Goal: Navigation & Orientation: Find specific page/section

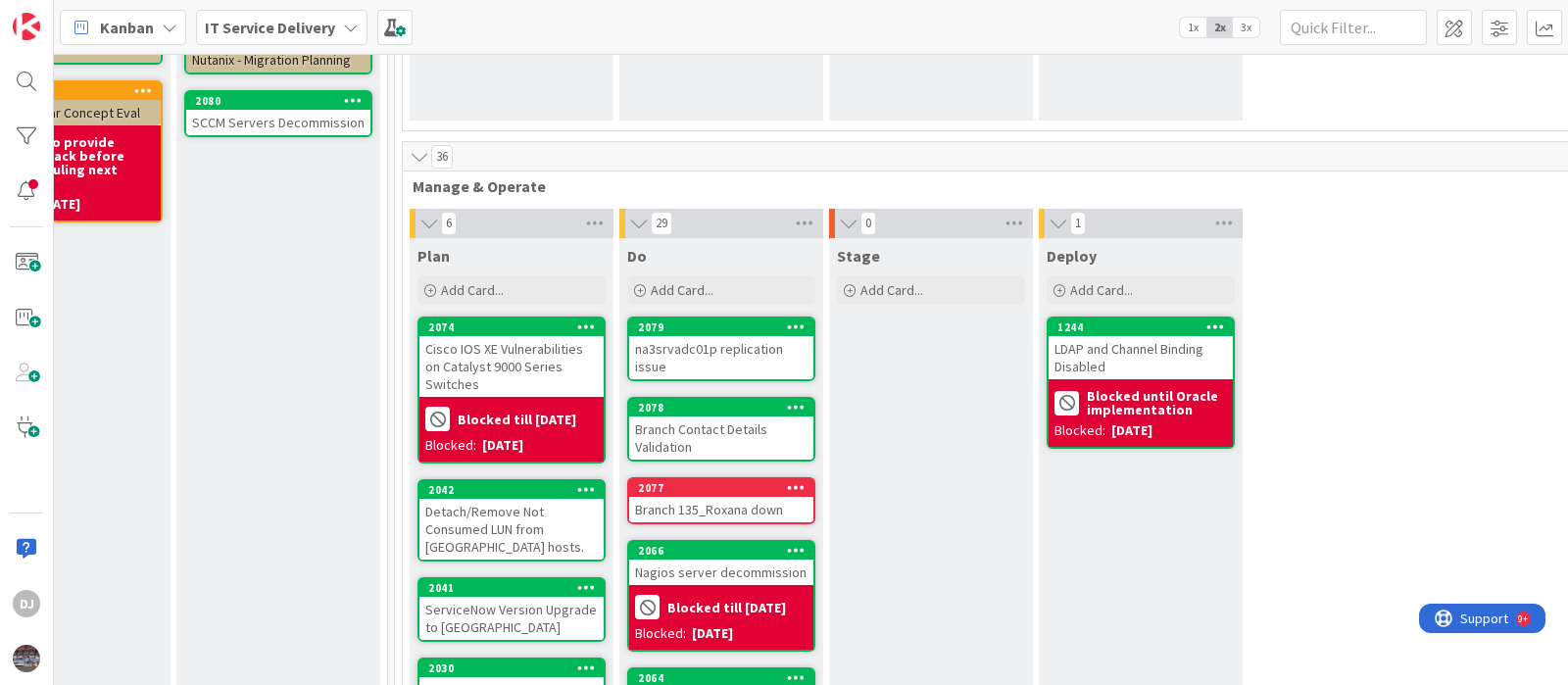
scroll to position [0, 731]
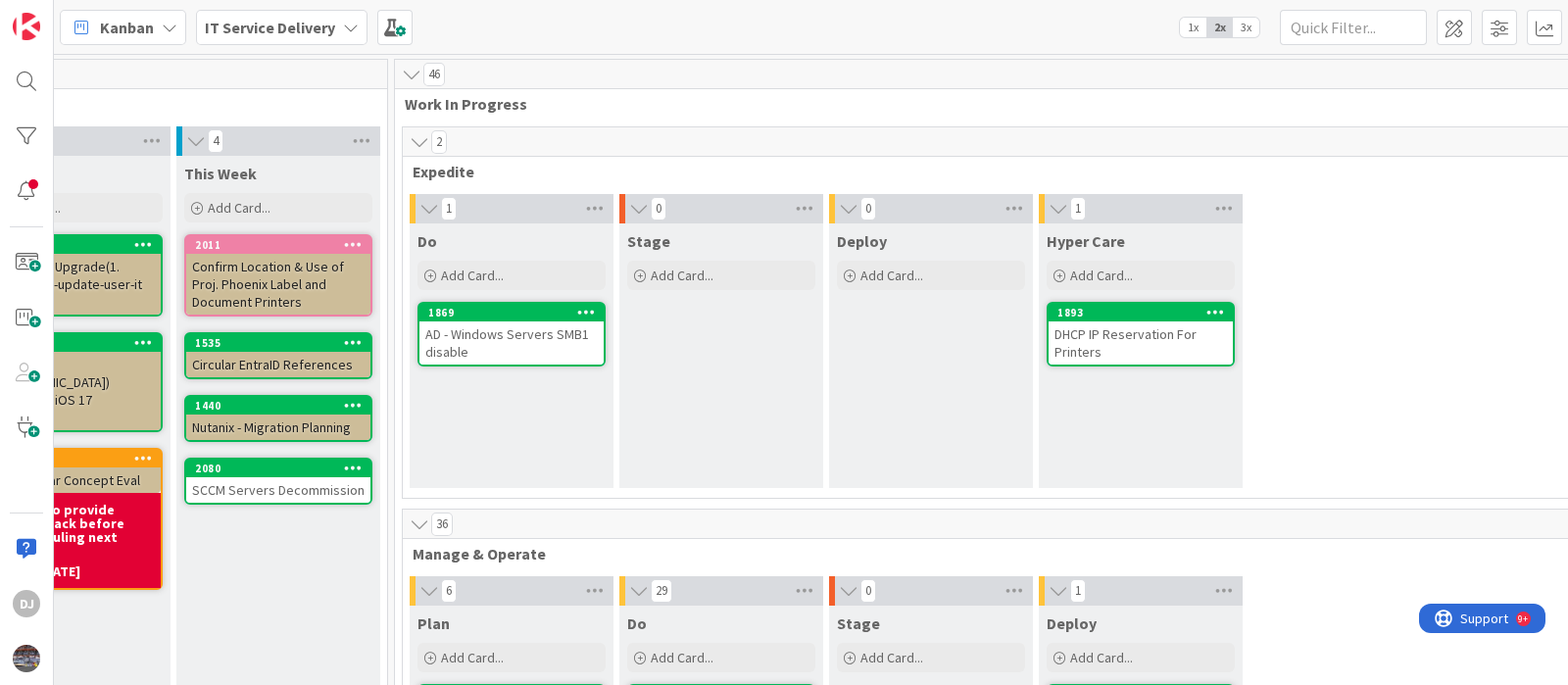
click at [499, 339] on div "AD - Windows Servers SMB1 disable" at bounding box center [511, 342] width 184 height 43
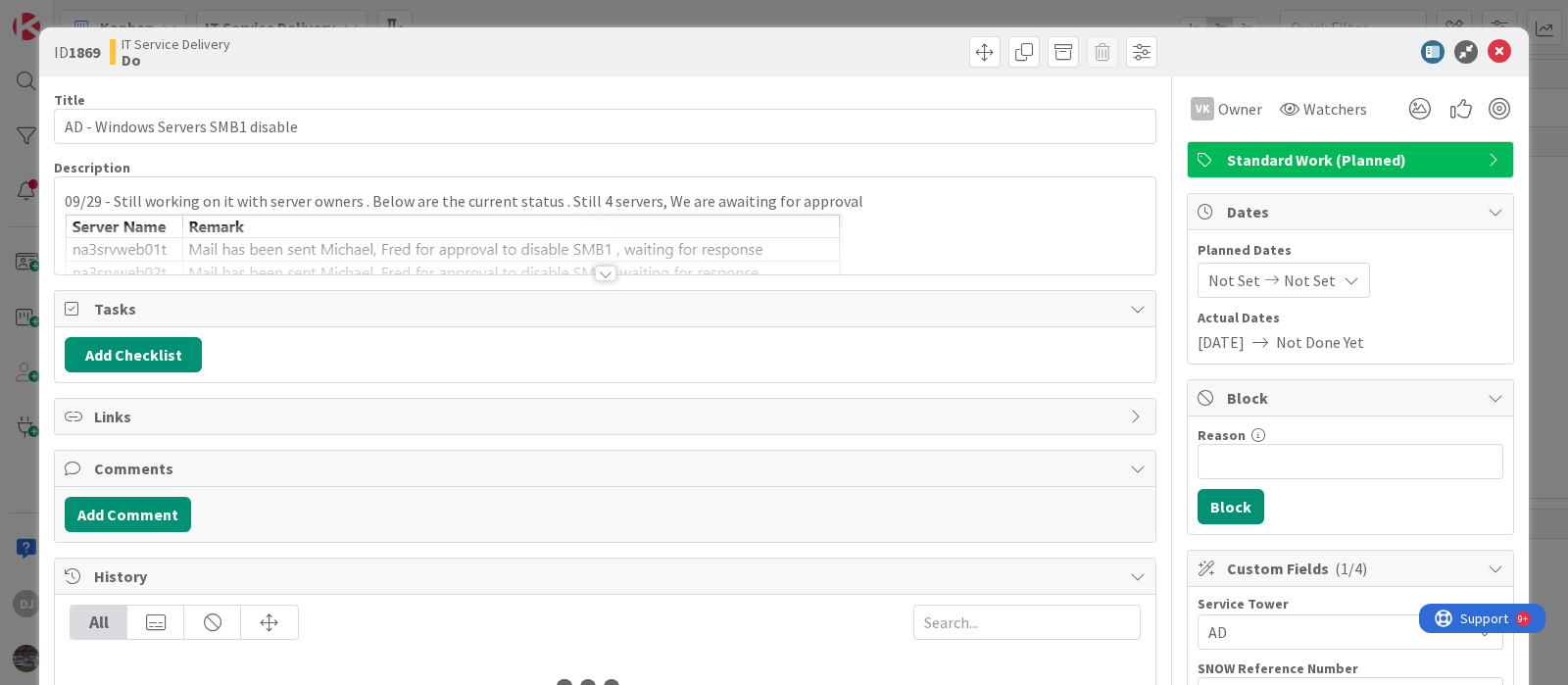
click at [660, 258] on div at bounding box center [605, 250] width 1101 height 50
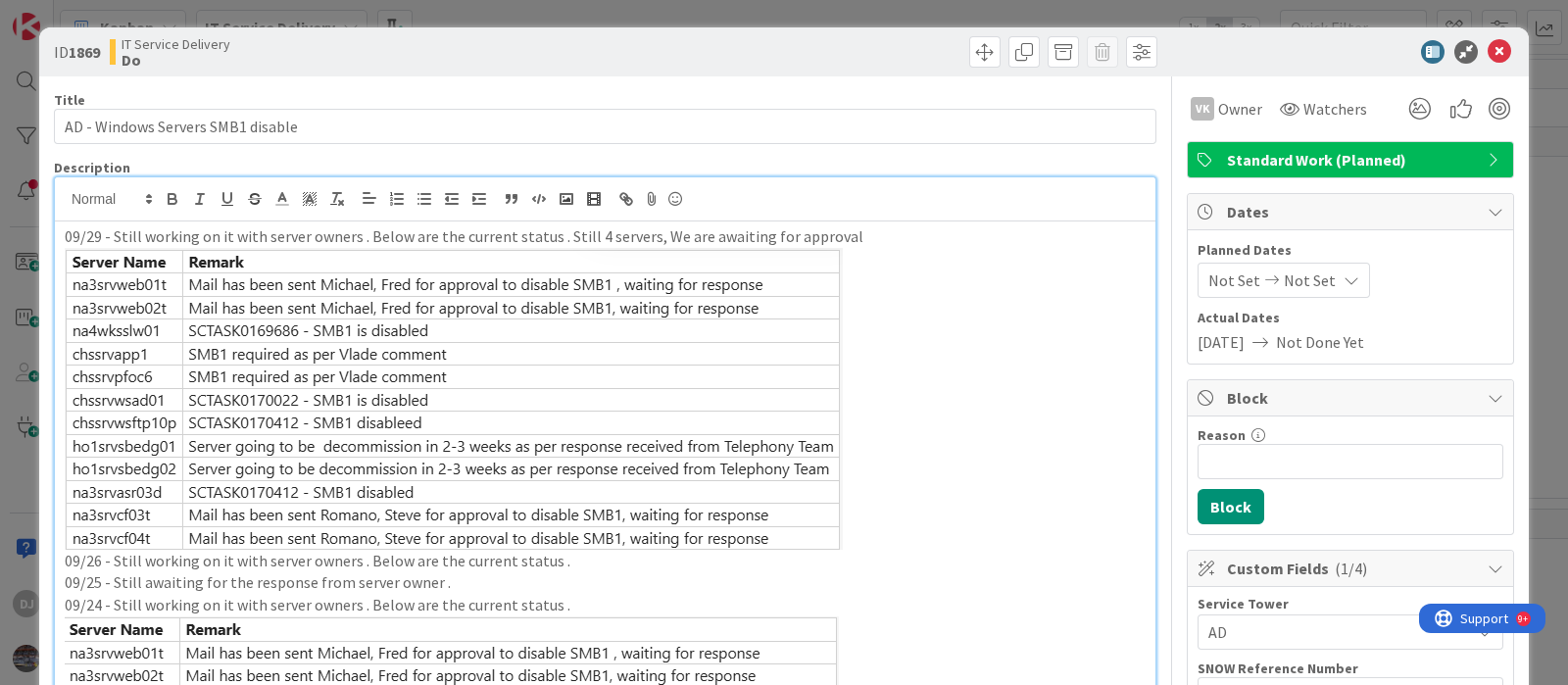
click at [834, 12] on div "ID 1869 IT Service Delivery Do Title 33 / [DATE] - Windows Servers SMB1 disable…" at bounding box center [784, 342] width 1568 height 685
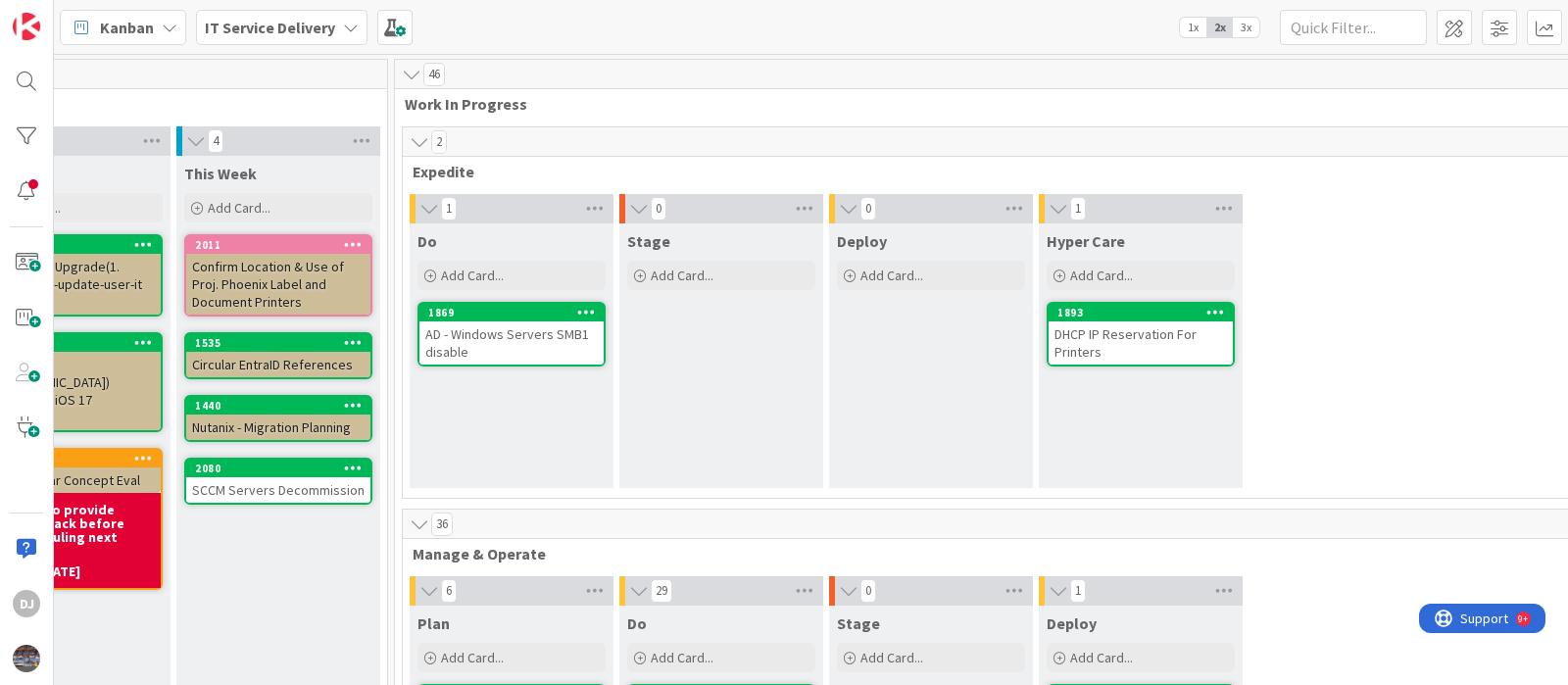
click at [1149, 341] on div "DHCP IP Reservation For Printers" at bounding box center [1139, 342] width 184 height 43
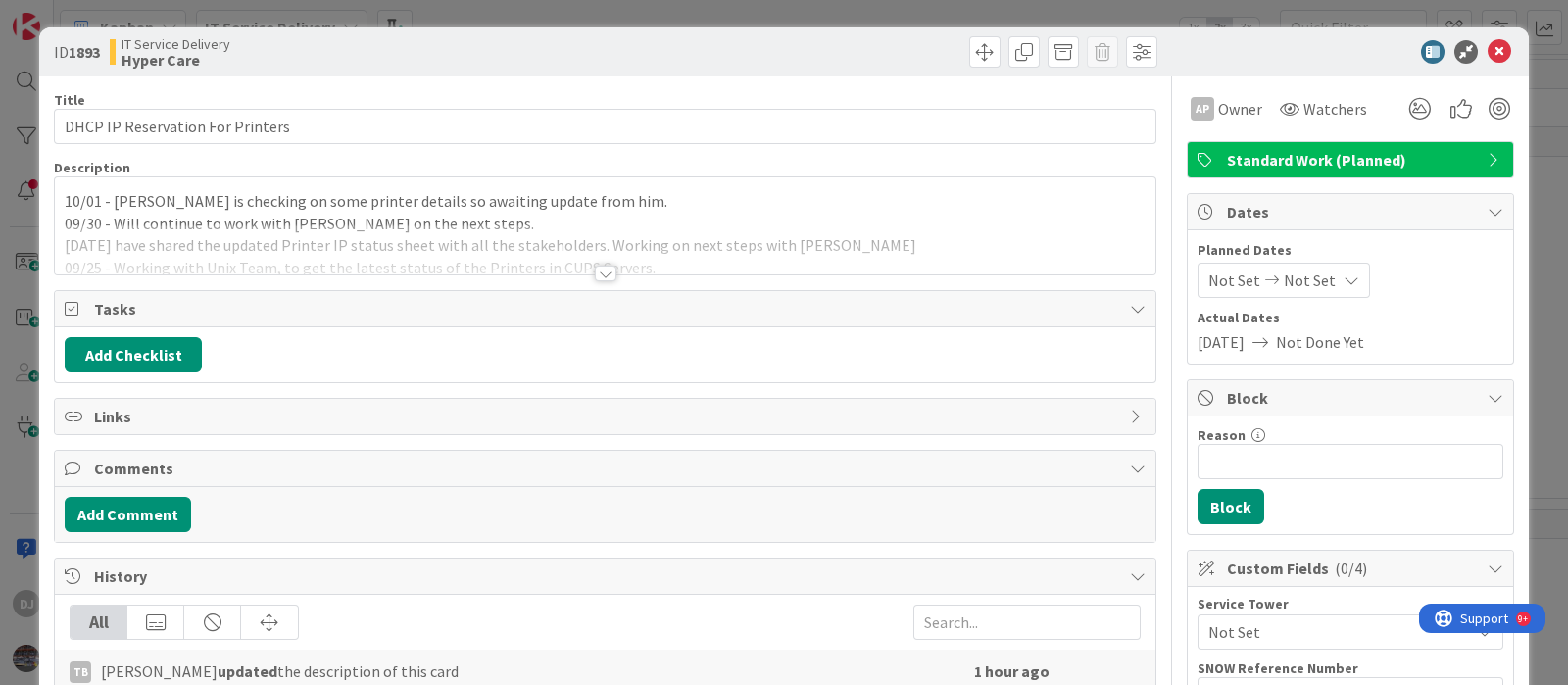
click at [631, 270] on div at bounding box center [605, 250] width 1101 height 50
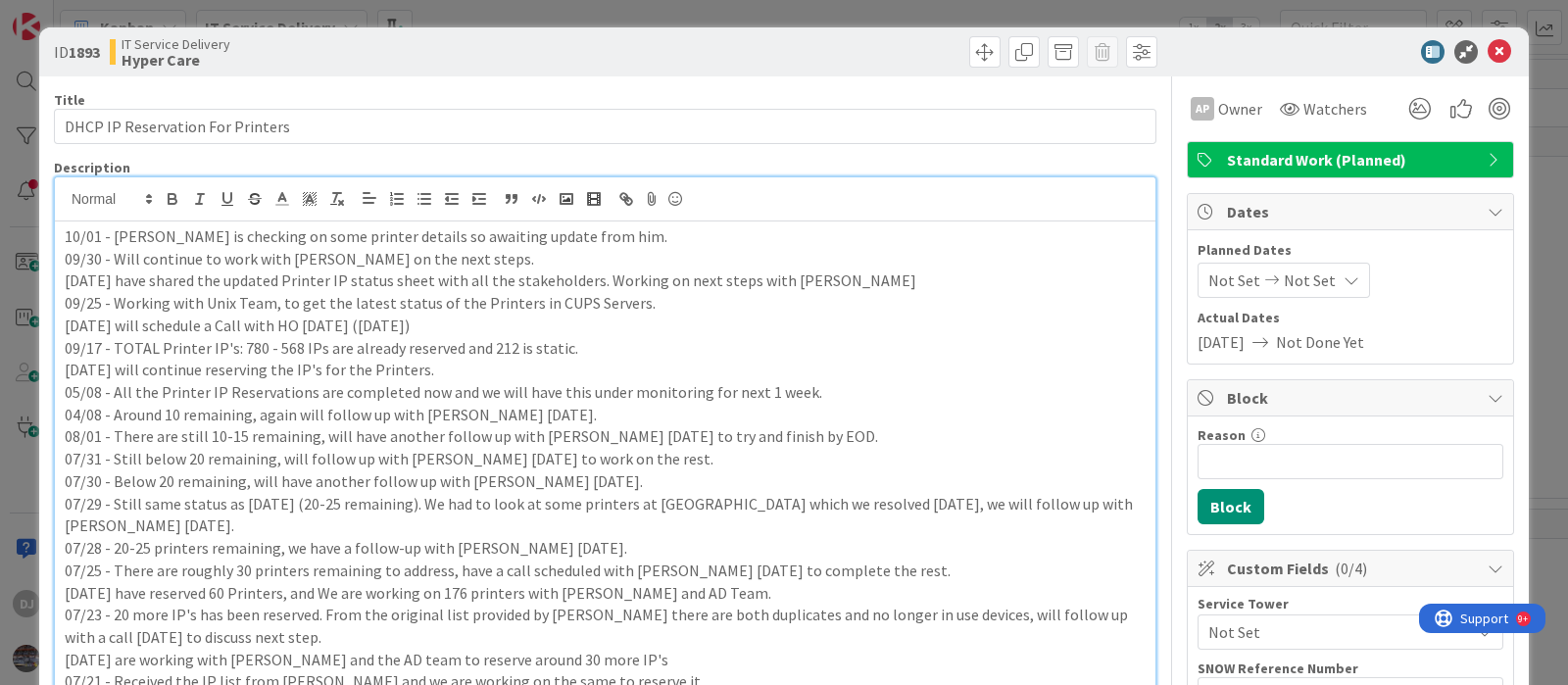
click at [765, 18] on div "ID 1893 IT Service Delivery Hyper Care Title 32 / 128 DHCP IP Reservation For P…" at bounding box center [784, 342] width 1568 height 685
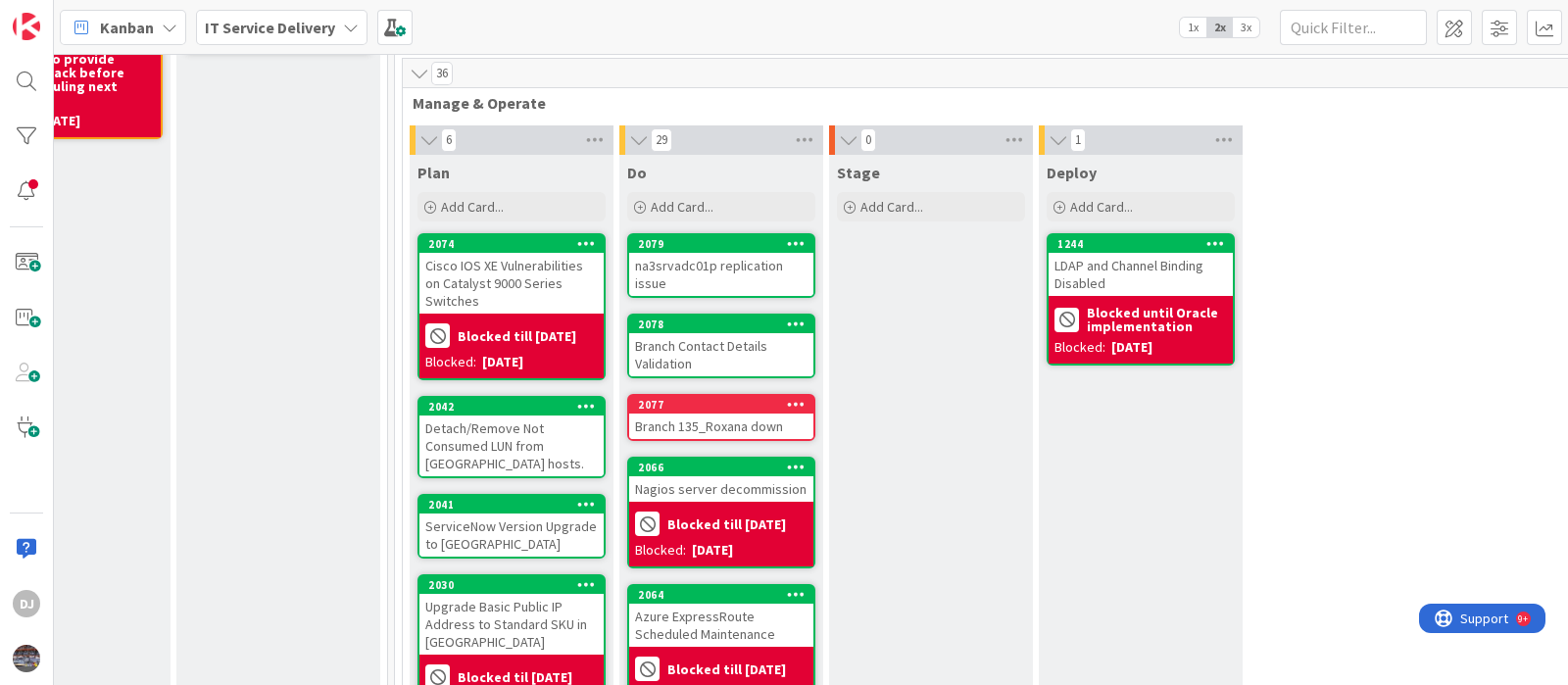
scroll to position [489, 731]
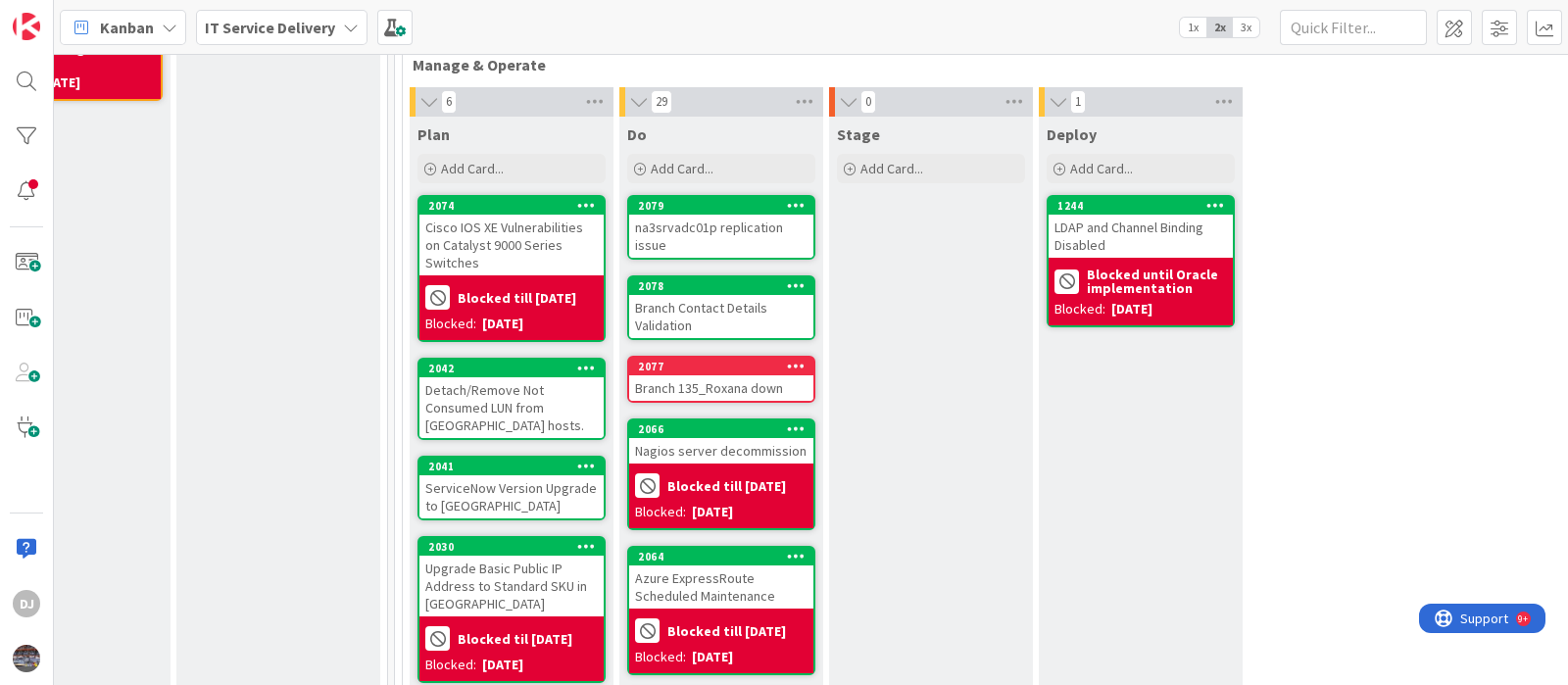
click at [580, 401] on div "Detach/Remove Not Consumed LUN from [GEOGRAPHIC_DATA] hosts." at bounding box center [511, 407] width 184 height 61
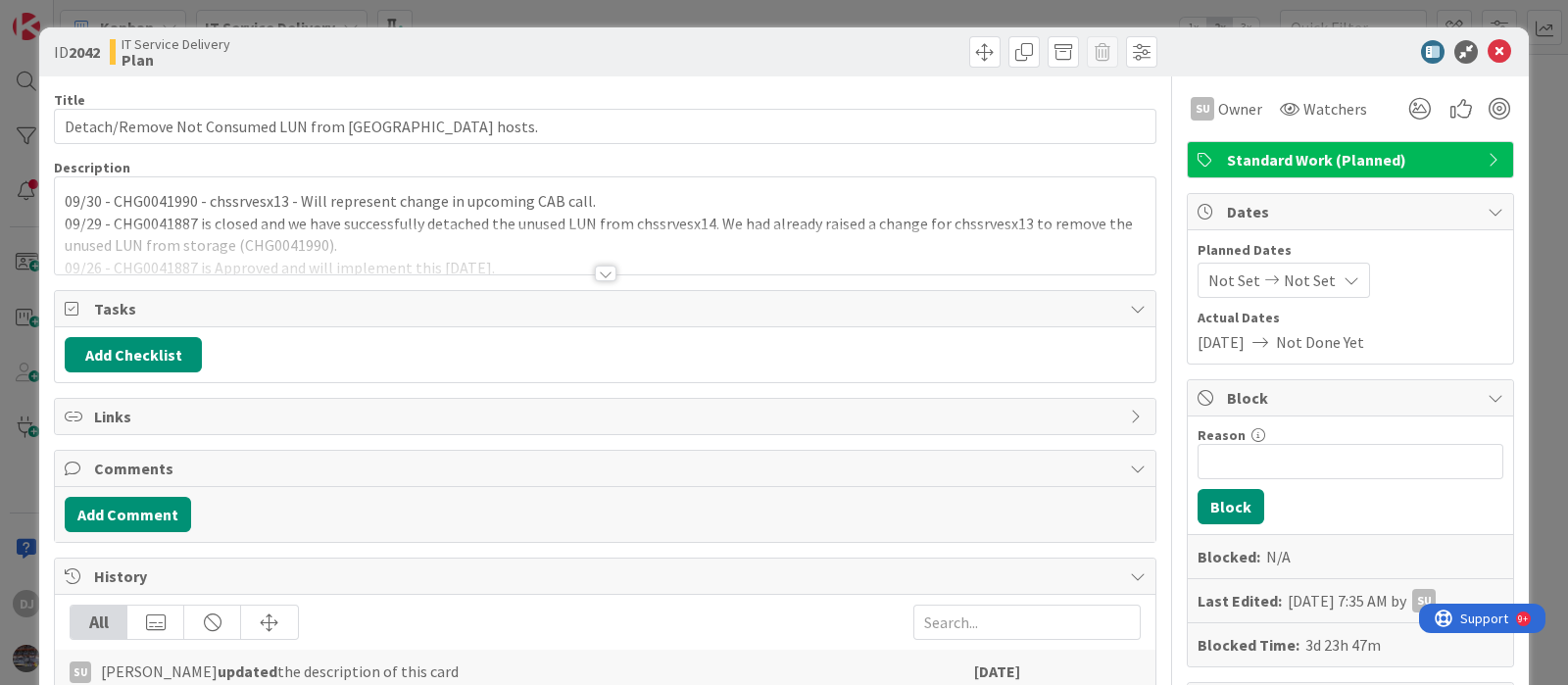
click at [589, 261] on div at bounding box center [605, 250] width 1101 height 50
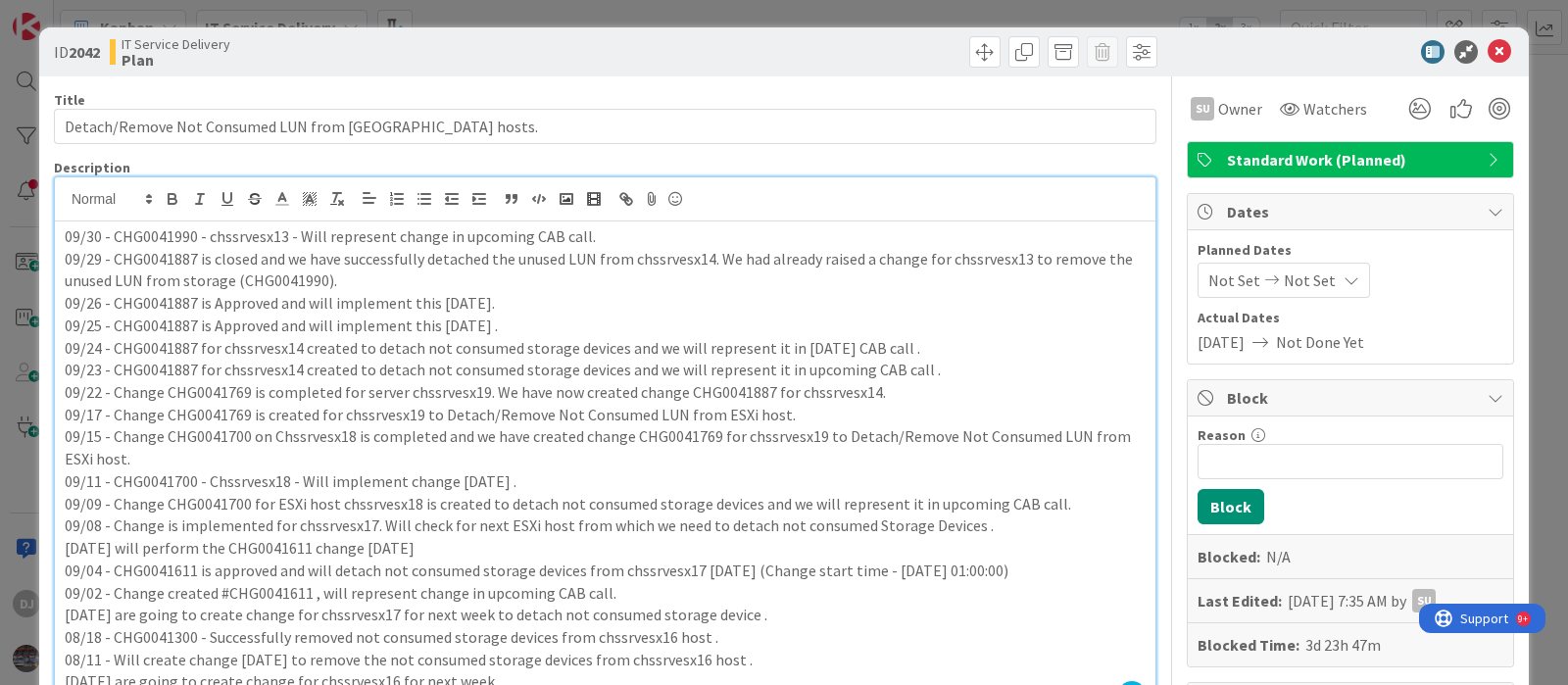
click at [676, 17] on div "ID 2042 IT Service Delivery Plan Title 48 / 128 Detach/Remove Not Consumed LUN …" at bounding box center [784, 342] width 1568 height 685
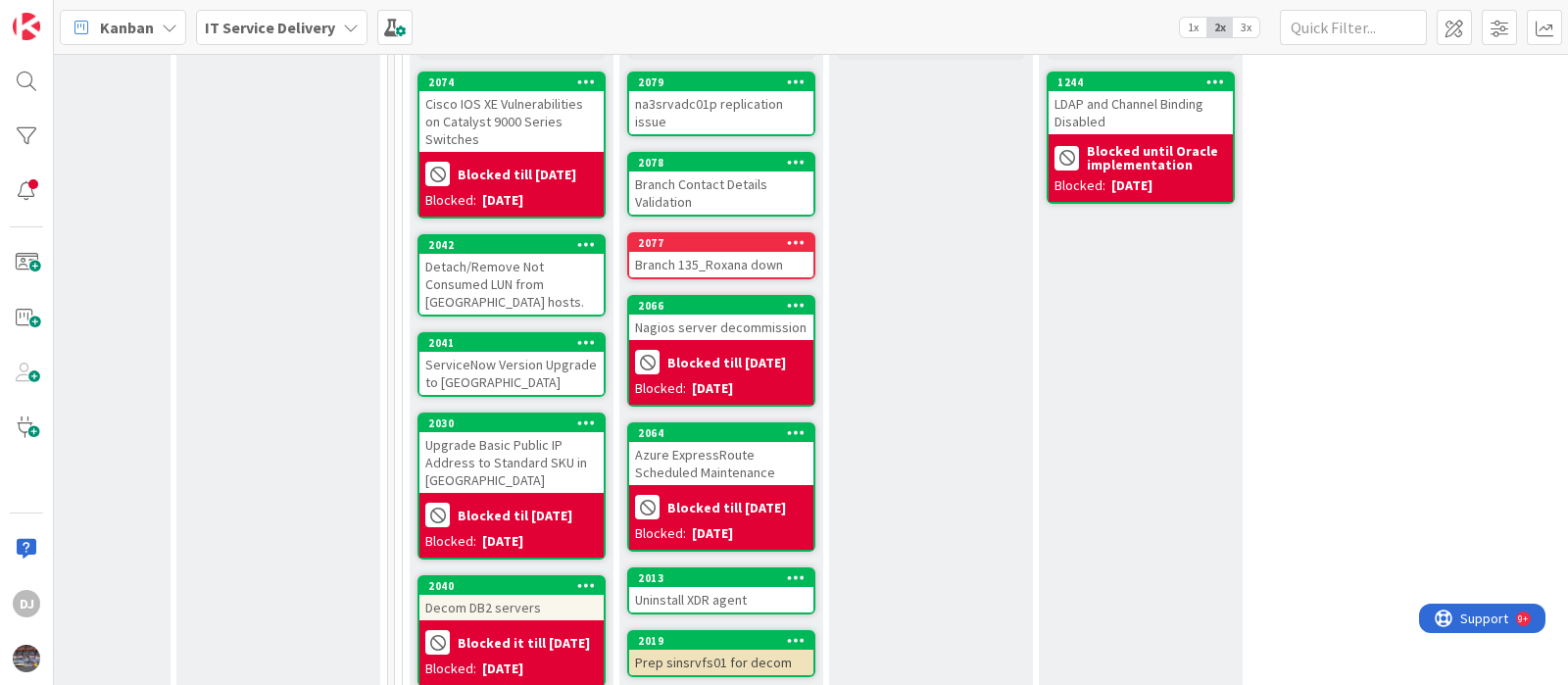
click at [530, 355] on div "ServiceNow Version Upgrade to [GEOGRAPHIC_DATA]" at bounding box center [511, 373] width 184 height 43
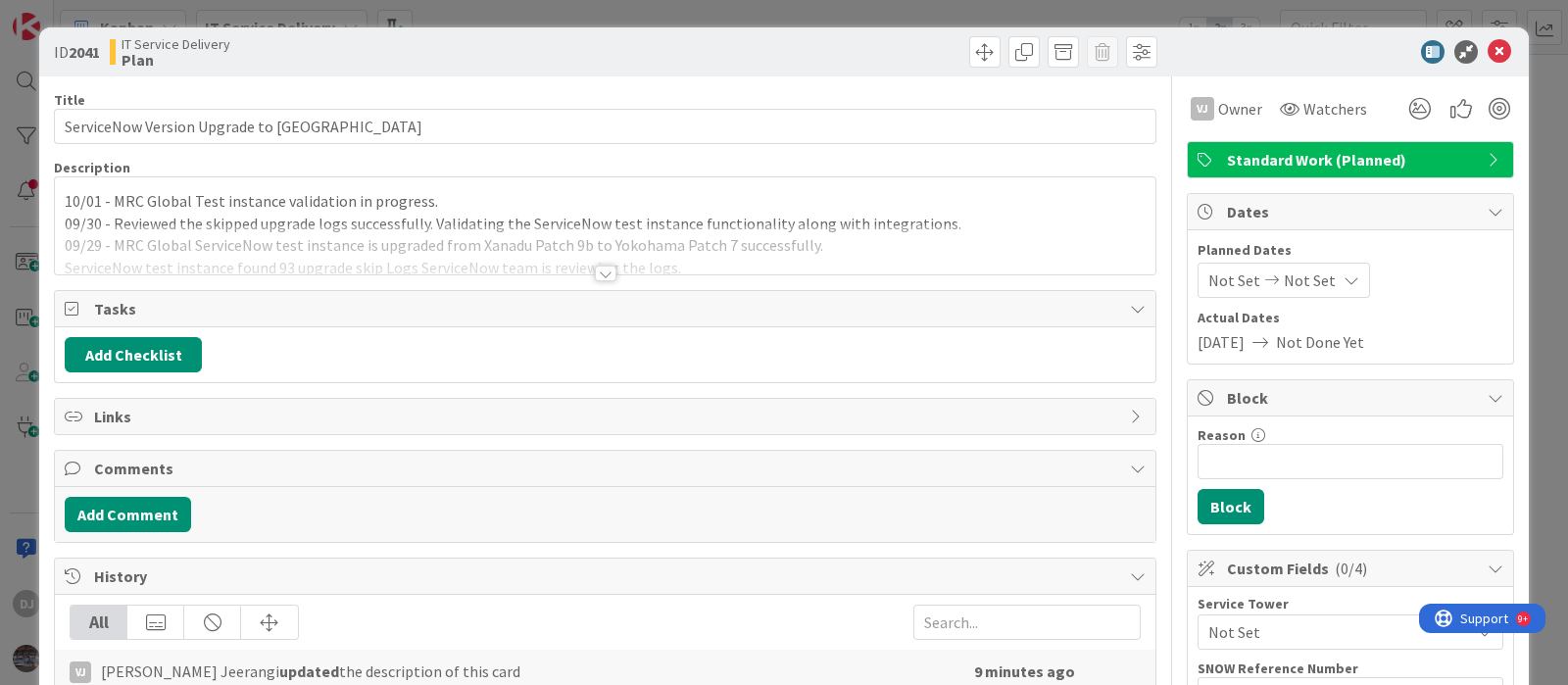
click at [598, 265] on div at bounding box center [606, 273] width 22 height 16
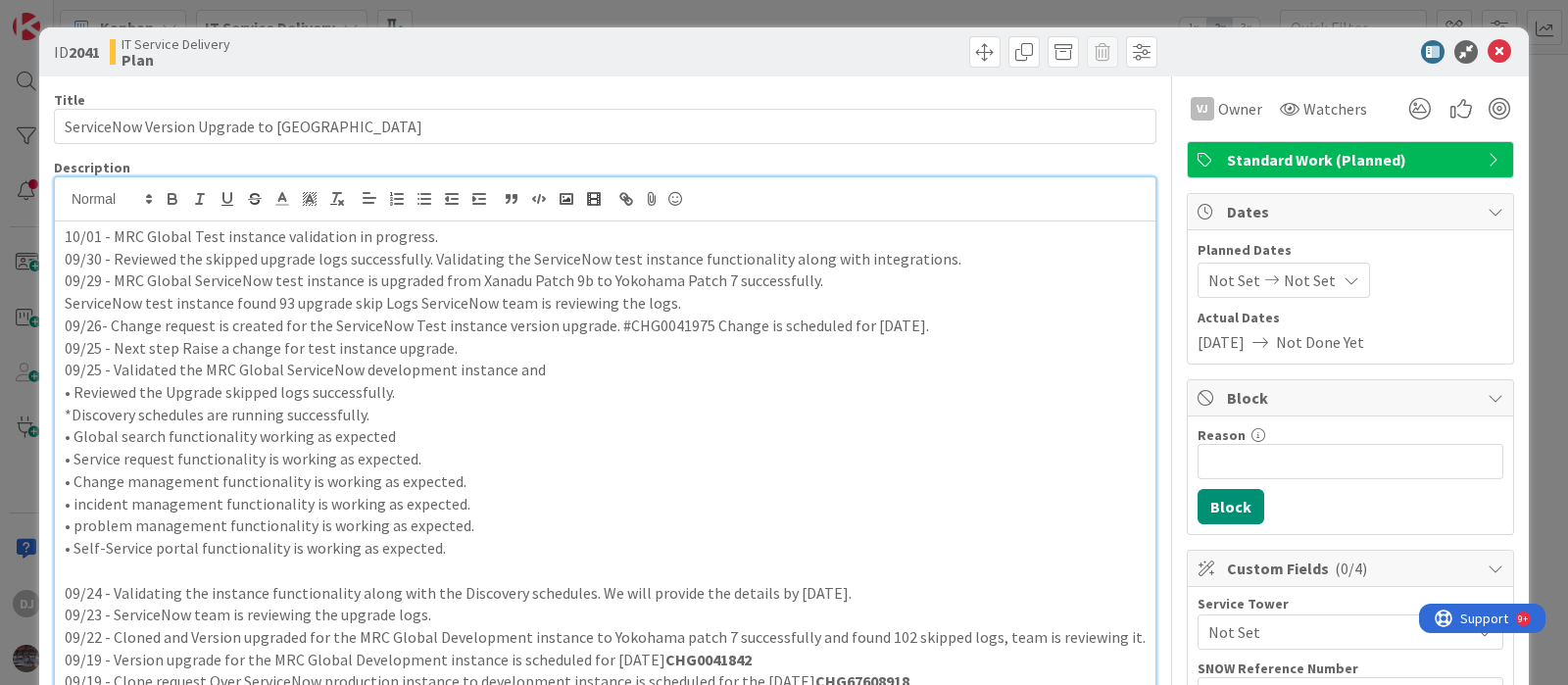
click at [770, 2] on div "ID 2041 IT Service Delivery Plan Title 38 / 128 ServiceNow Version Upgrade to […" at bounding box center [784, 342] width 1568 height 685
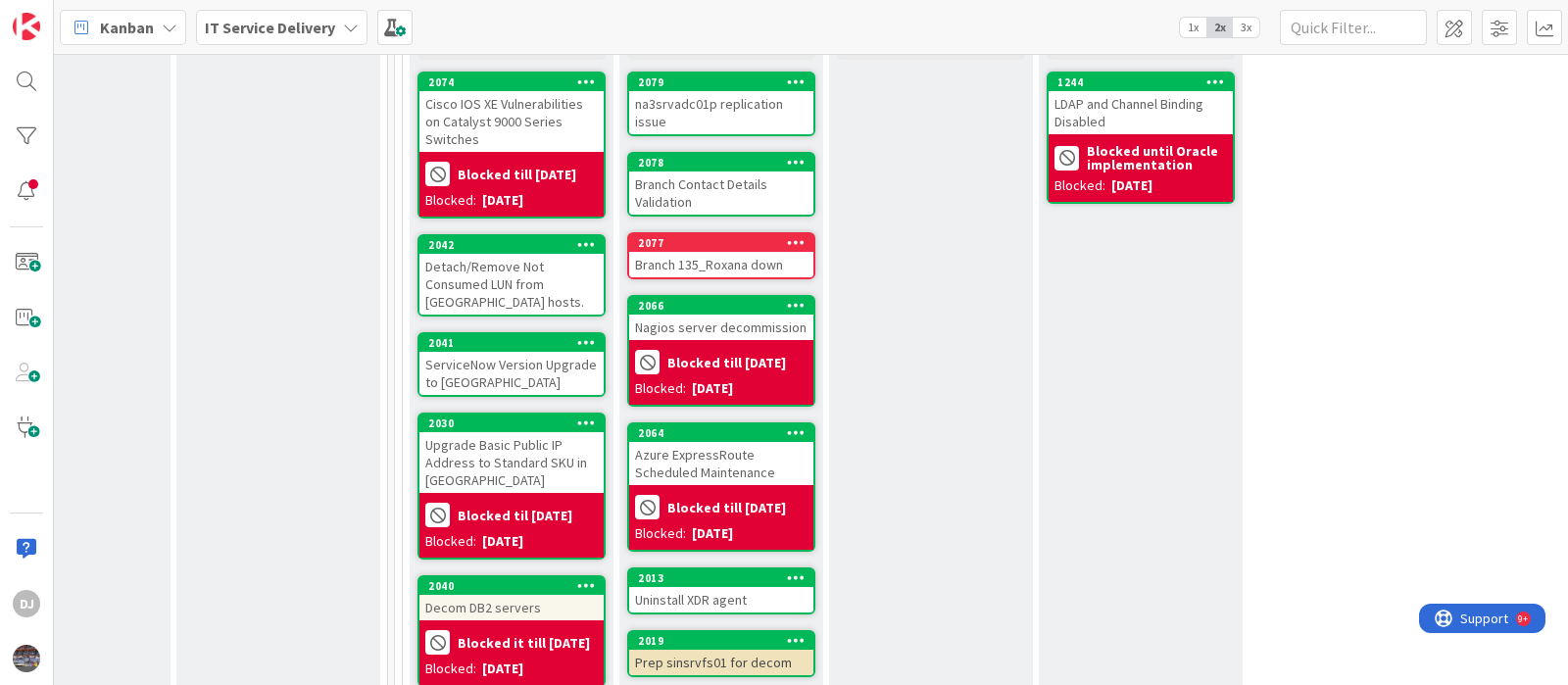
scroll to position [489, 731]
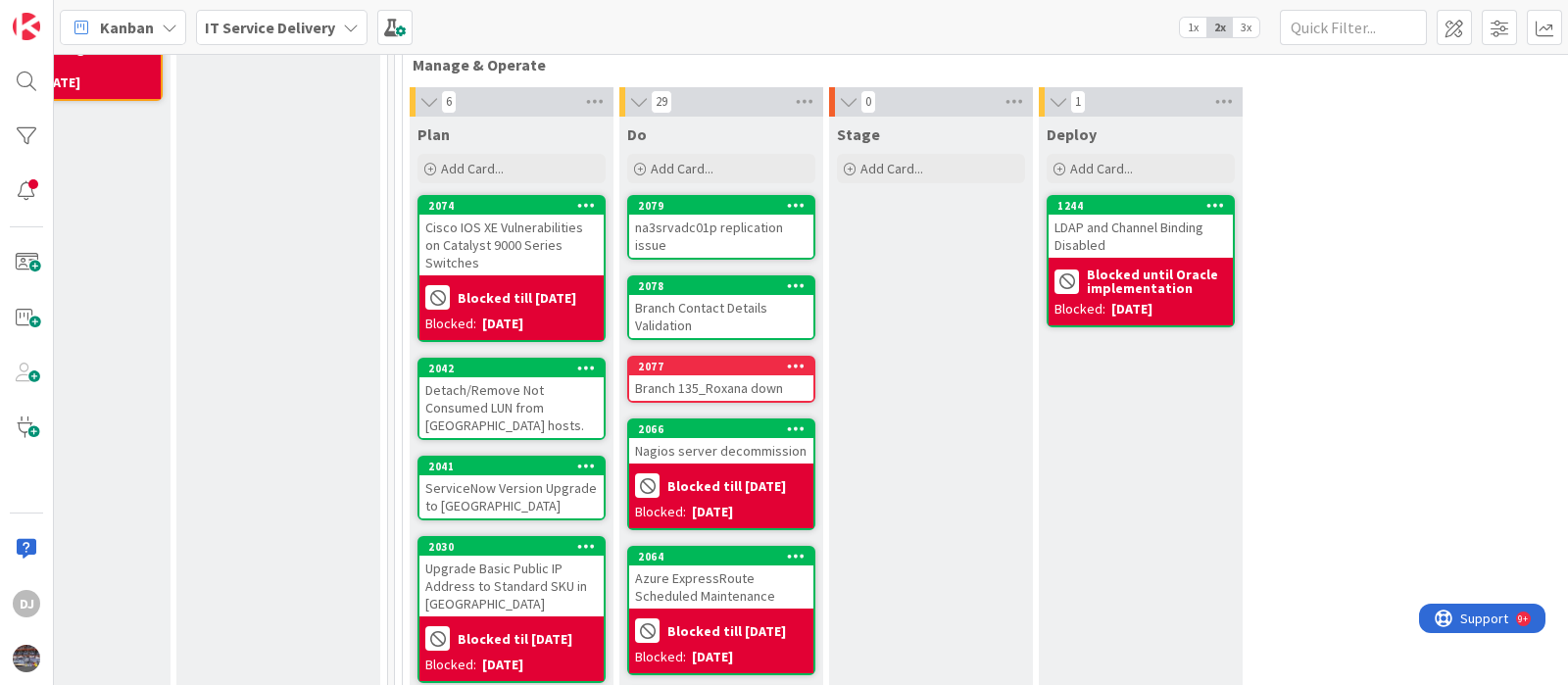
click at [681, 236] on div "na3srvadc01p replication issue" at bounding box center [721, 236] width 184 height 43
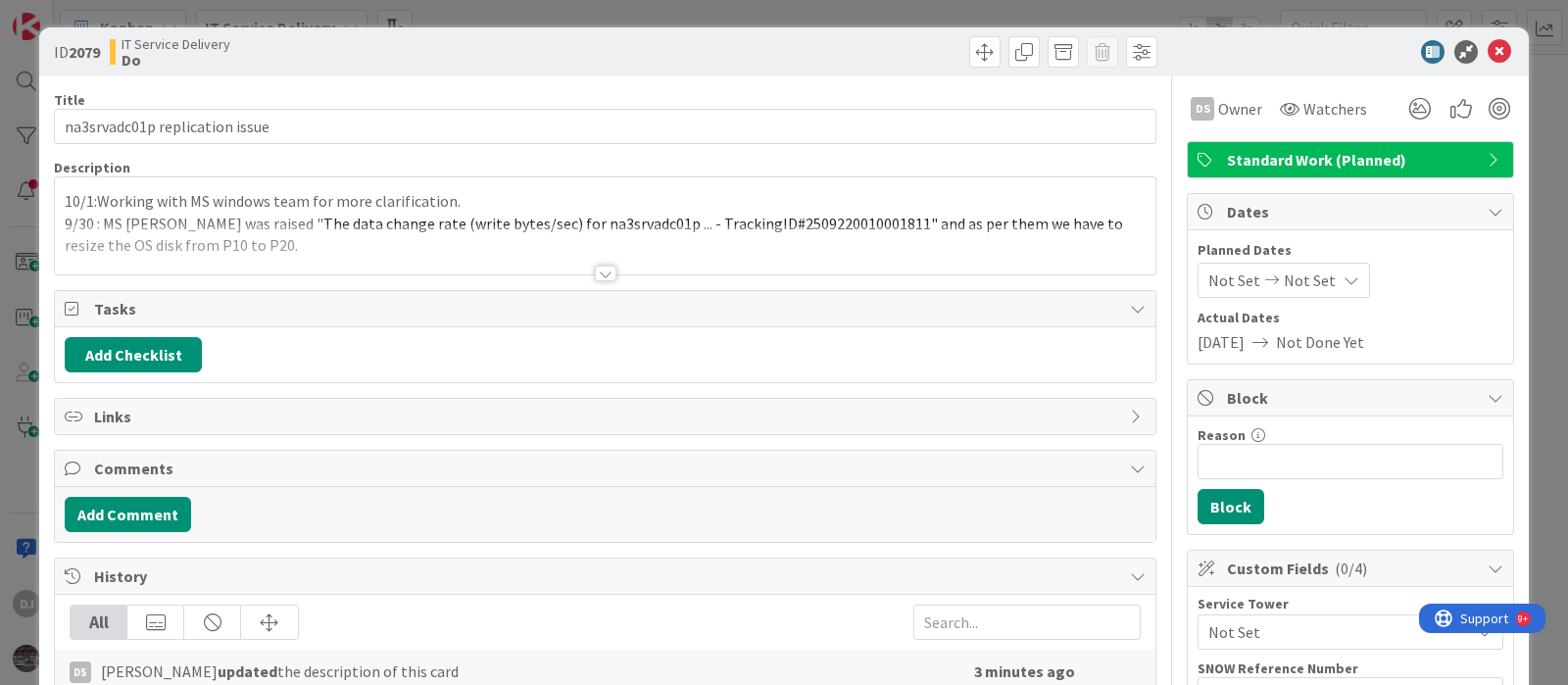
click at [676, 244] on div at bounding box center [605, 250] width 1101 height 50
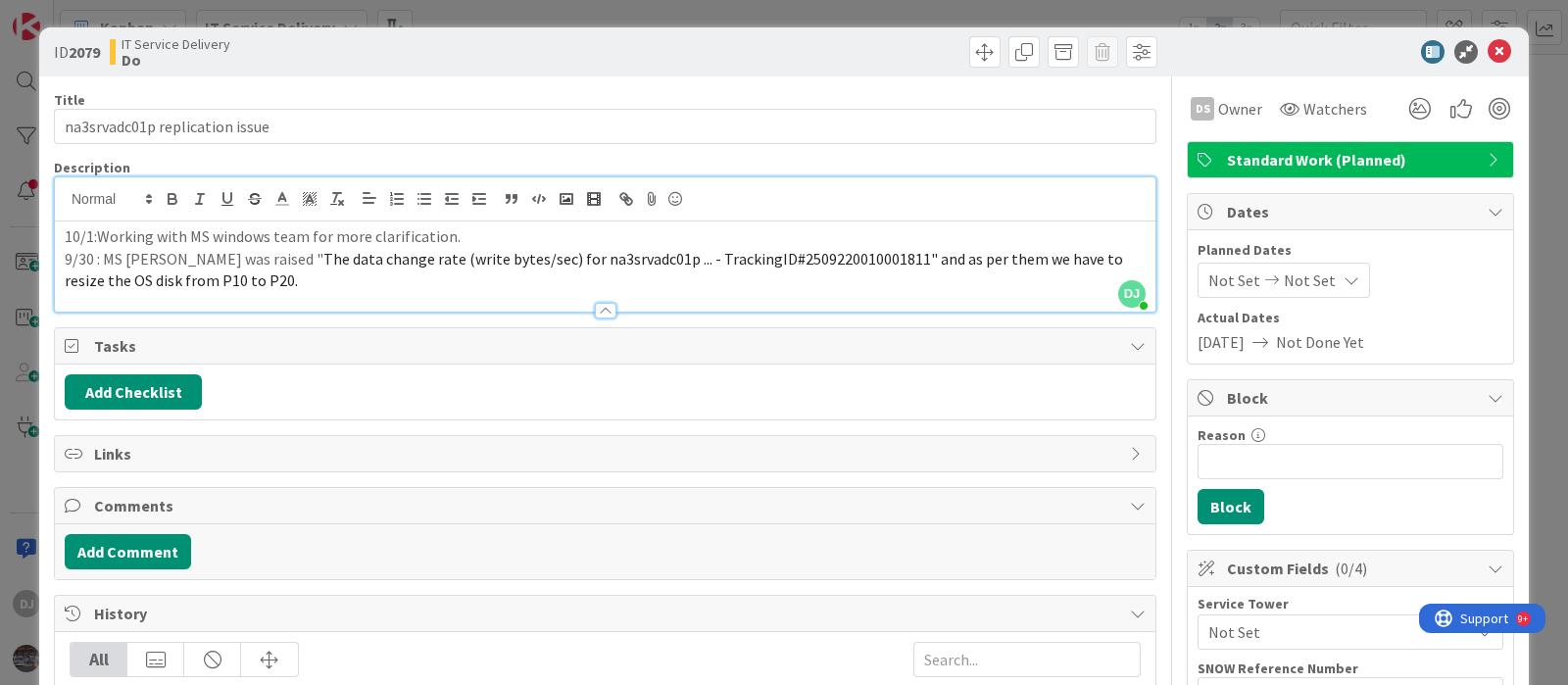
click at [815, 17] on div "ID 2079 IT Service Delivery Do Title 30 / 128 na3srvadc01p replication issue De…" at bounding box center [784, 342] width 1568 height 685
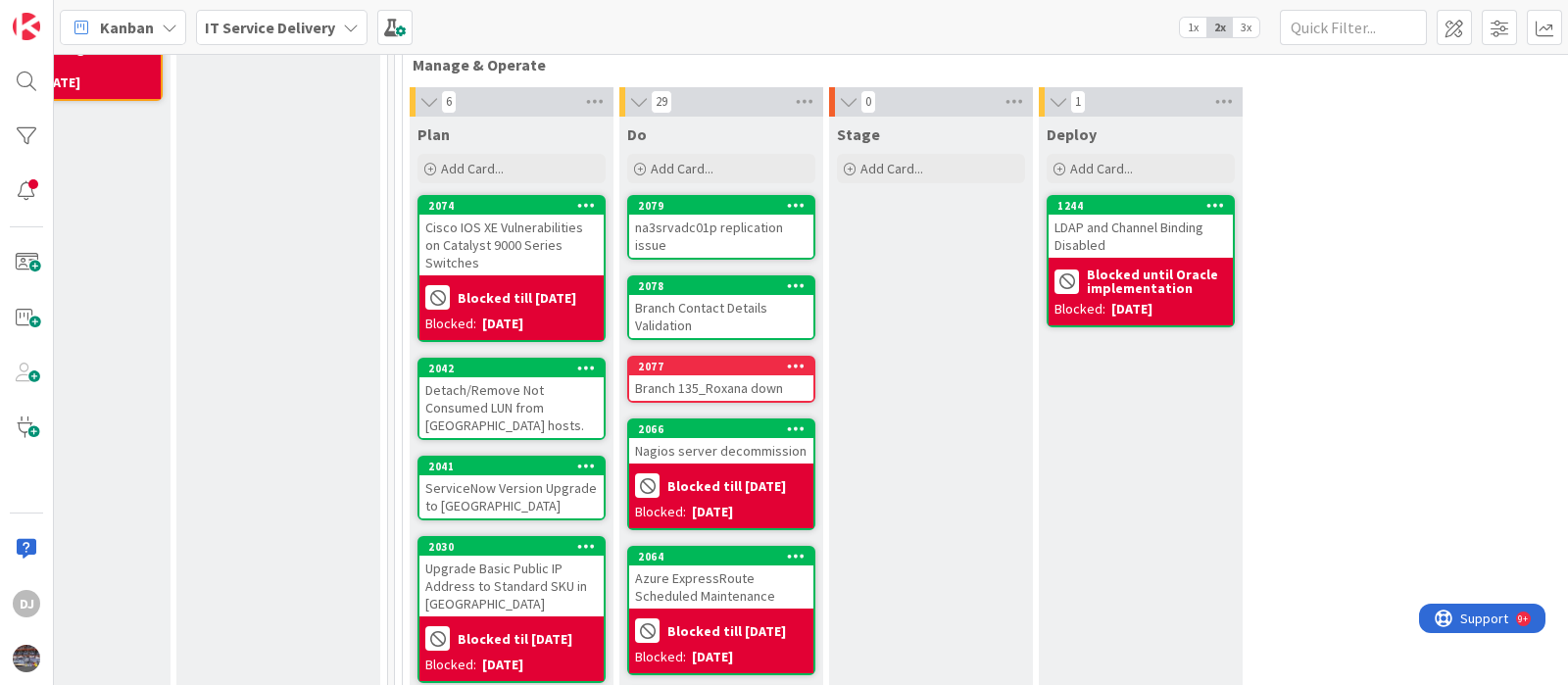
click at [731, 320] on div "Branch Contact Details Validation" at bounding box center [721, 316] width 184 height 43
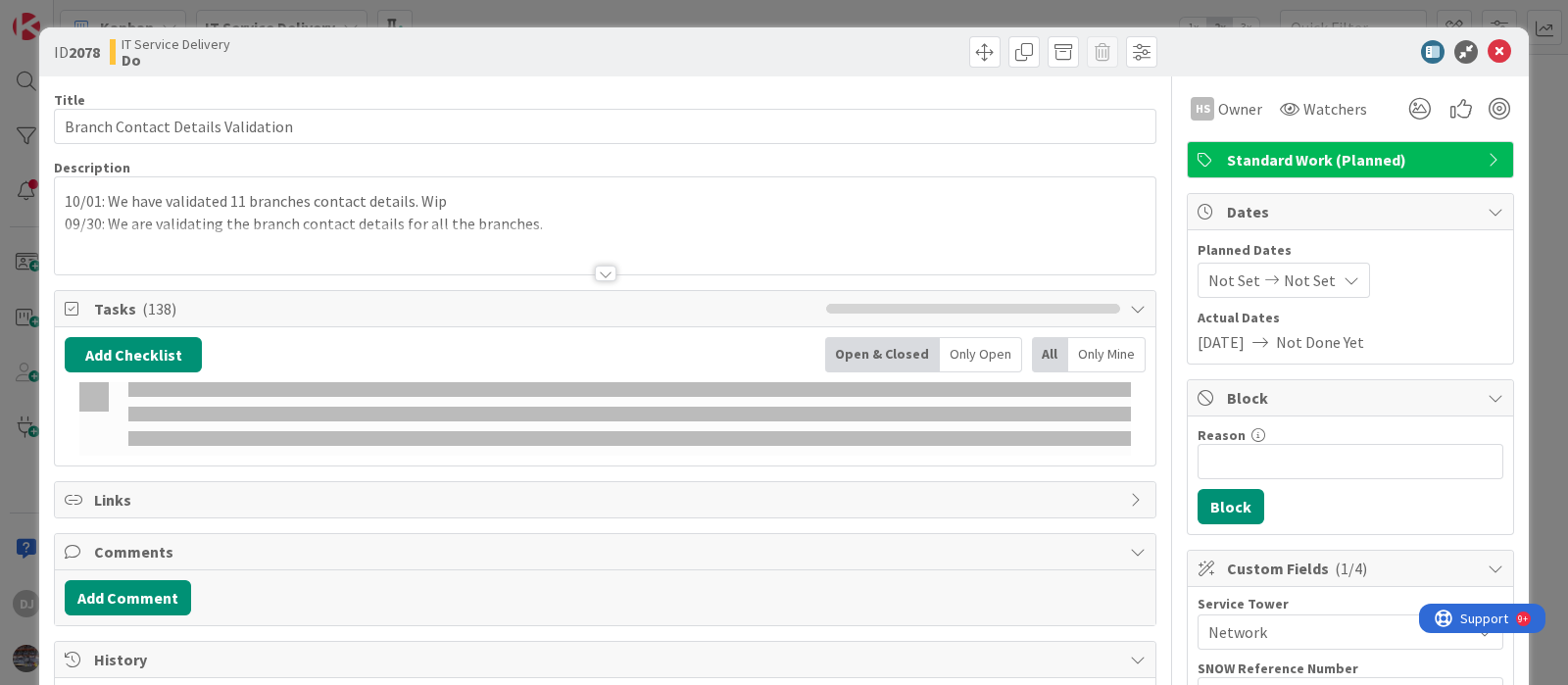
click at [656, 249] on div at bounding box center [605, 250] width 1101 height 50
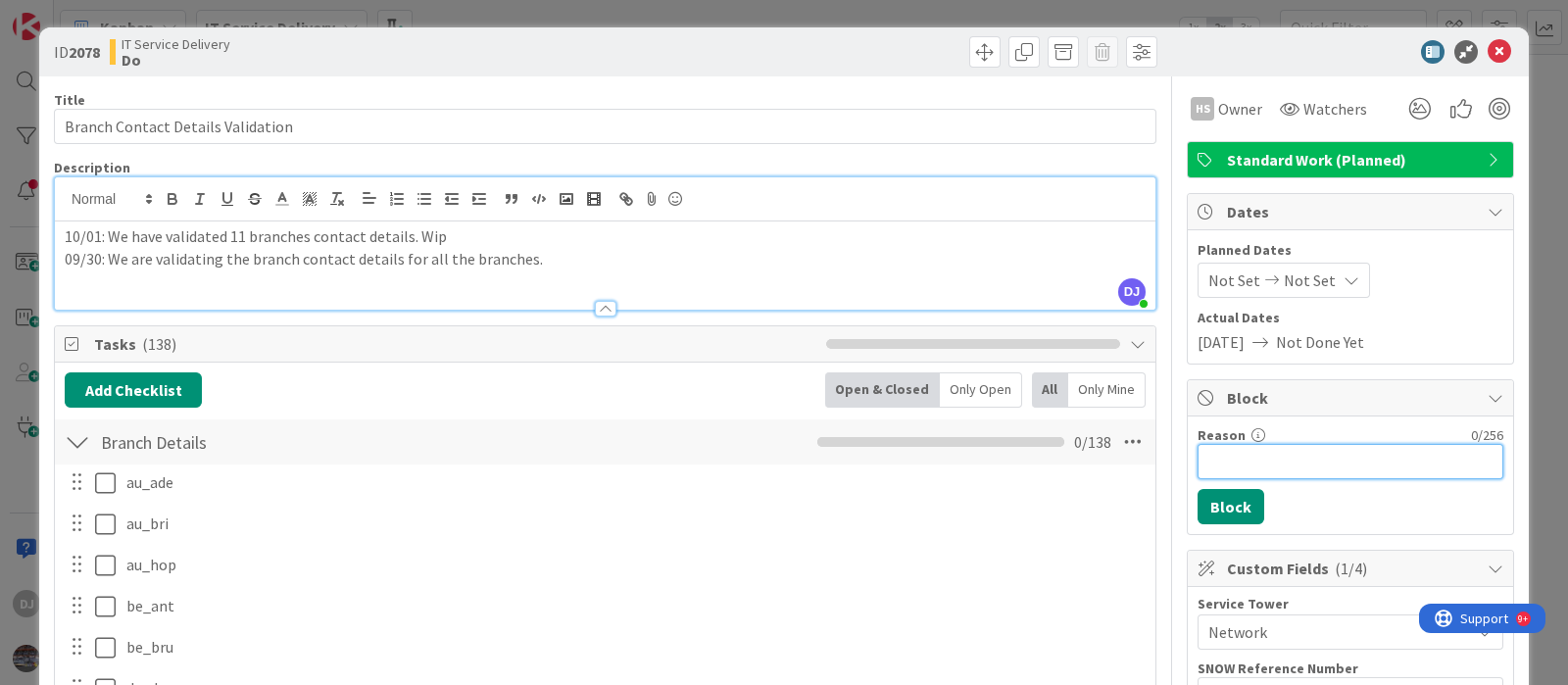
click at [1197, 460] on input "Reason" at bounding box center [1349, 460] width 305 height 35
type input "Blocked for a wekk"
drag, startPoint x: 1195, startPoint y: 507, endPoint x: 999, endPoint y: 345, distance: 254.3
click at [1197, 507] on button "Block" at bounding box center [1230, 506] width 67 height 35
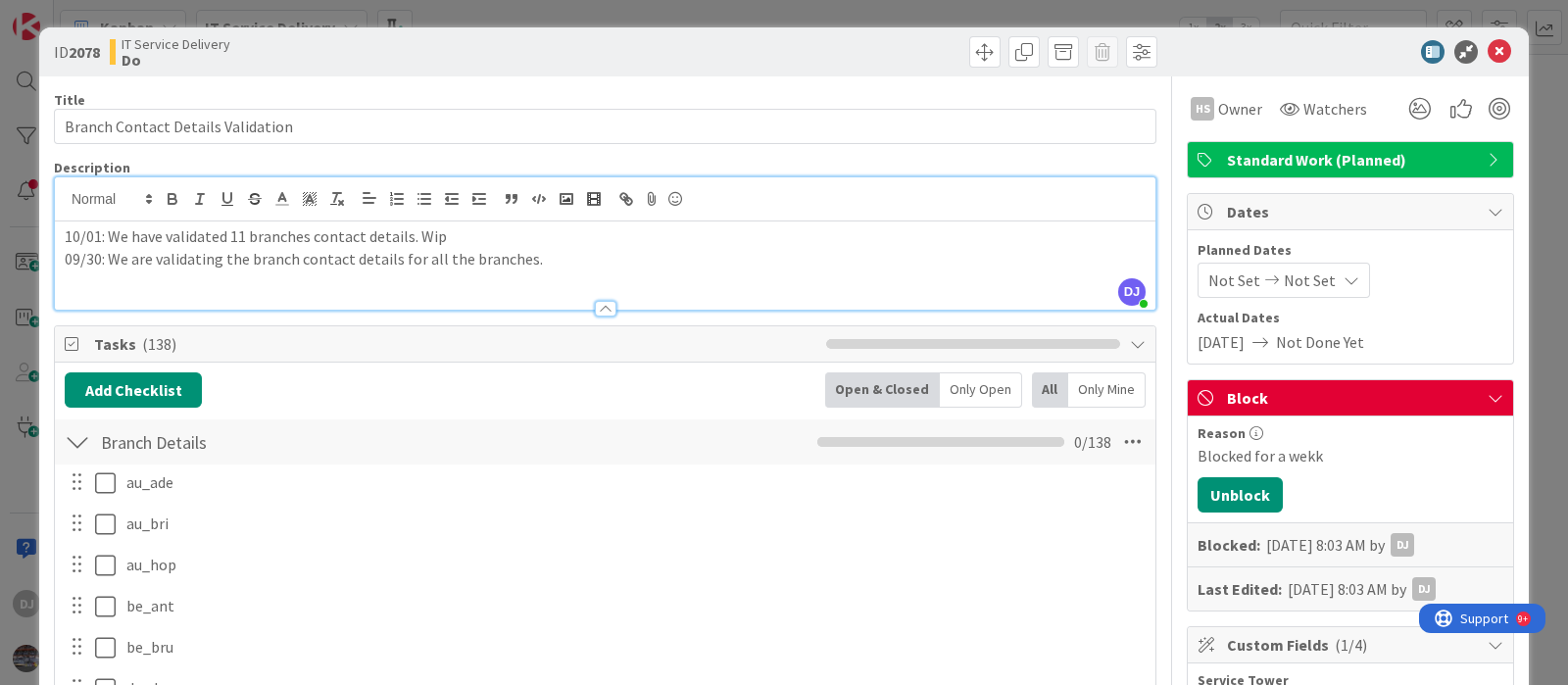
click at [736, 8] on div "ID 2078 IT Service Delivery Do Title 33 / 128 Branch Contact Details Validation…" at bounding box center [784, 342] width 1568 height 685
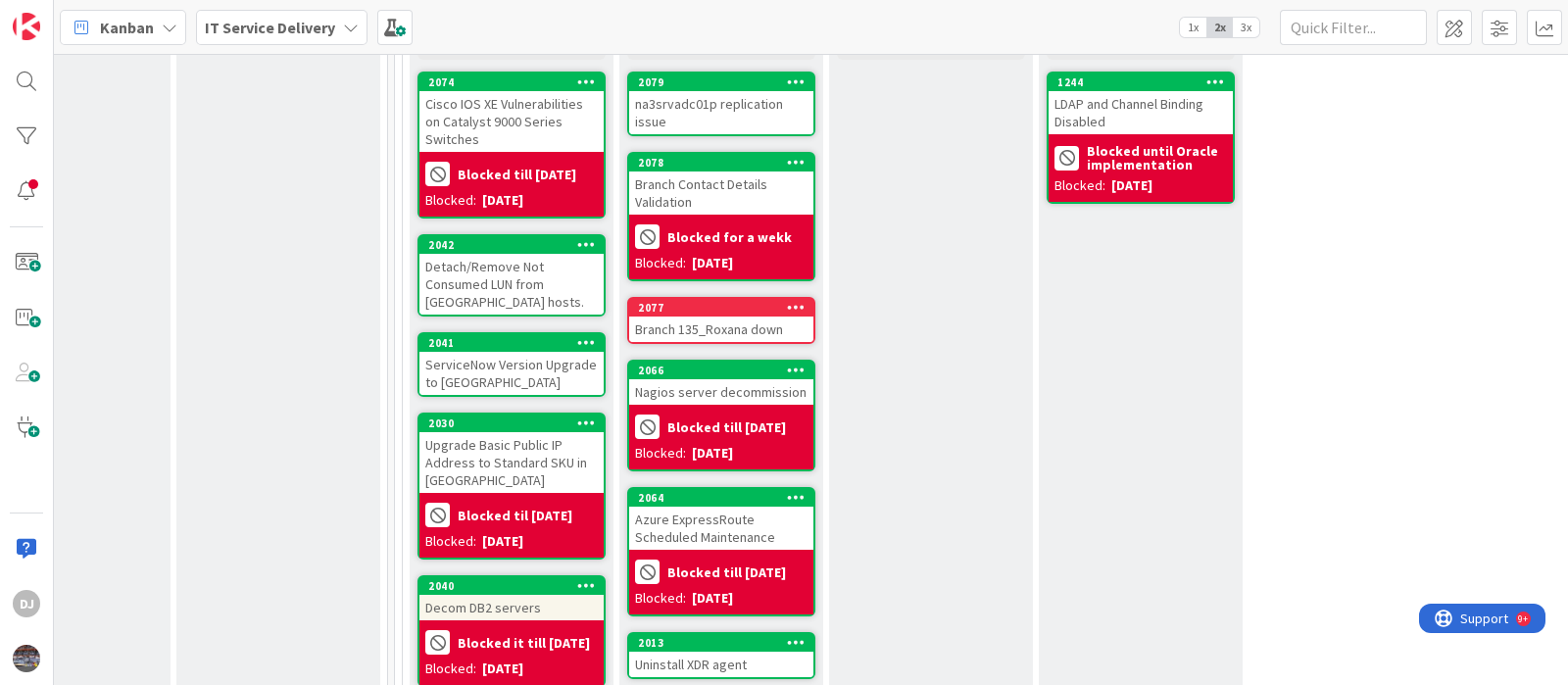
scroll to position [735, 731]
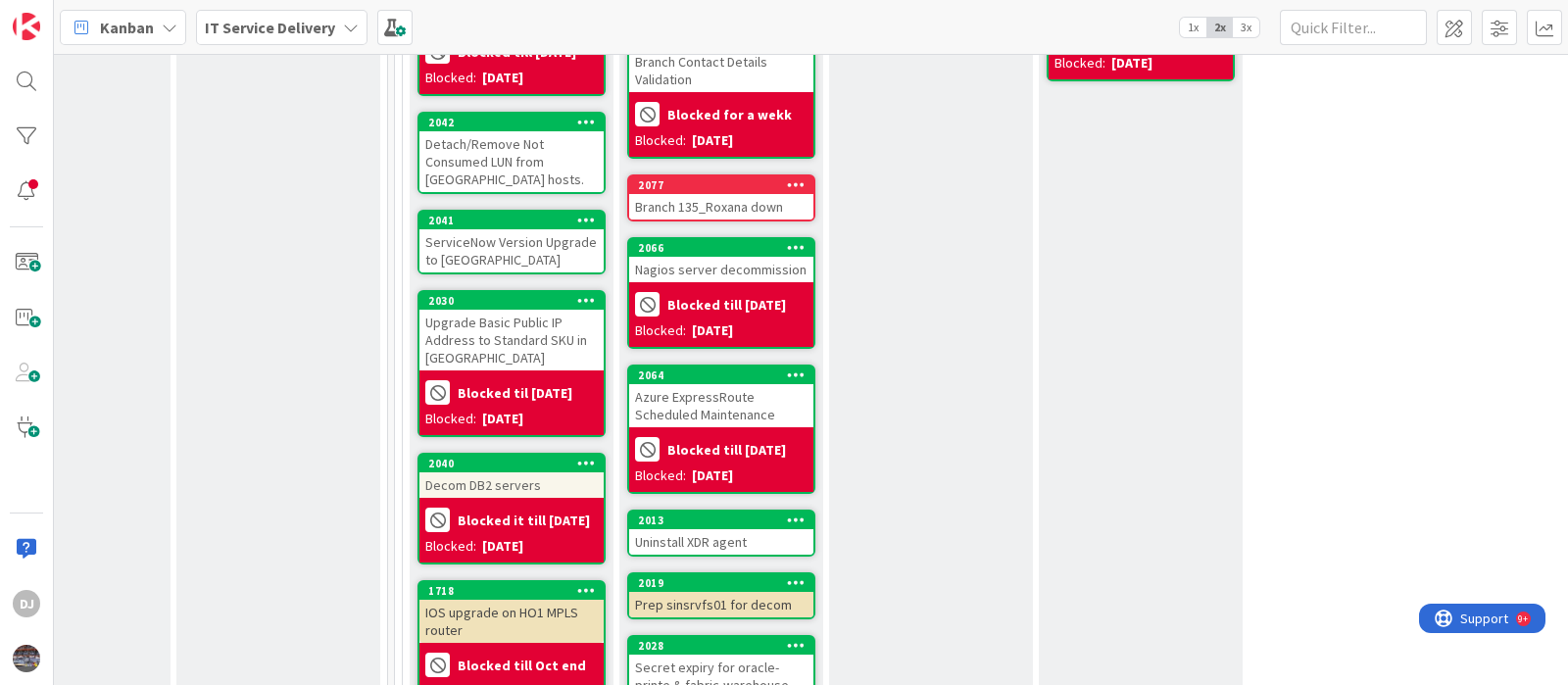
click at [695, 194] on div "Branch 135_Roxana down" at bounding box center [721, 207] width 184 height 26
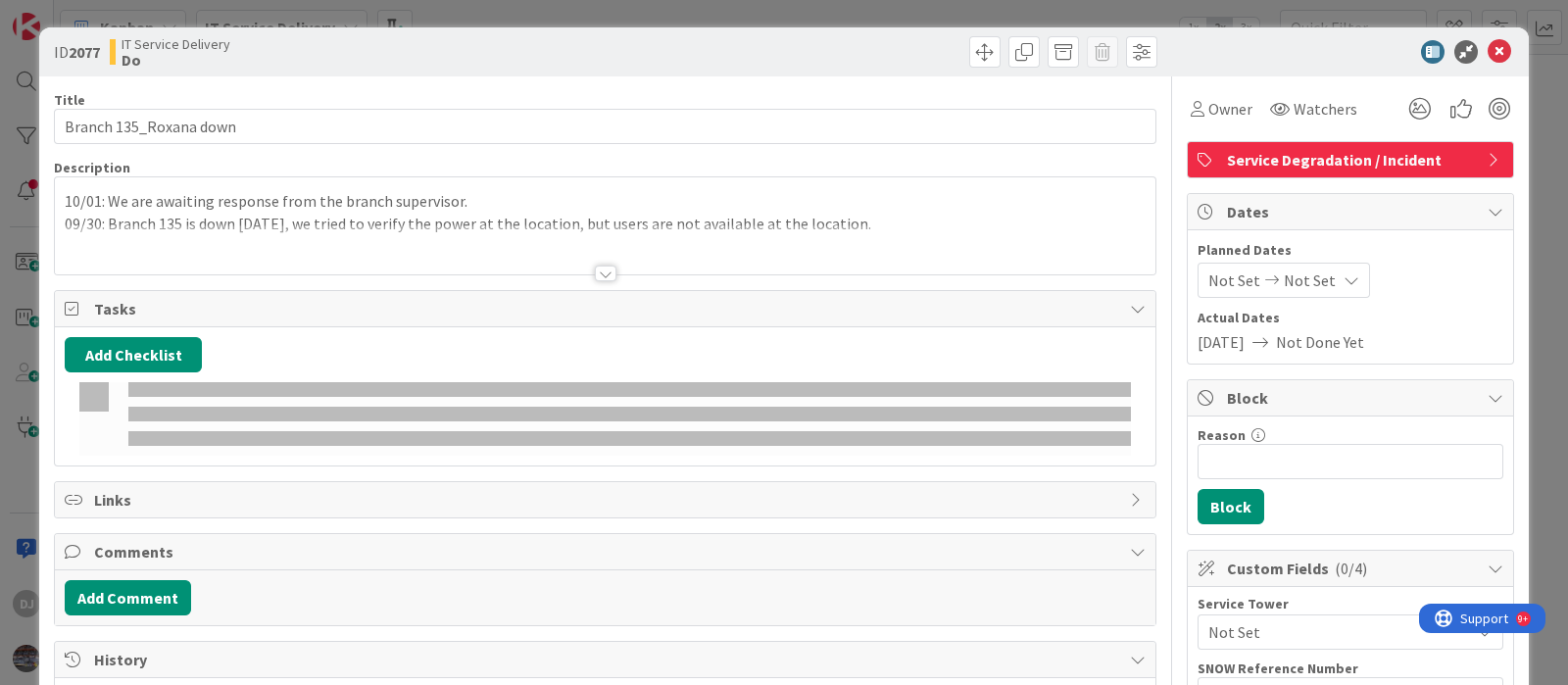
click at [715, 210] on p "10/01: We are awaiting response from the branch supervisor." at bounding box center [605, 201] width 1081 height 23
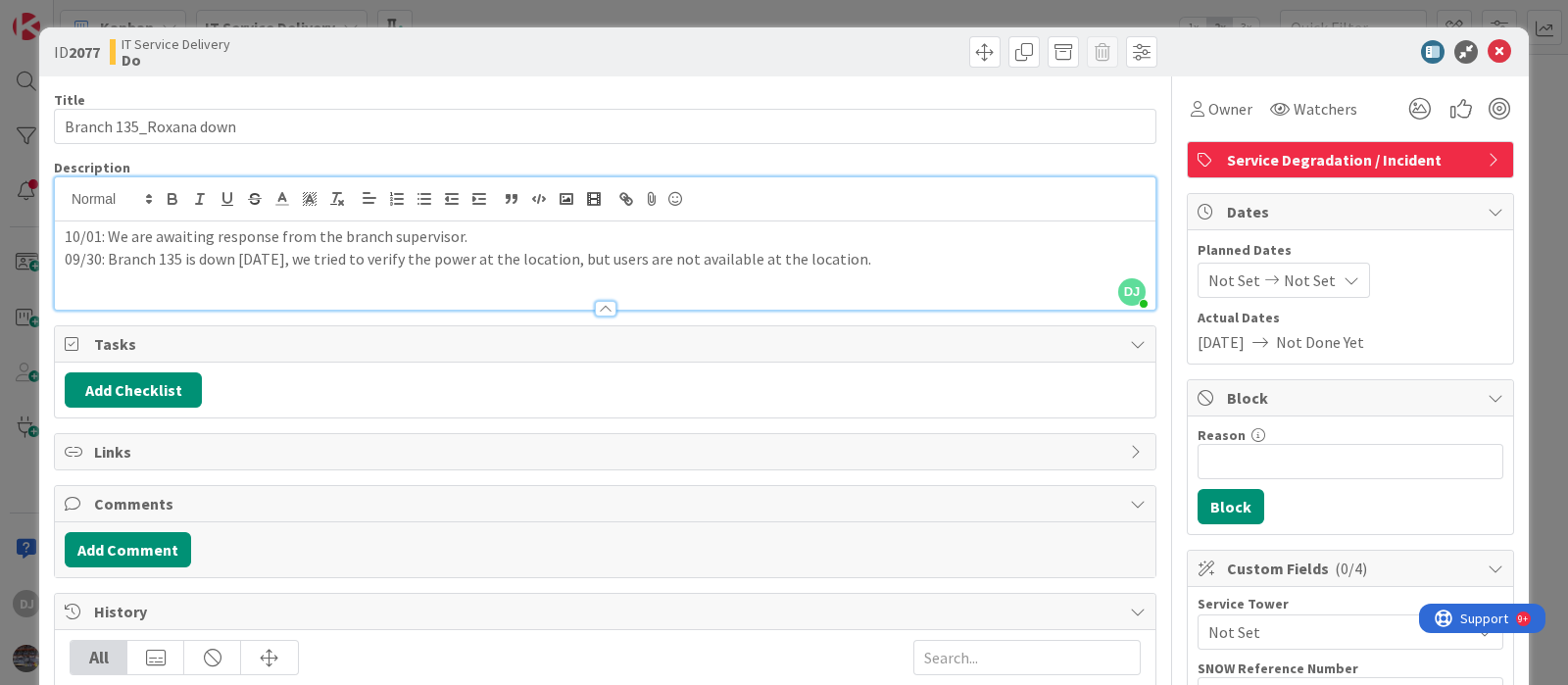
click at [730, 17] on div "ID 2077 IT Service Delivery Do Title 22 / 128 Branch 135_Roxana down Descriptio…" at bounding box center [784, 342] width 1568 height 685
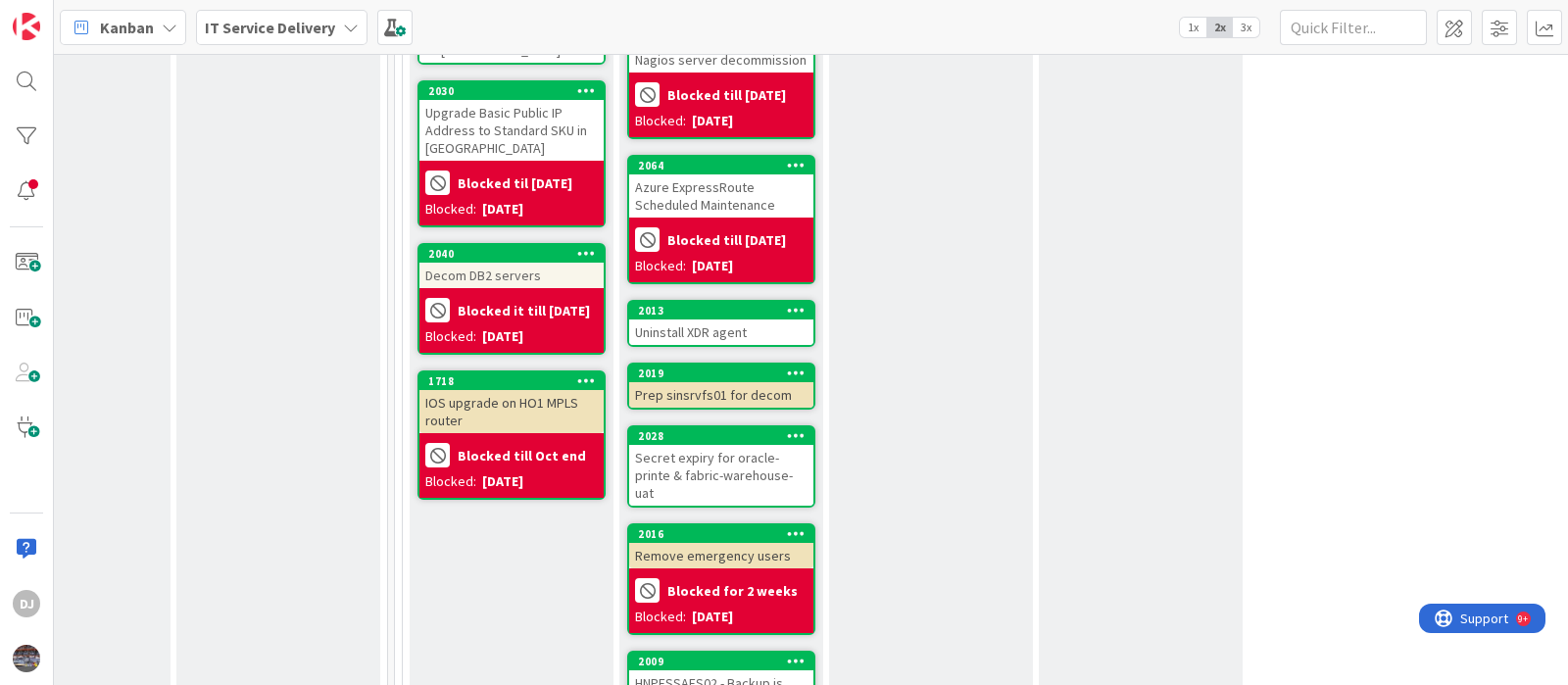
scroll to position [979, 731]
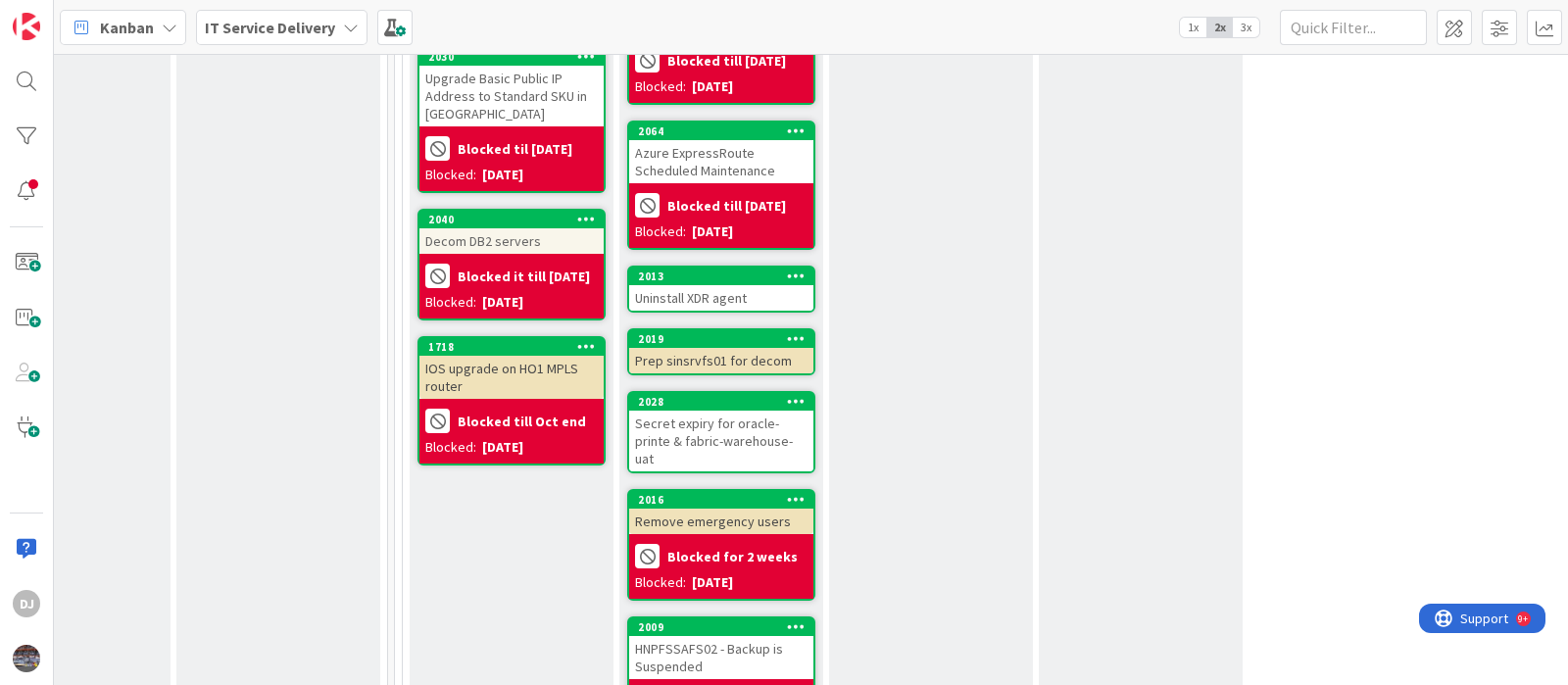
click at [746, 289] on div "Uninstall XDR agent" at bounding box center [721, 298] width 184 height 26
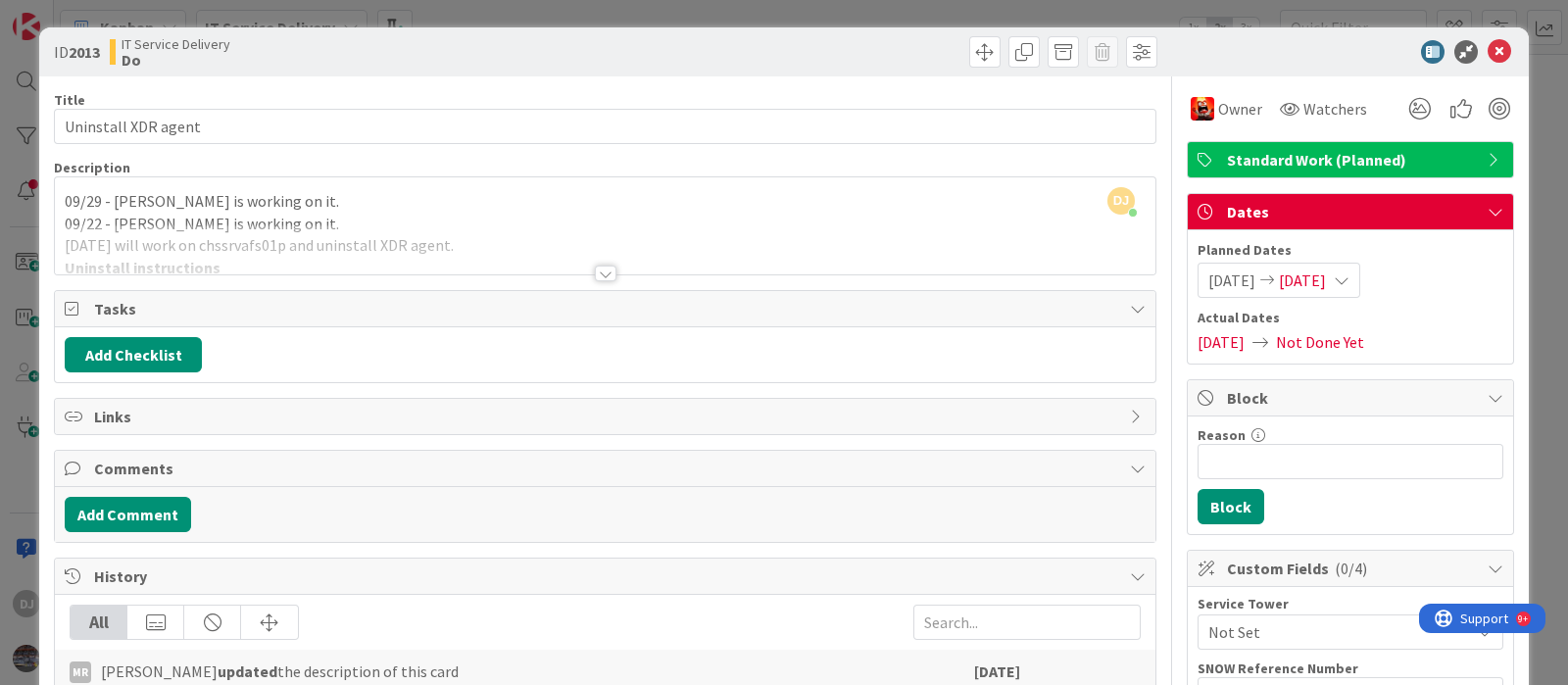
click at [563, 257] on div at bounding box center [605, 250] width 1101 height 50
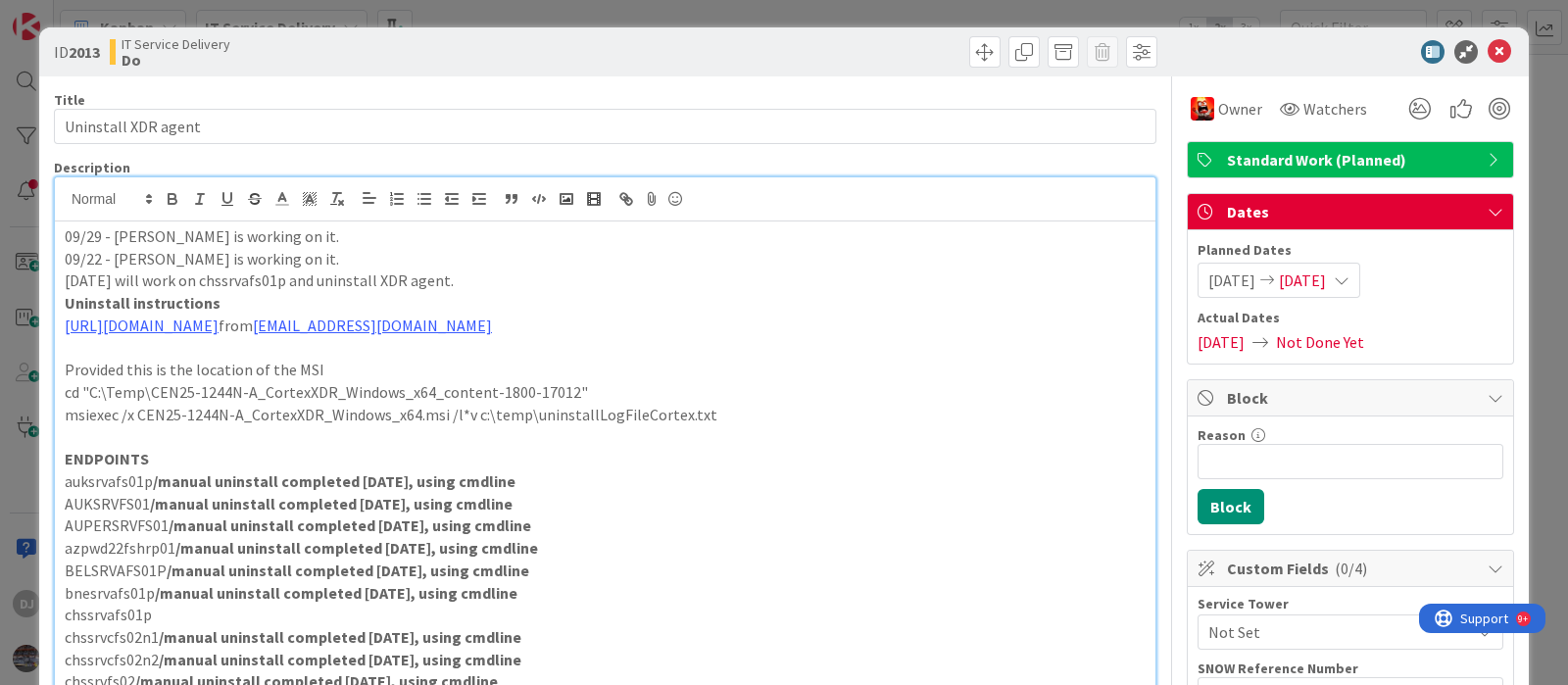
click at [740, 2] on div "ID 2013 IT Service Delivery Do Title 19 / 128 Uninstall XDR agent Description D…" at bounding box center [784, 342] width 1568 height 685
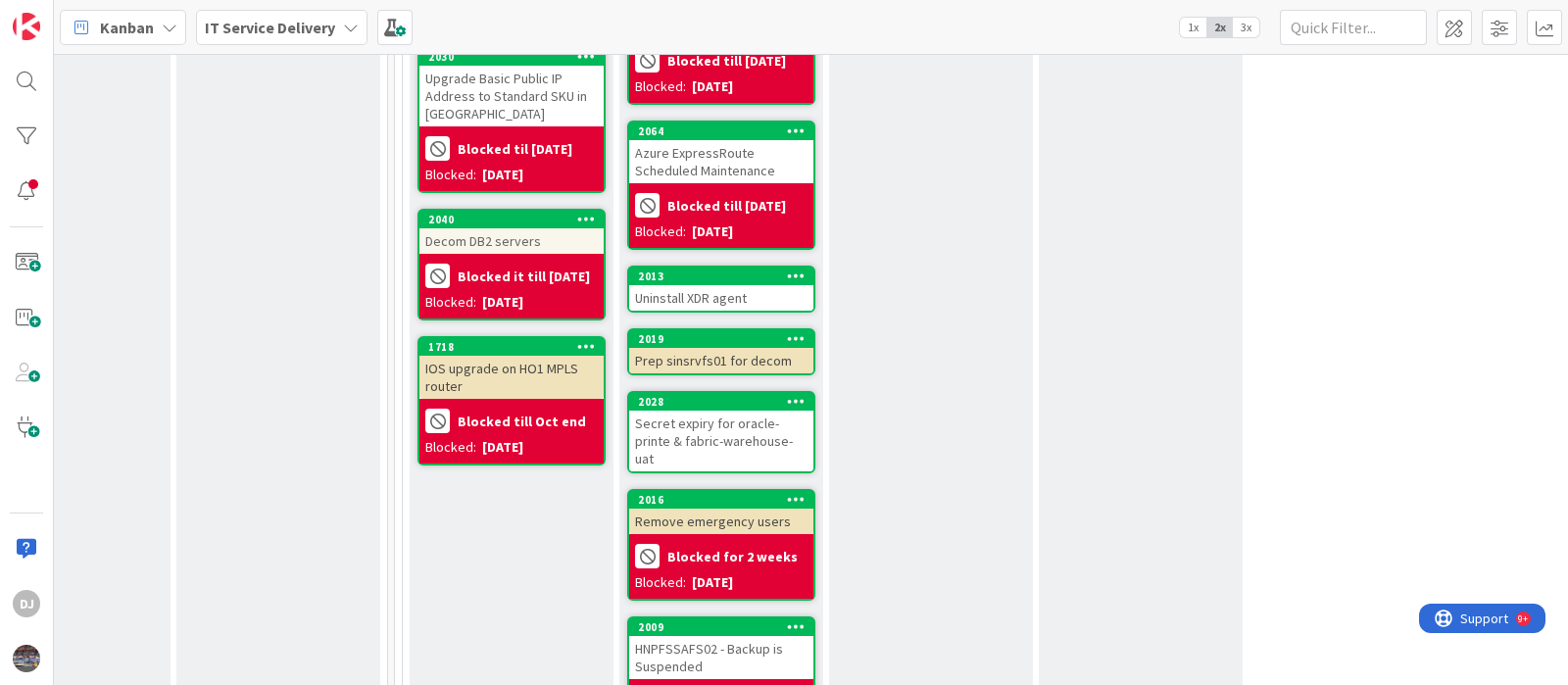
click at [697, 351] on div "Prep sinsrvfs01 for decom" at bounding box center [721, 361] width 184 height 26
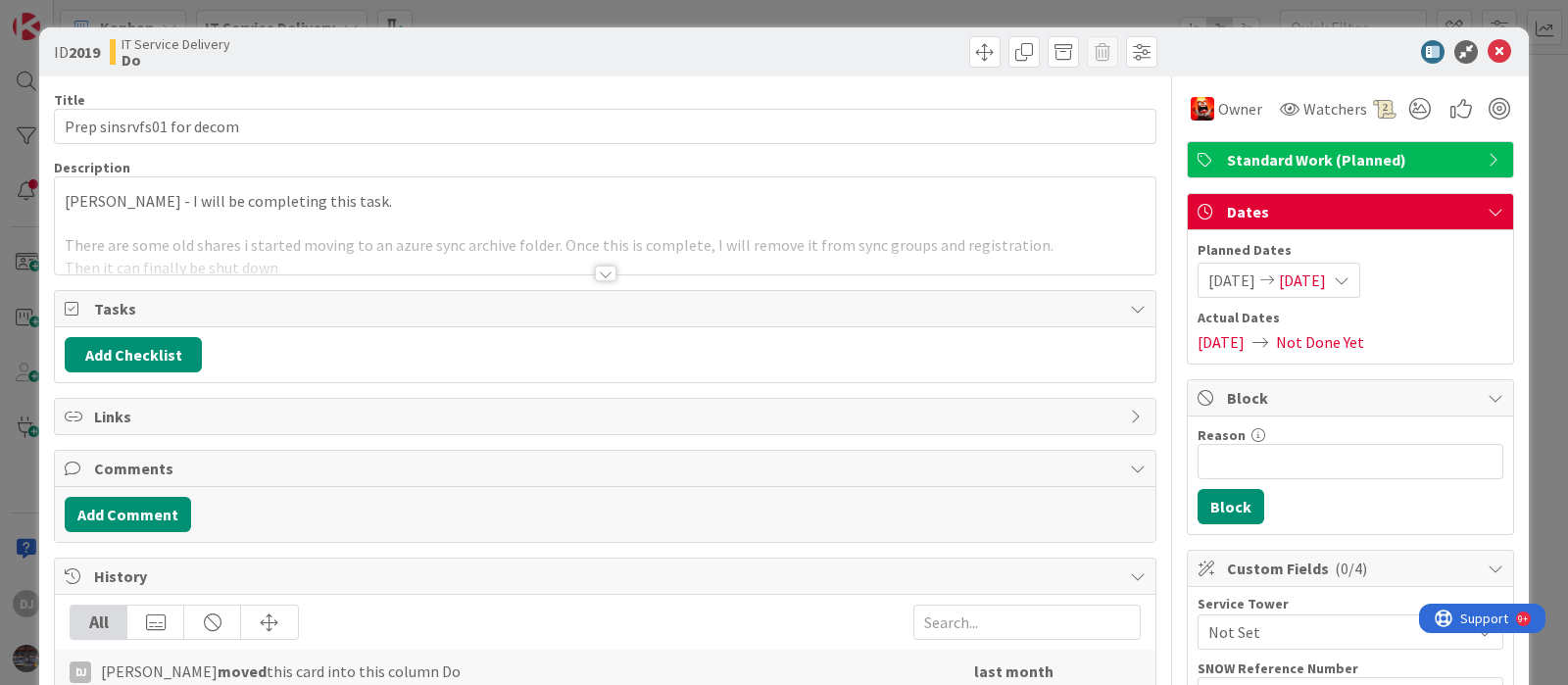
click at [675, 237] on div at bounding box center [605, 250] width 1101 height 50
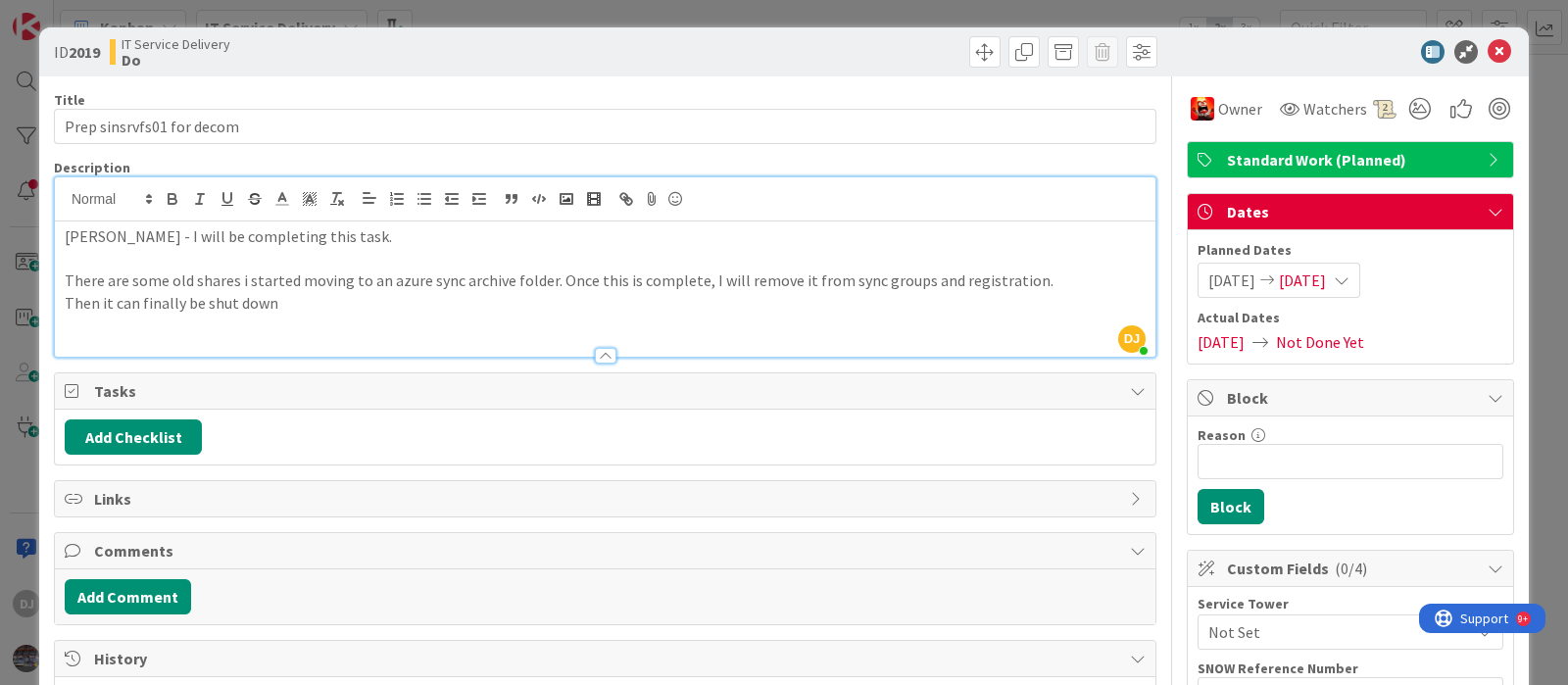
click at [848, 4] on div "ID 2019 IT Service Delivery Do Title 25 / 128 Prep sinsrvfs01 for decom Descrip…" at bounding box center [784, 342] width 1568 height 685
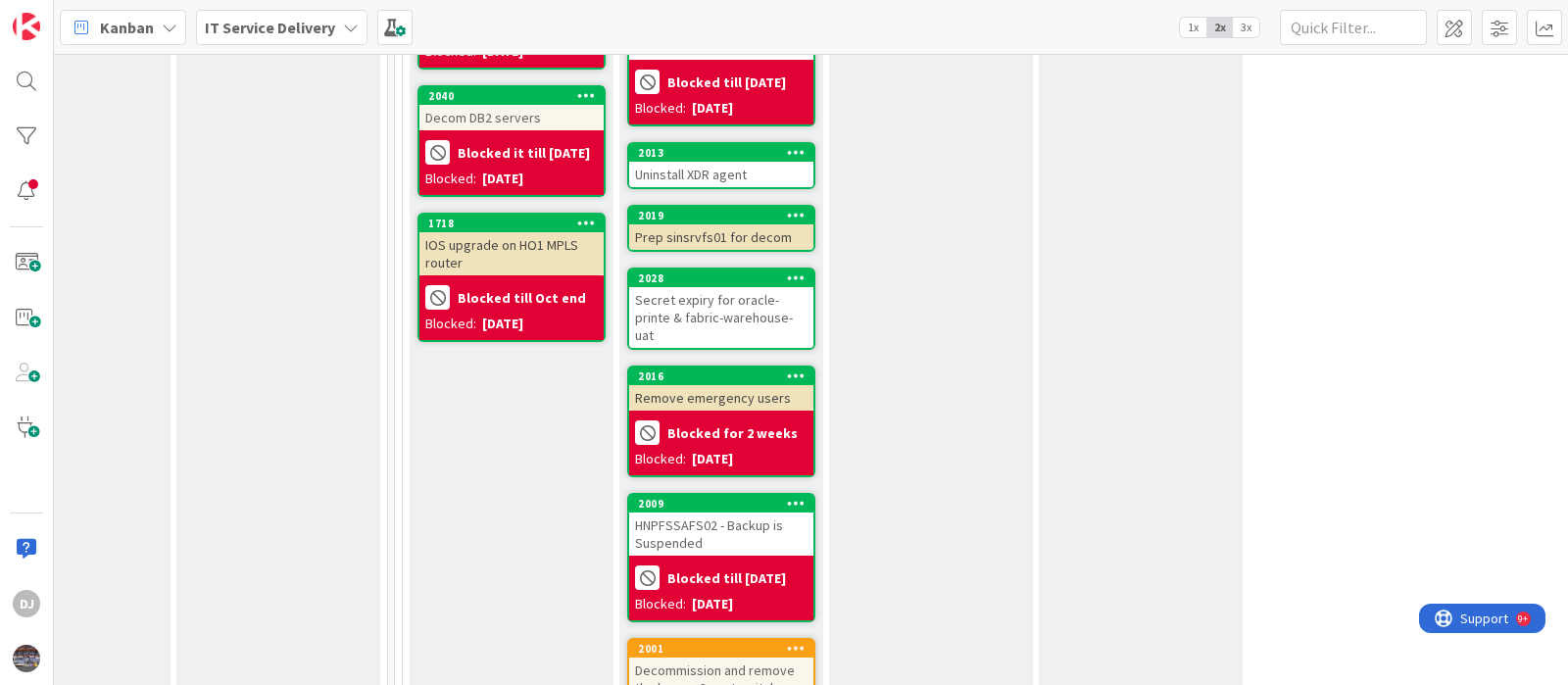
click at [781, 304] on div "Secret expiry for oracle-printe & fabric-warehouse-uat" at bounding box center [721, 317] width 184 height 61
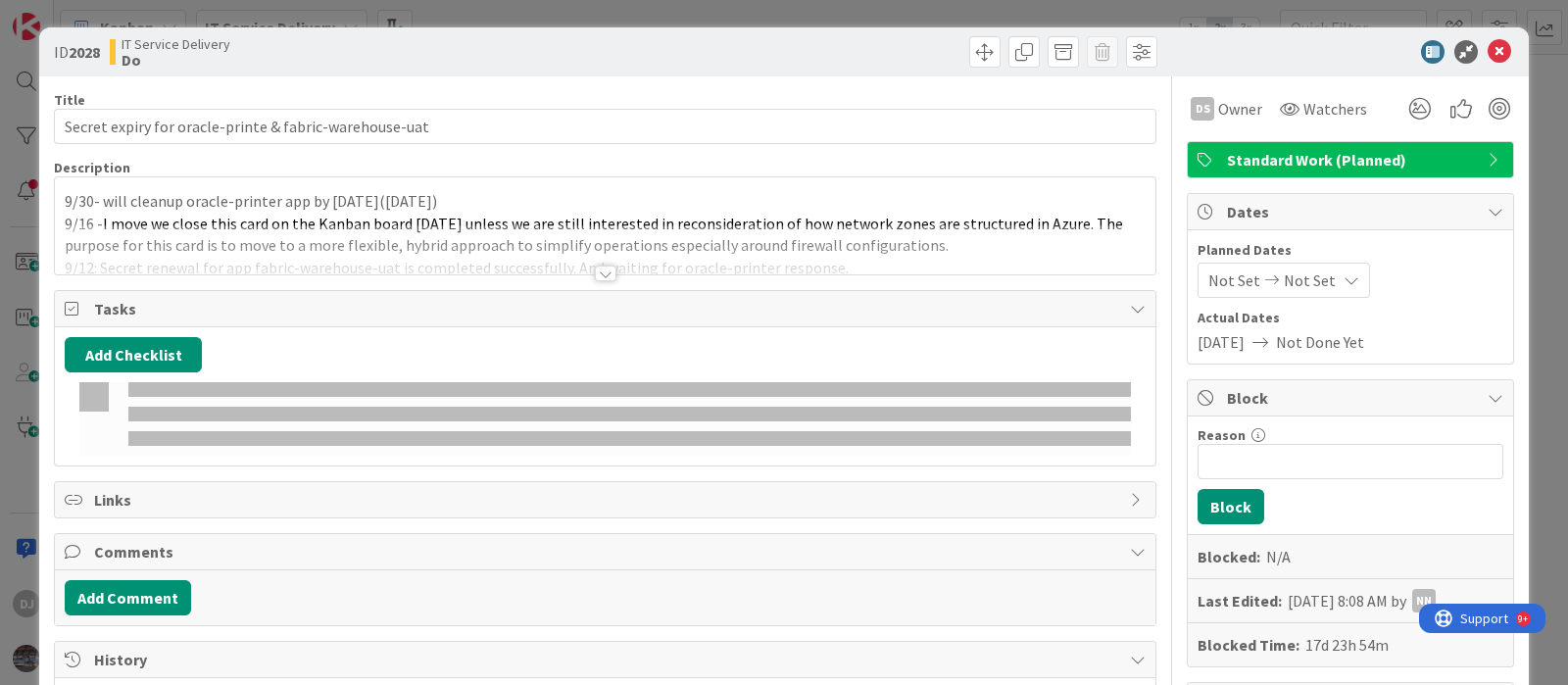
click at [588, 244] on div at bounding box center [605, 250] width 1101 height 50
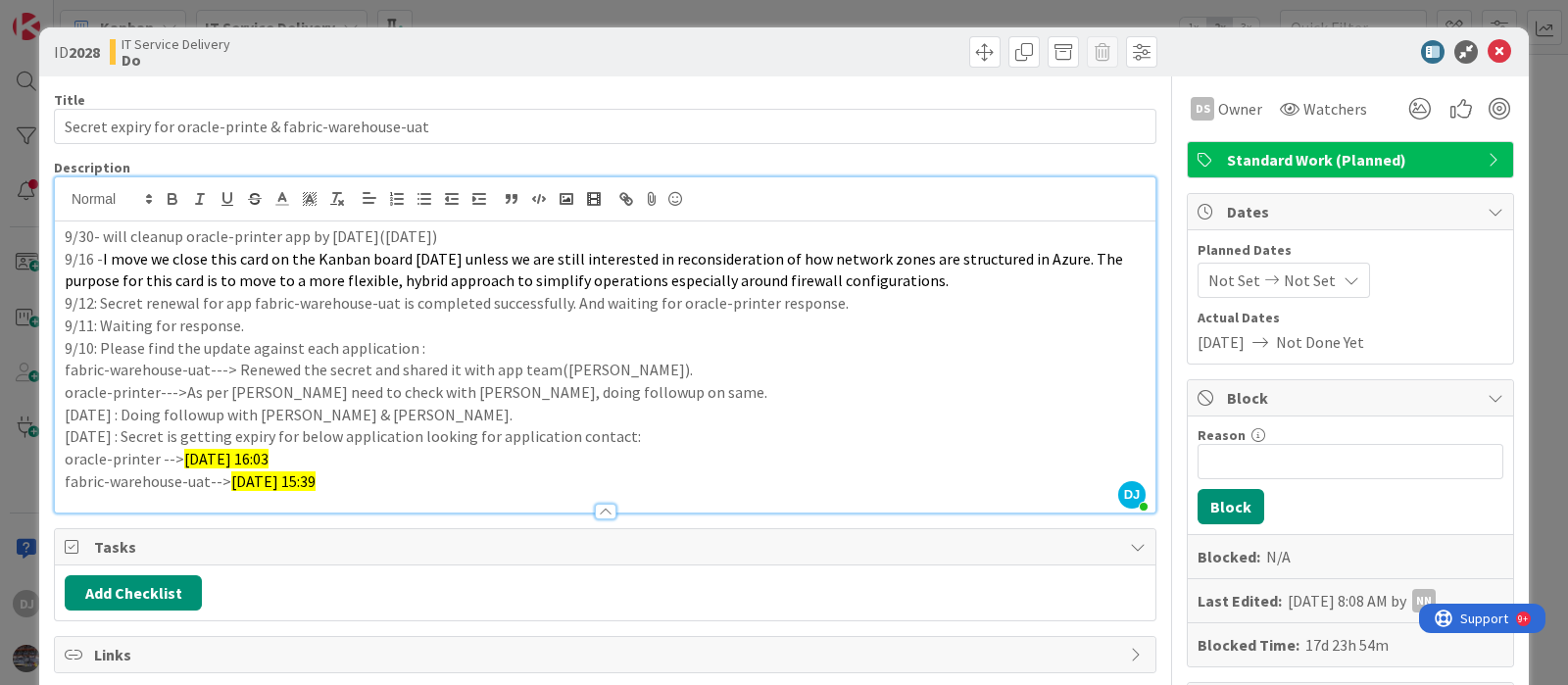
click at [646, 17] on div "ID 2028 IT Service Delivery Do Title 54 / 128 Secret expiry for oracle-printe &…" at bounding box center [784, 342] width 1568 height 685
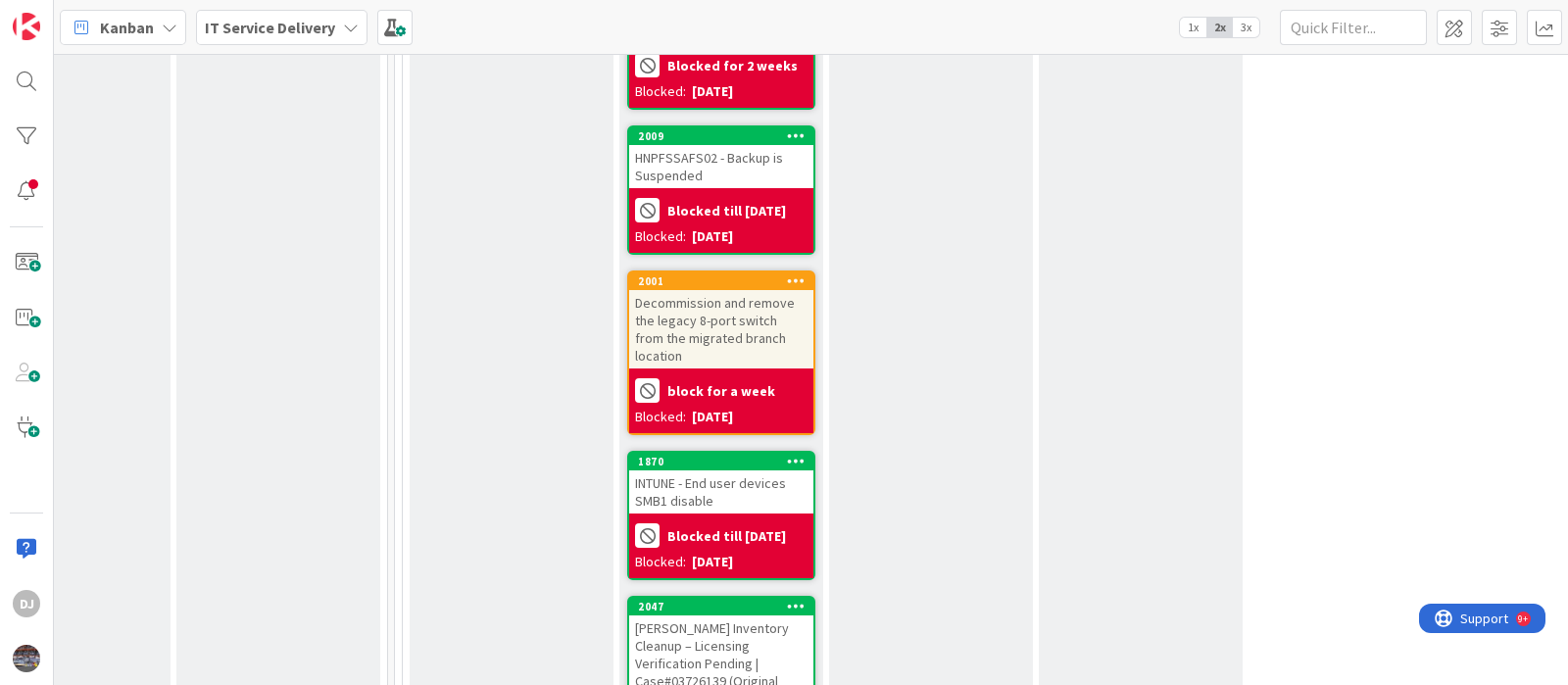
scroll to position [1347, 731]
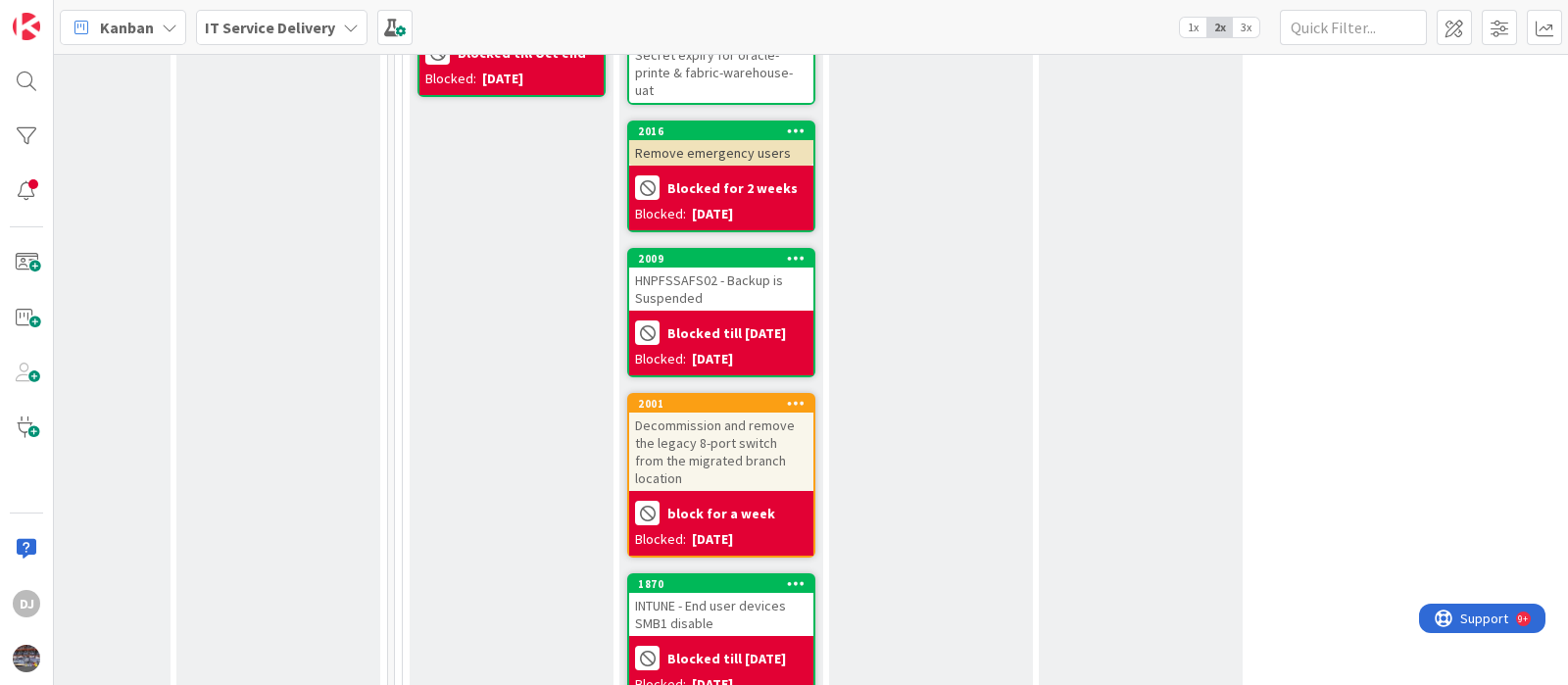
click at [765, 431] on div "Decommission and remove the legacy 8-port switch from the migrated branch locat…" at bounding box center [721, 451] width 184 height 79
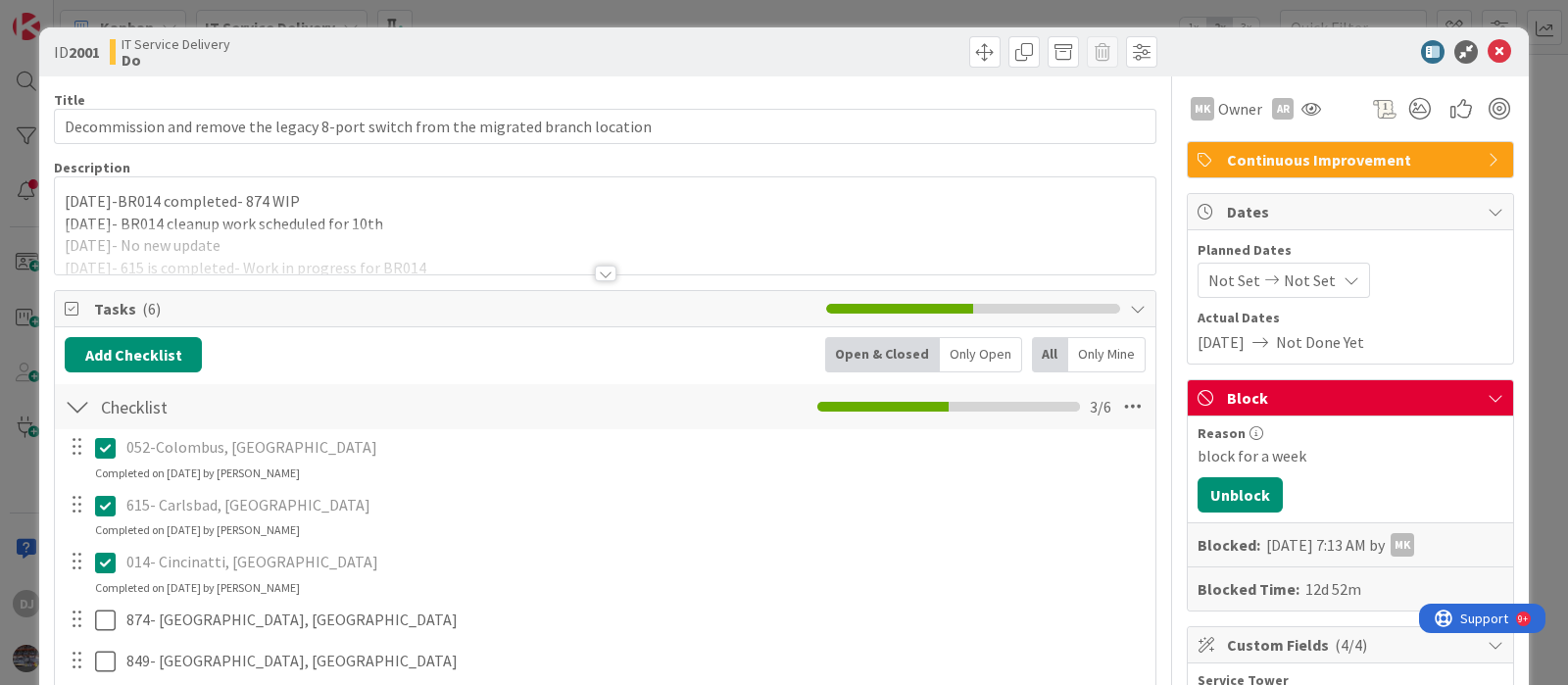
click at [595, 266] on div at bounding box center [606, 273] width 22 height 16
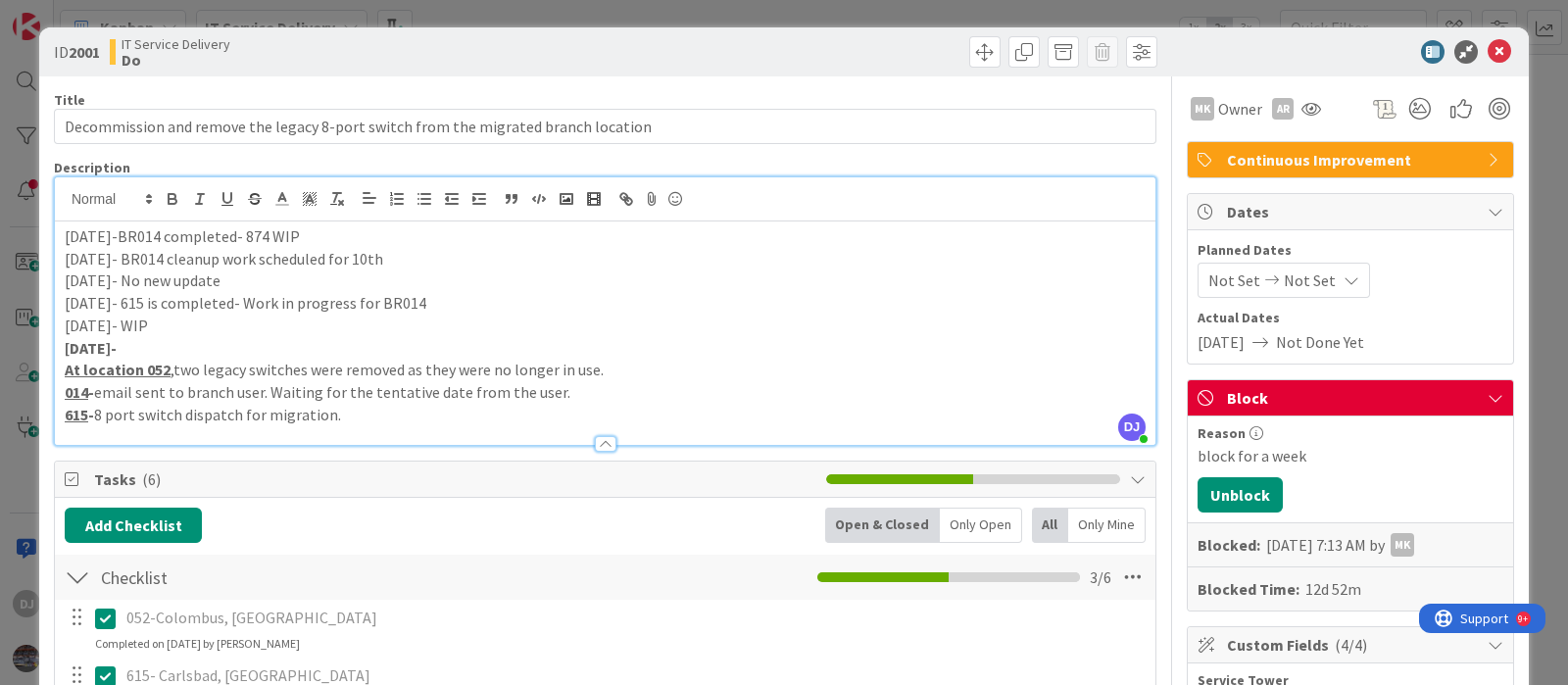
click at [793, 17] on div "ID 2001 IT Service Delivery Do Title 82 / 128 Decommission and remove the legac…" at bounding box center [784, 342] width 1568 height 685
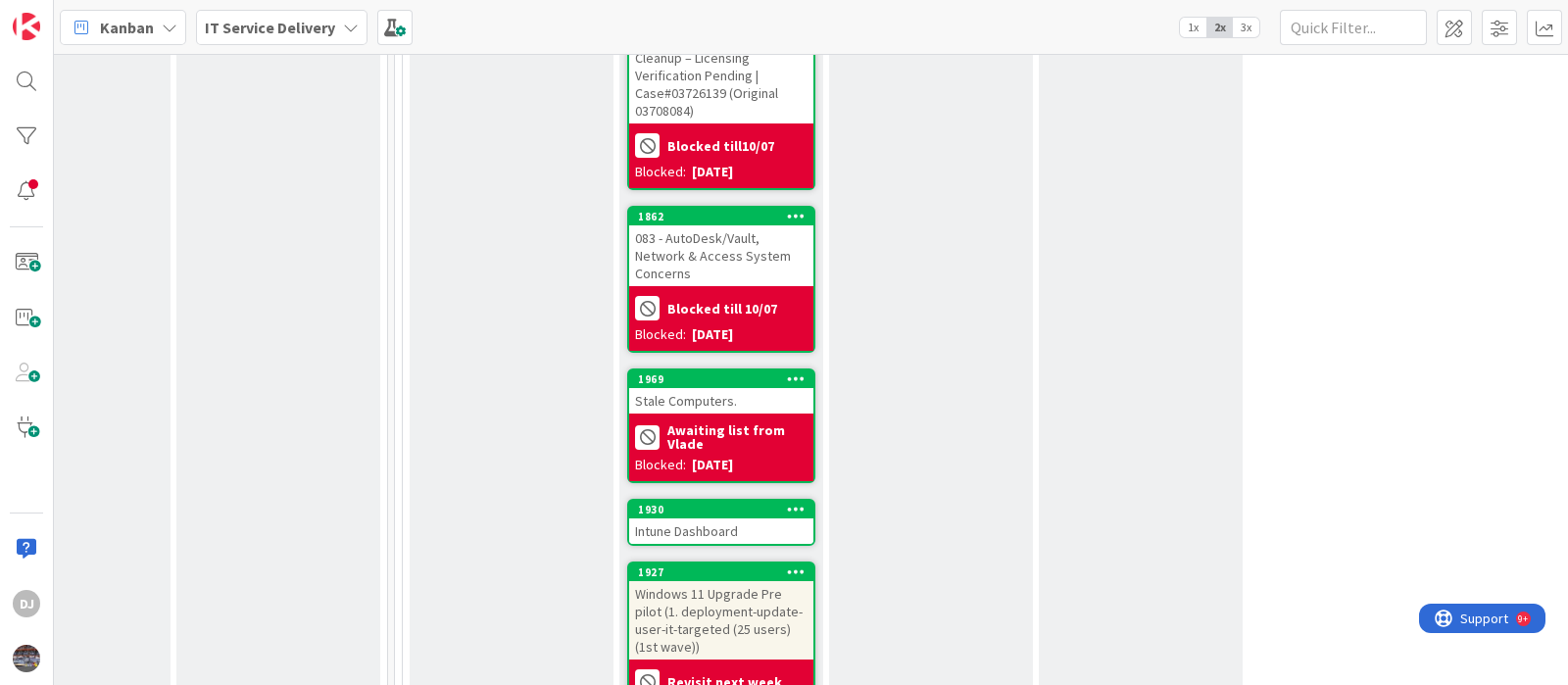
scroll to position [2082, 731]
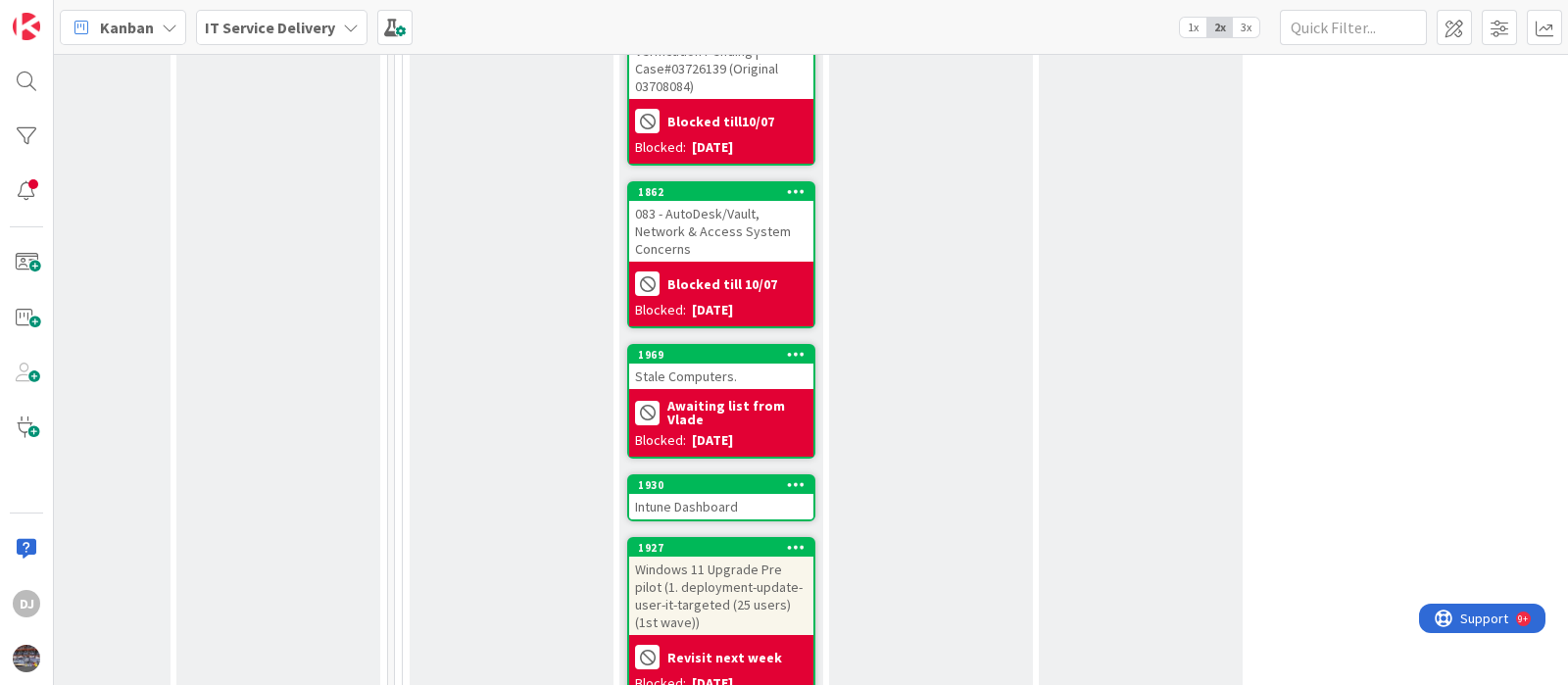
click at [738, 494] on div "Intune Dashboard" at bounding box center [721, 507] width 184 height 26
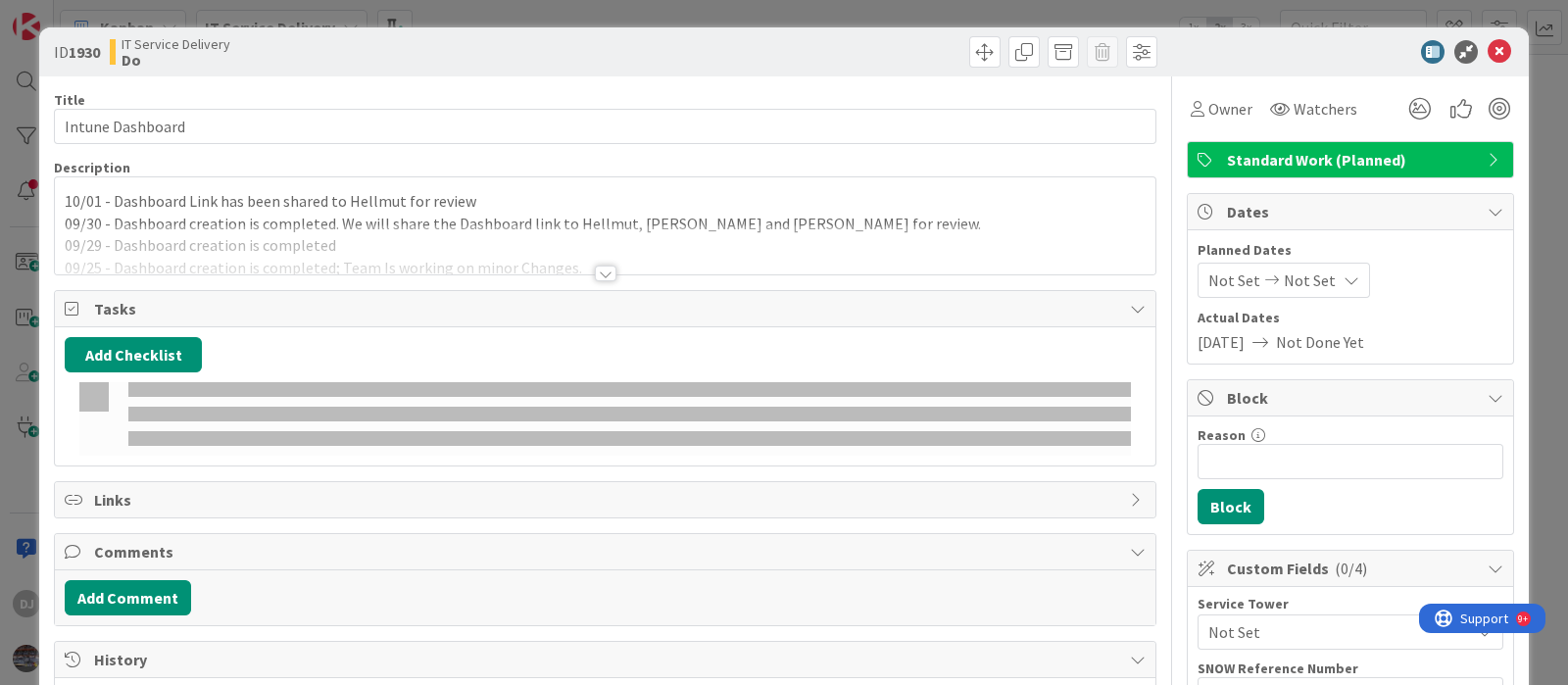
click at [642, 230] on div at bounding box center [605, 250] width 1101 height 50
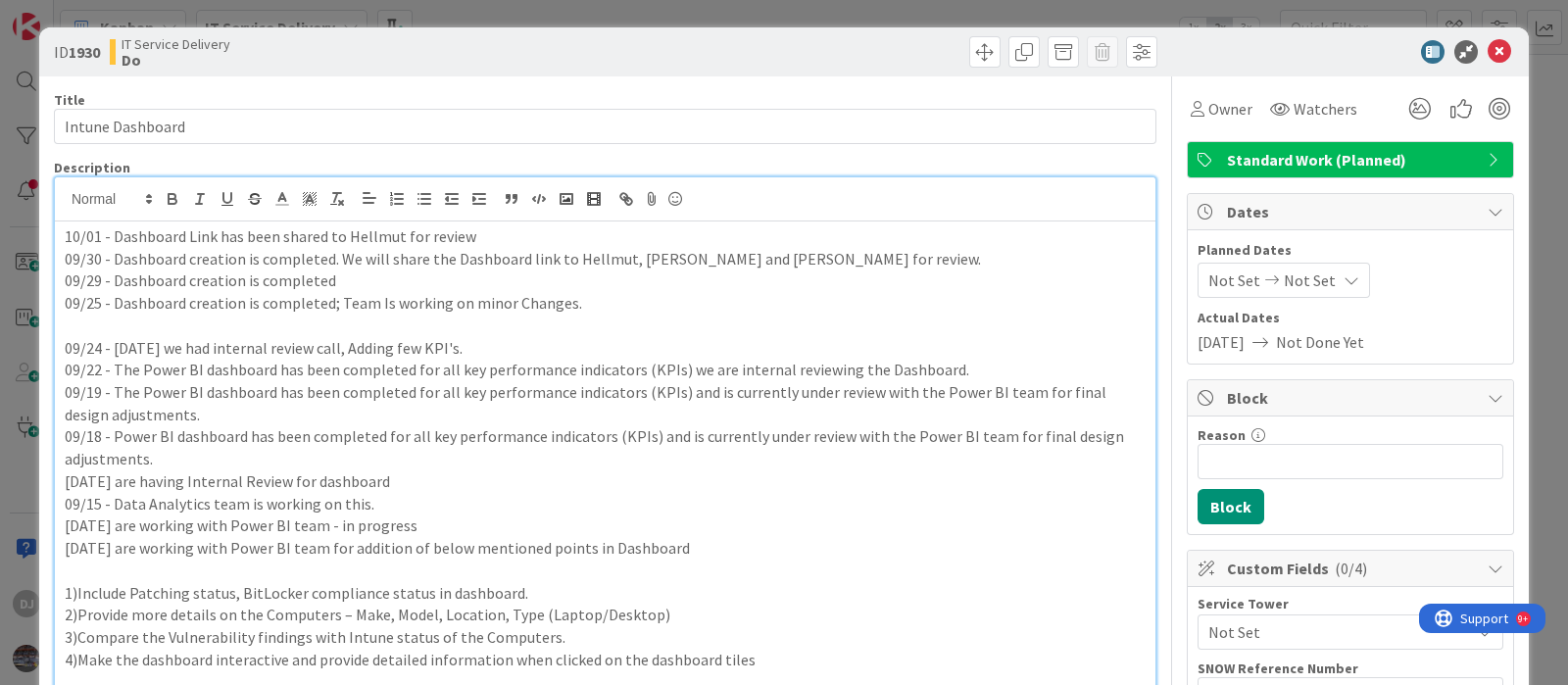
click at [758, 10] on div "ID 1930 IT Service Delivery Do Title 16 / 128 Intune Dashboard Description DJ […" at bounding box center [784, 342] width 1568 height 685
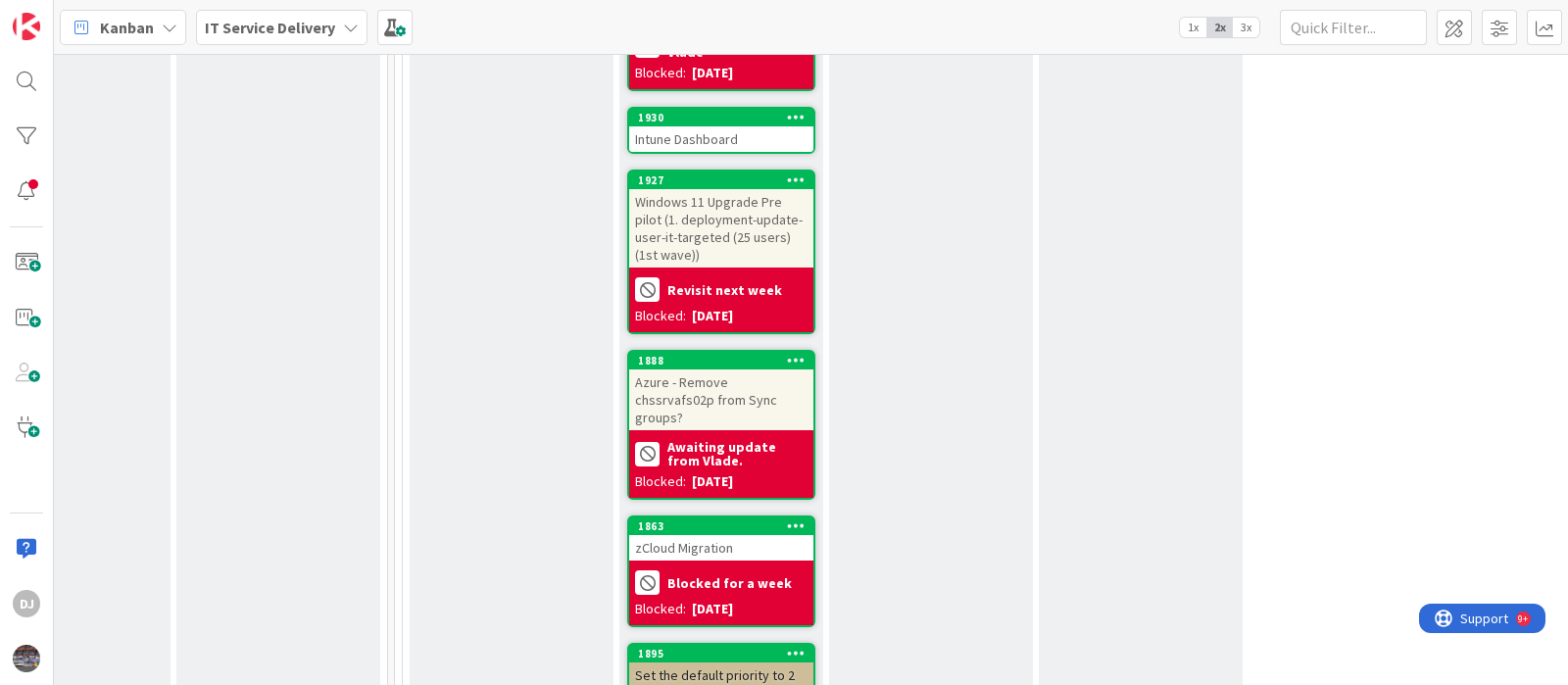
click at [763, 535] on div "zCloud Migration" at bounding box center [721, 548] width 184 height 26
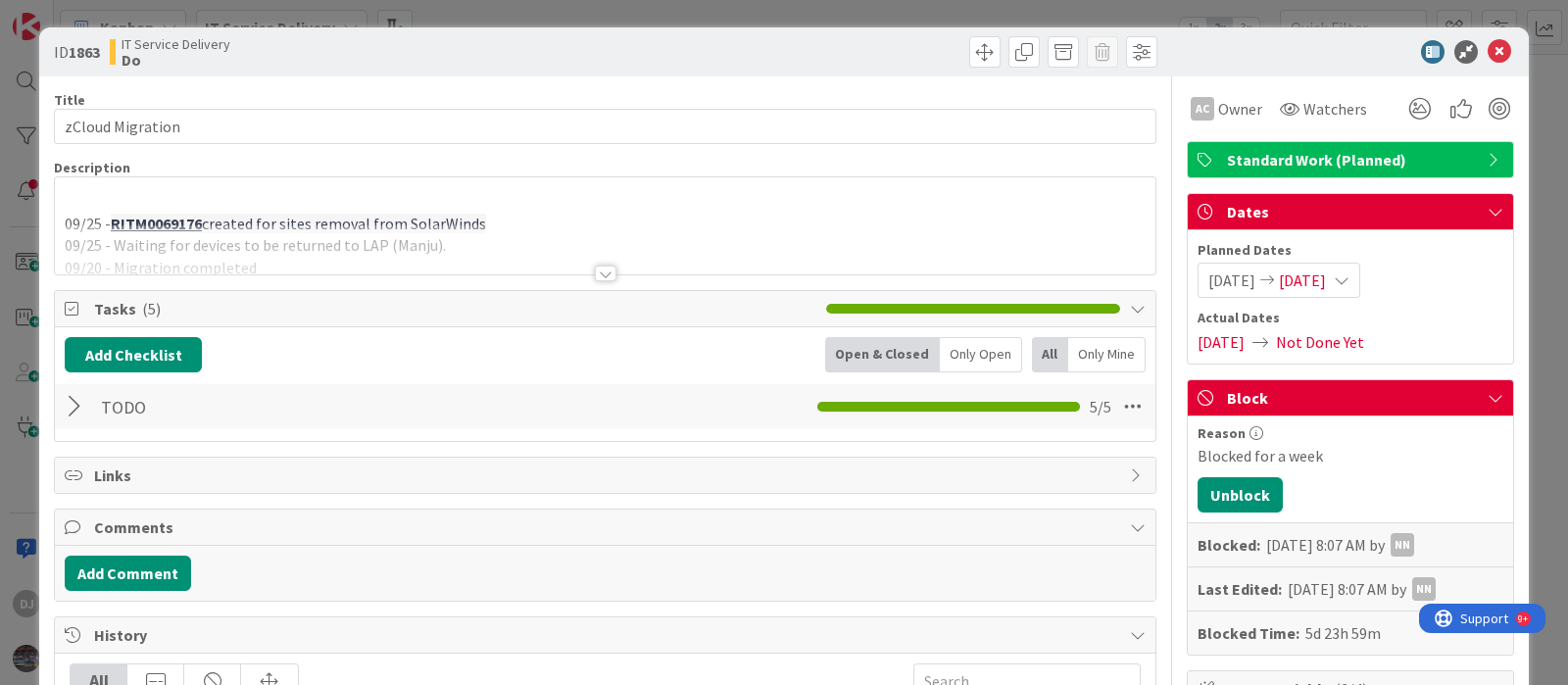
click at [610, 262] on div at bounding box center [605, 250] width 1101 height 50
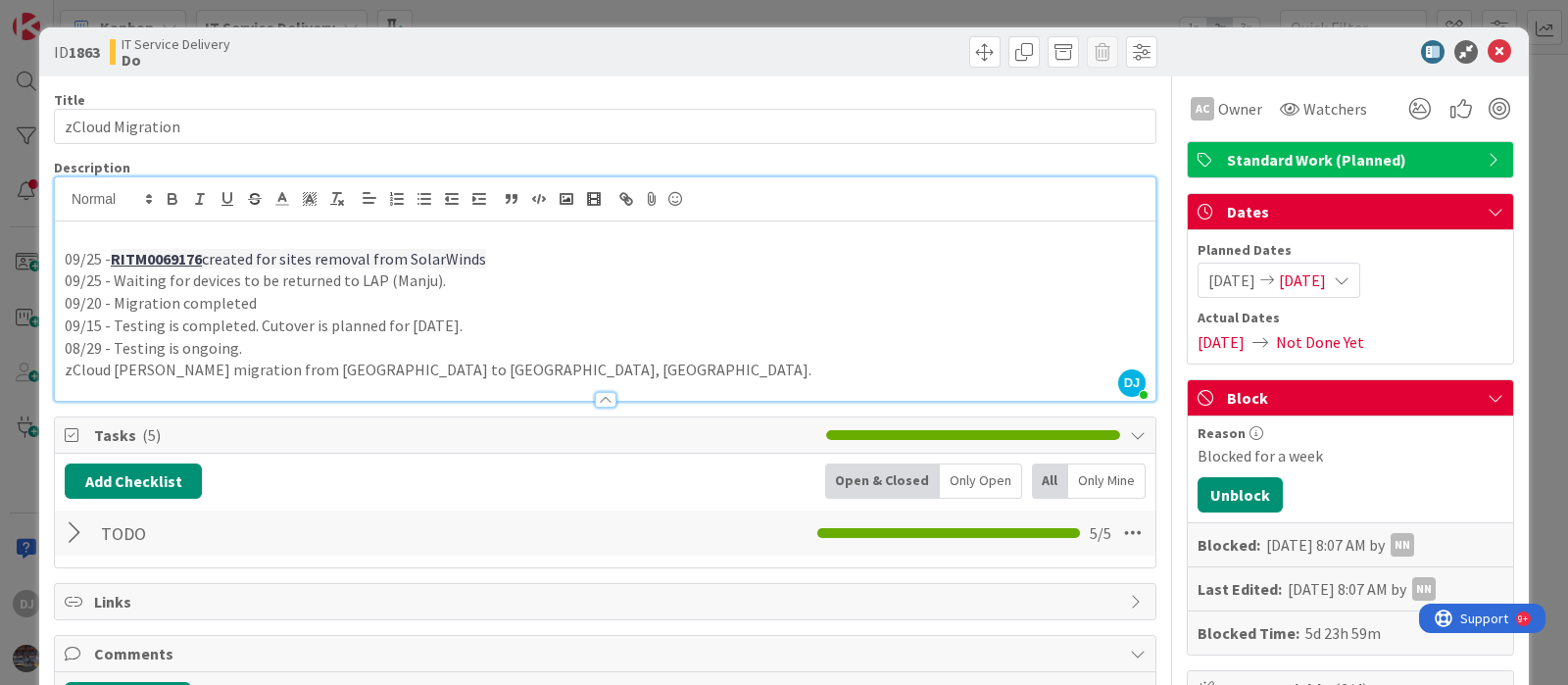
click at [665, 2] on div "ID 1863 IT Service Delivery Do Title 16 / 128 zCloud Migration Description DJ […" at bounding box center [784, 342] width 1568 height 685
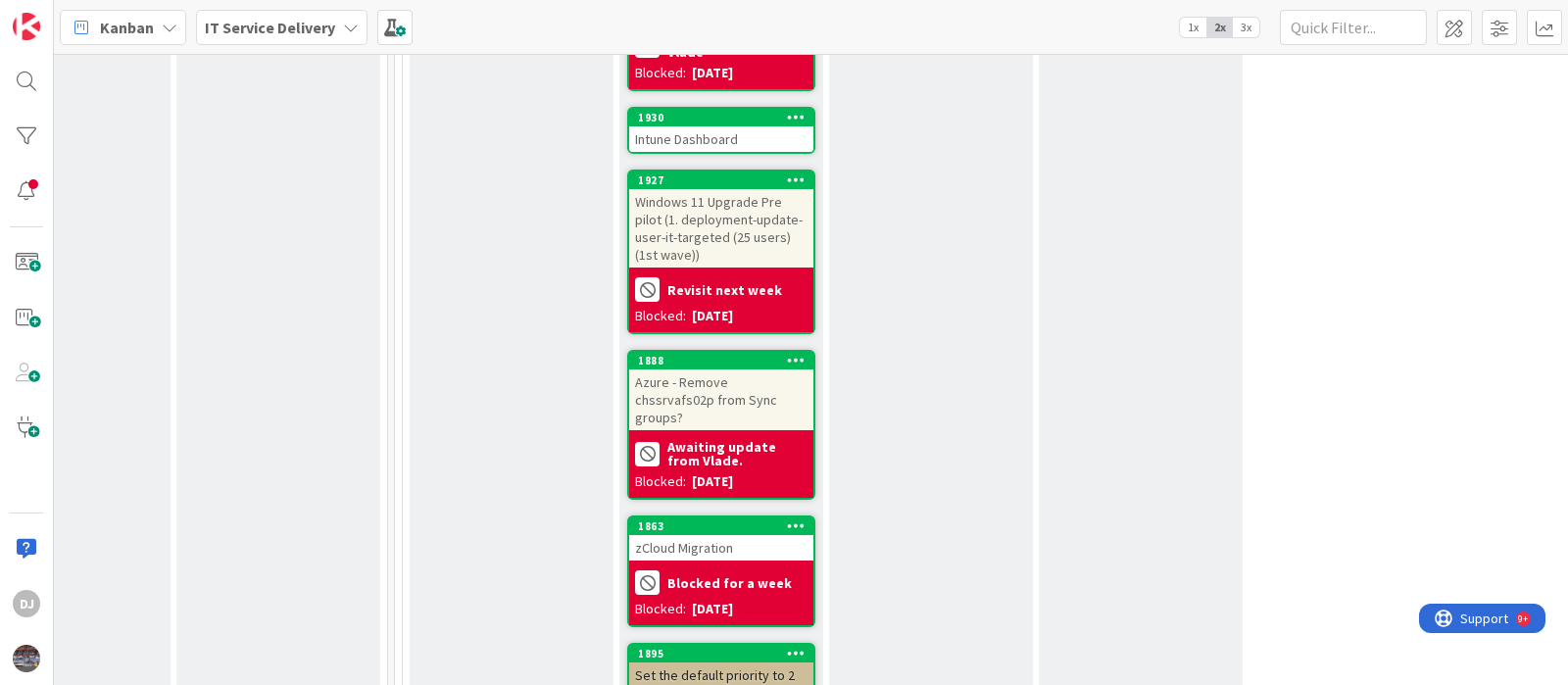
click at [770, 189] on div "Windows 11 Upgrade Pre pilot (1. deployment-update-user-it-targeted (25 users) …" at bounding box center [721, 228] width 184 height 79
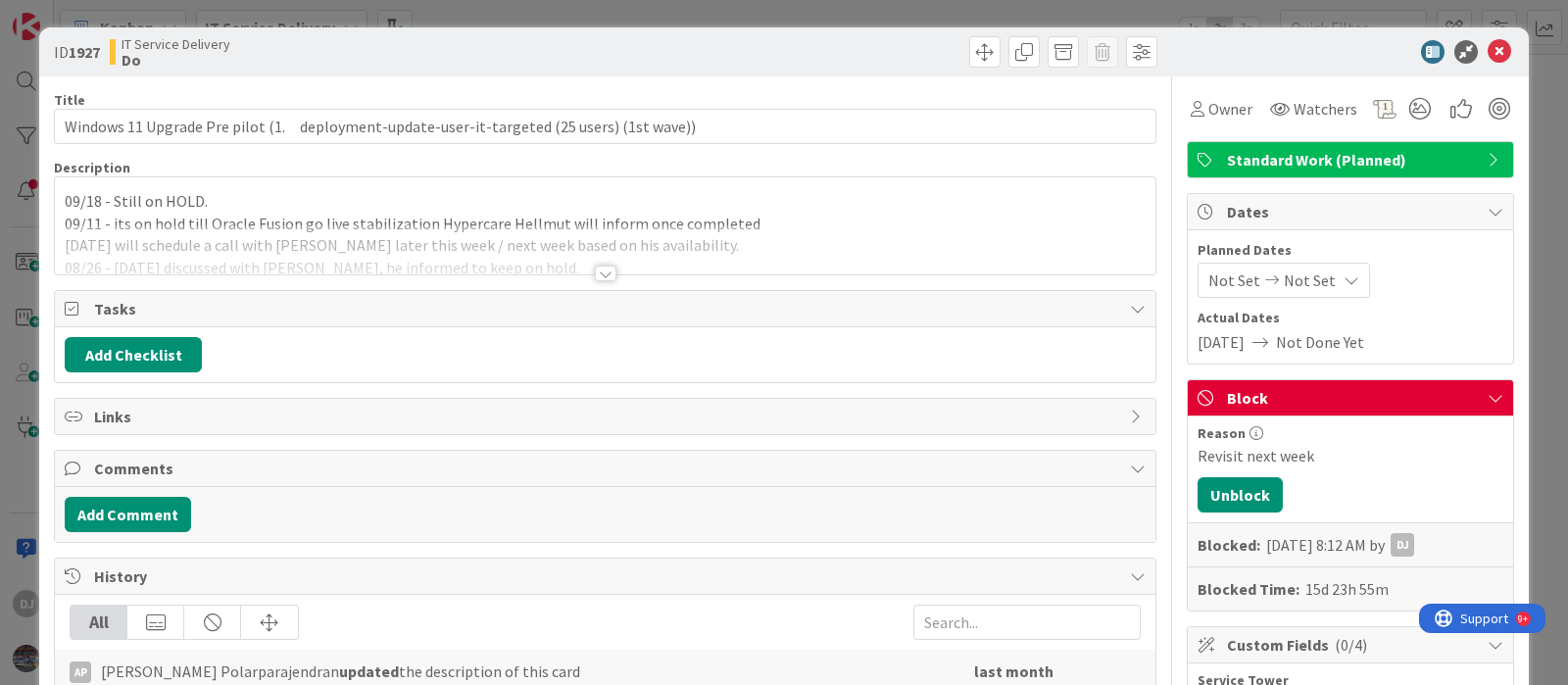
click at [619, 266] on div at bounding box center [605, 250] width 1101 height 50
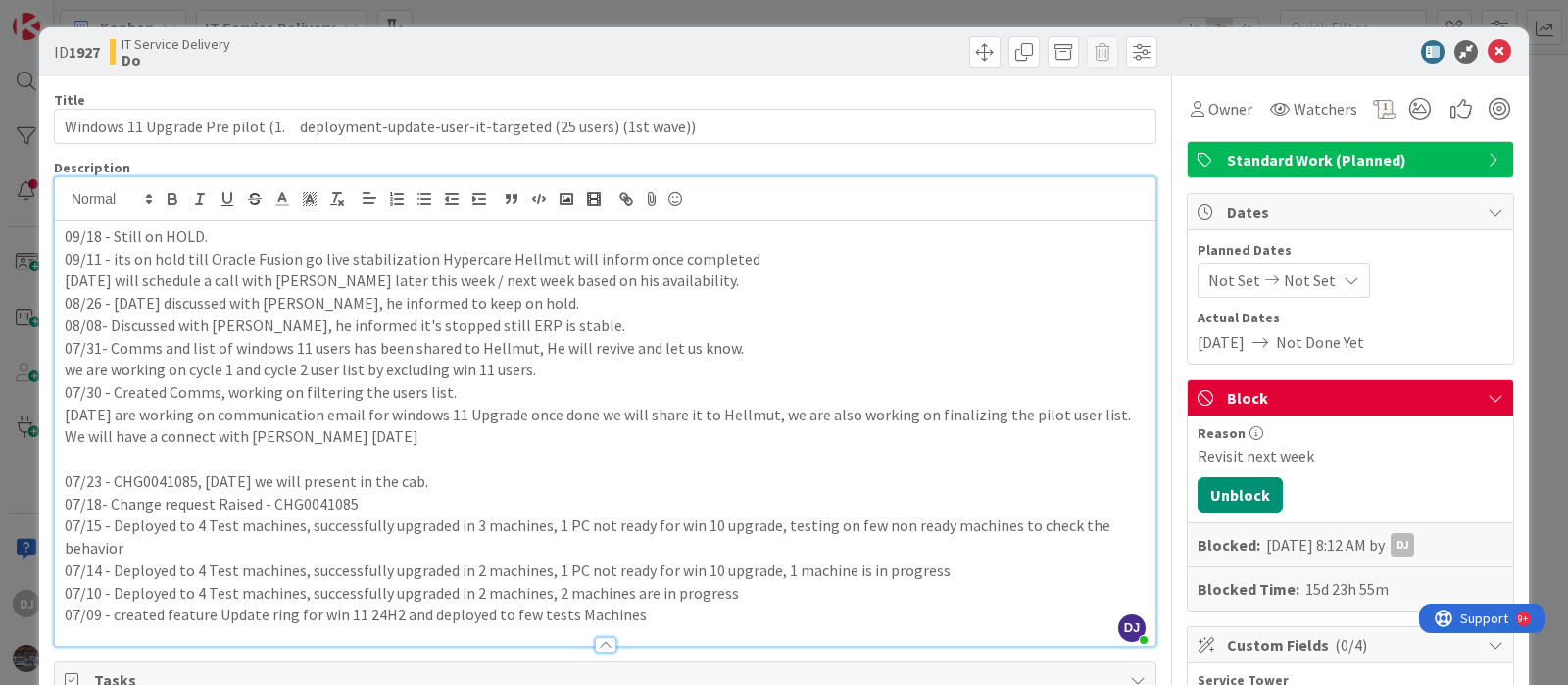
click at [916, 12] on div "ID 1927 IT Service Delivery Do Title 90 / 128 Windows 11 Upgrade Pre pilot (1. …" at bounding box center [784, 342] width 1568 height 685
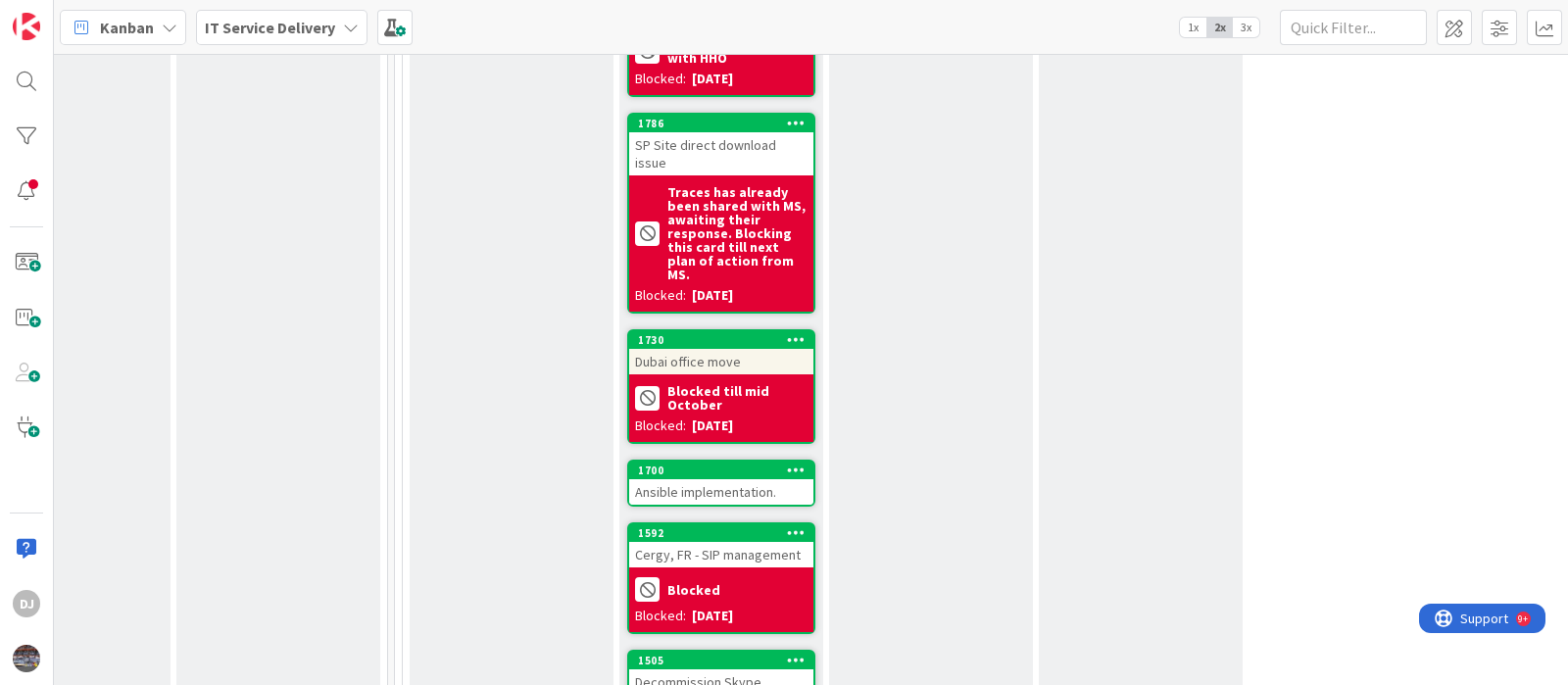
scroll to position [3183, 731]
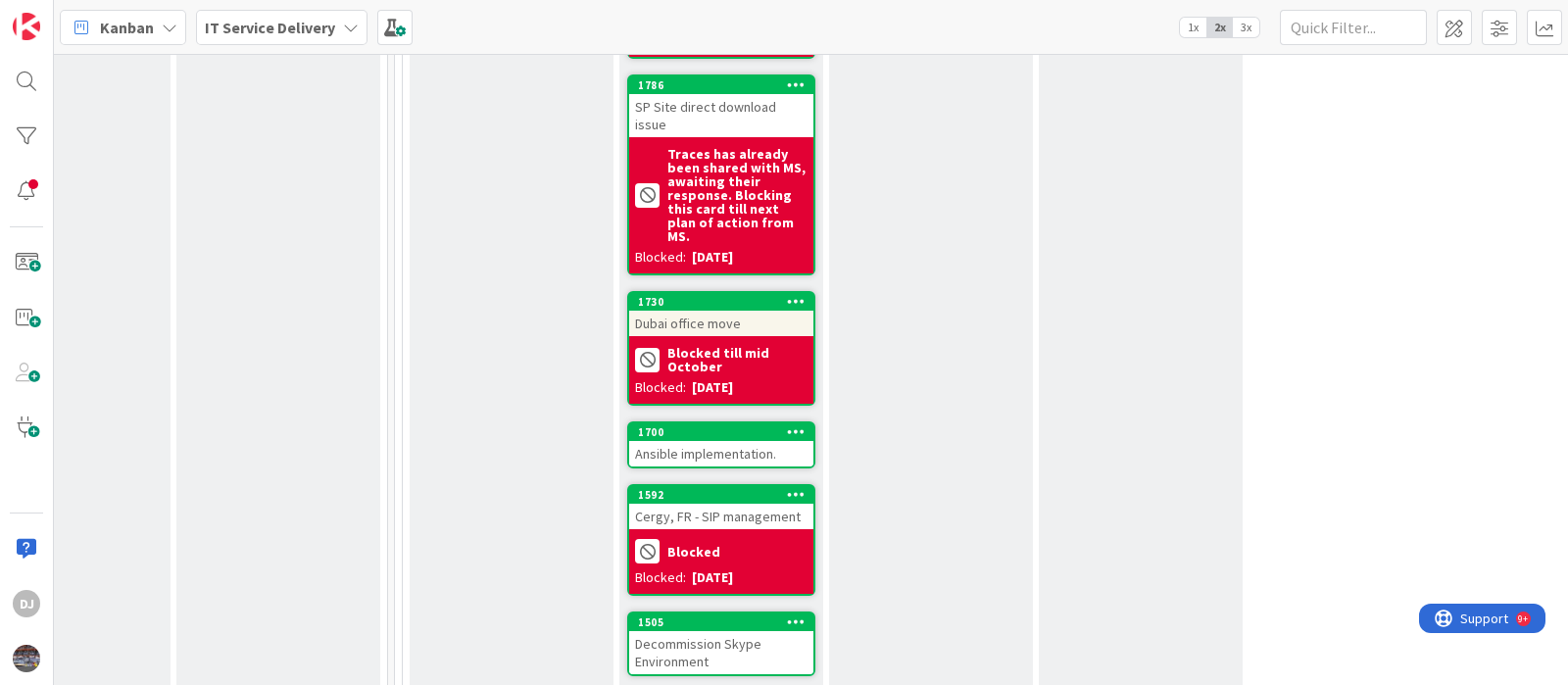
click at [760, 440] on div "Ansible implementation." at bounding box center [721, 453] width 184 height 26
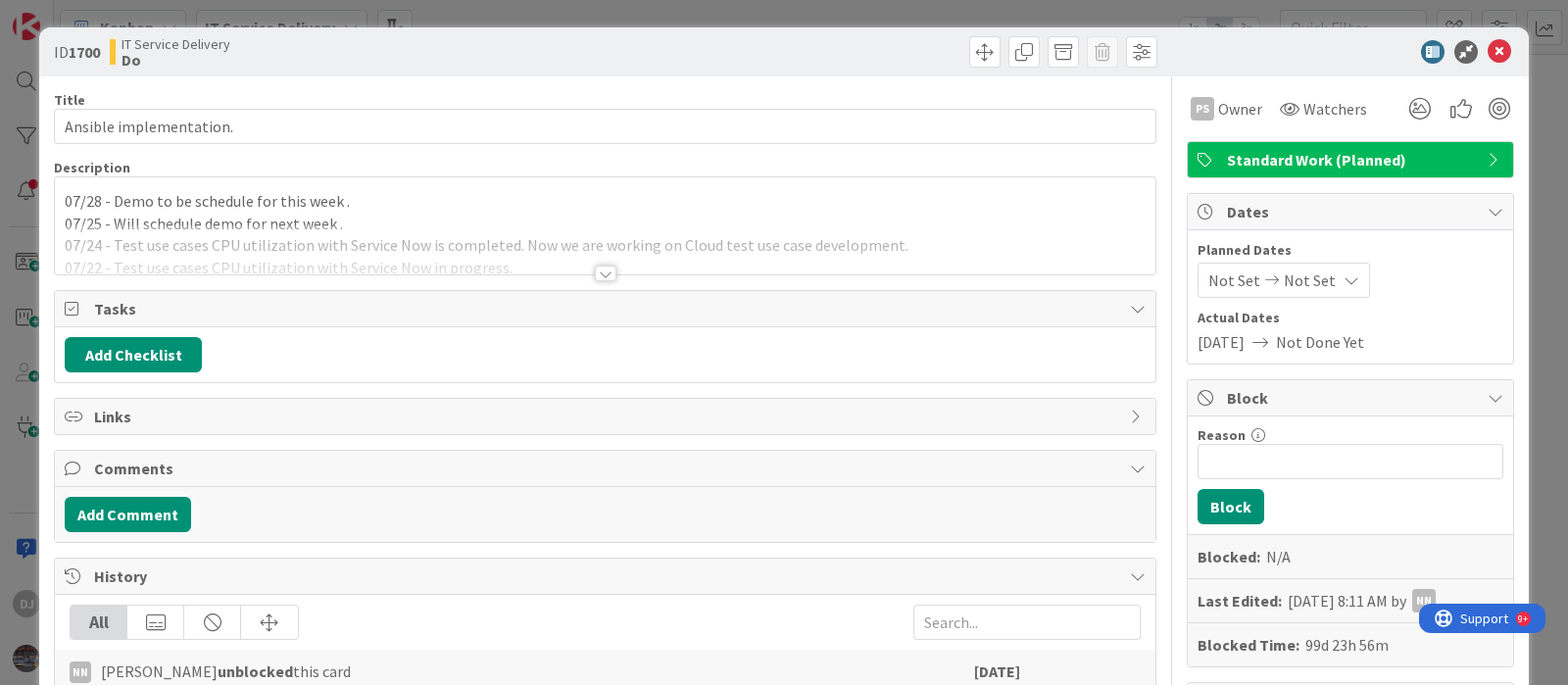
click at [717, 262] on div at bounding box center [605, 250] width 1101 height 50
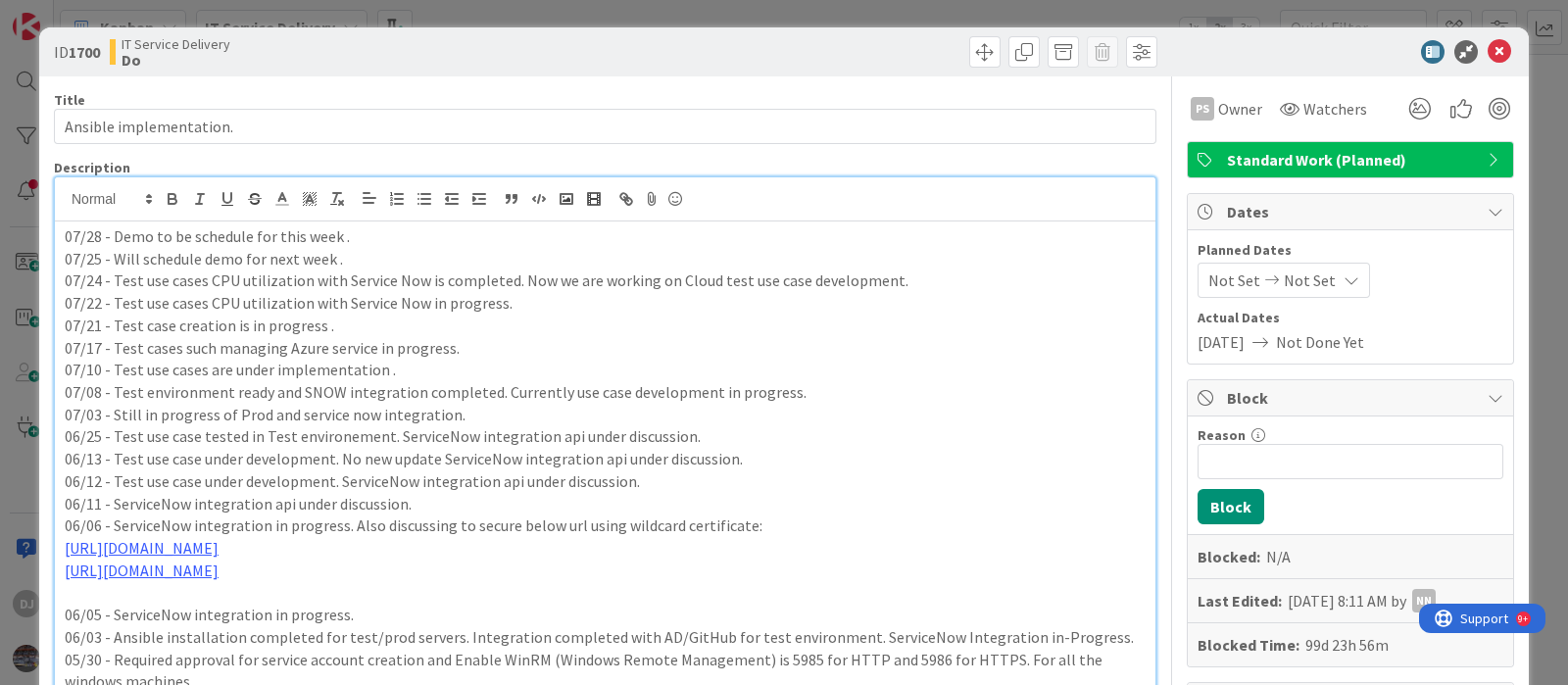
click at [633, 9] on div "ID 1700 IT Service Delivery Do Title 23 / 128 Ansible implementation. Descripti…" at bounding box center [784, 342] width 1568 height 685
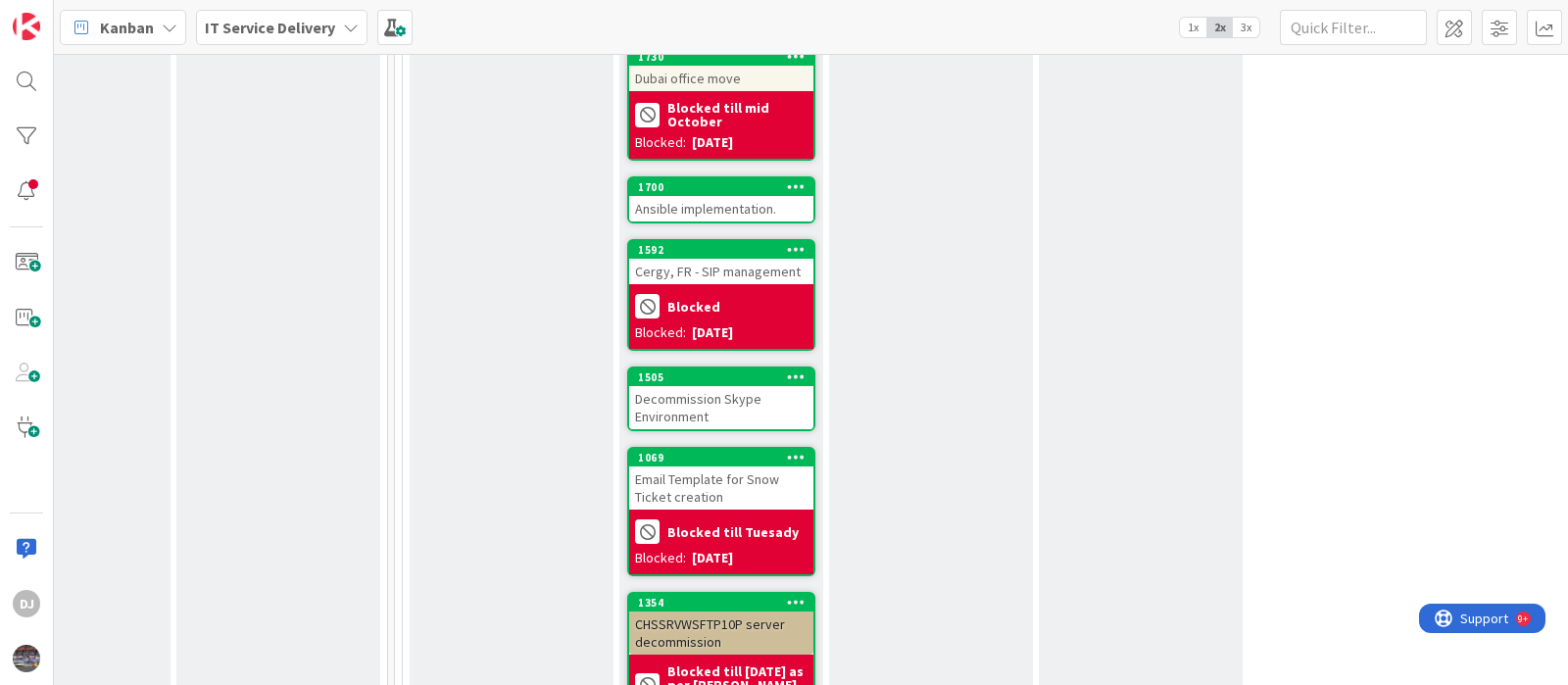
click at [793, 386] on div "Decommission Skype Environment" at bounding box center [721, 407] width 184 height 43
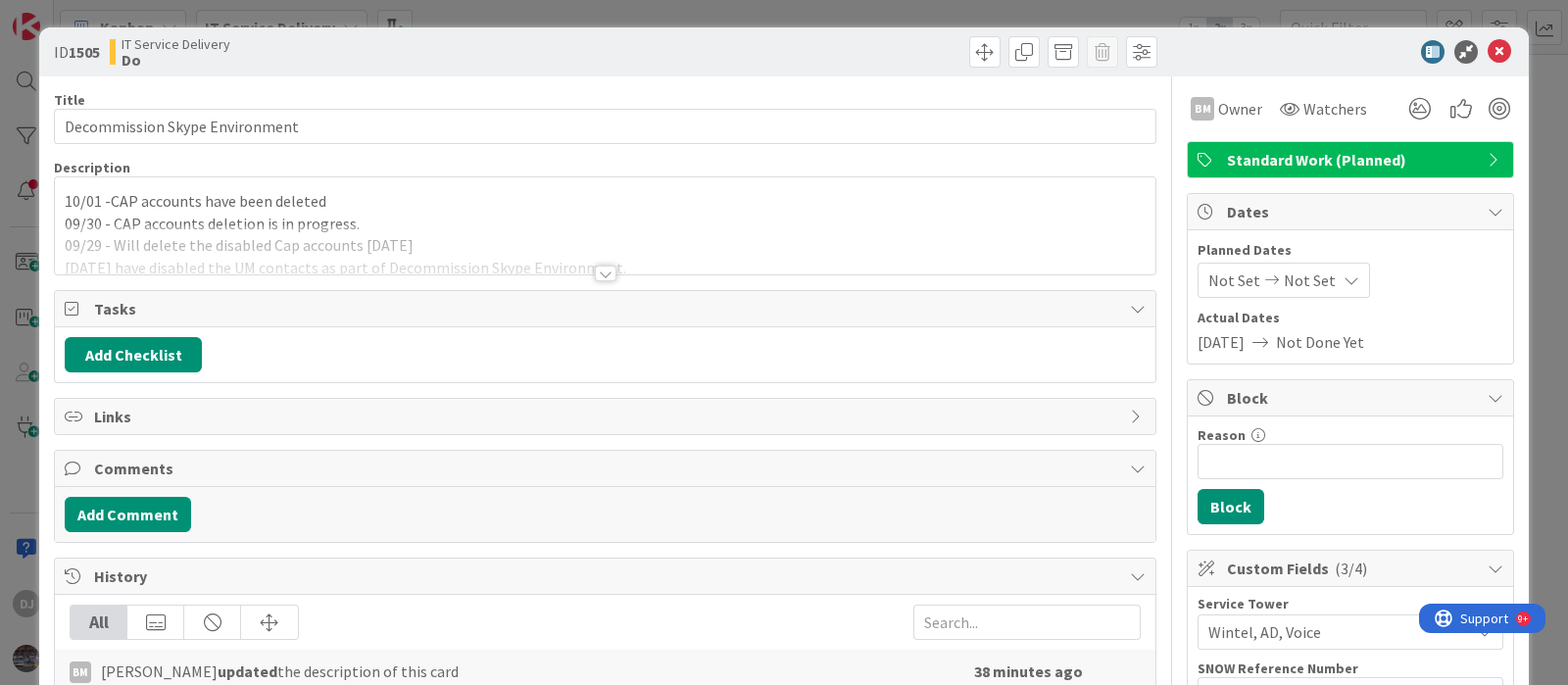
click at [750, 255] on div at bounding box center [605, 250] width 1101 height 50
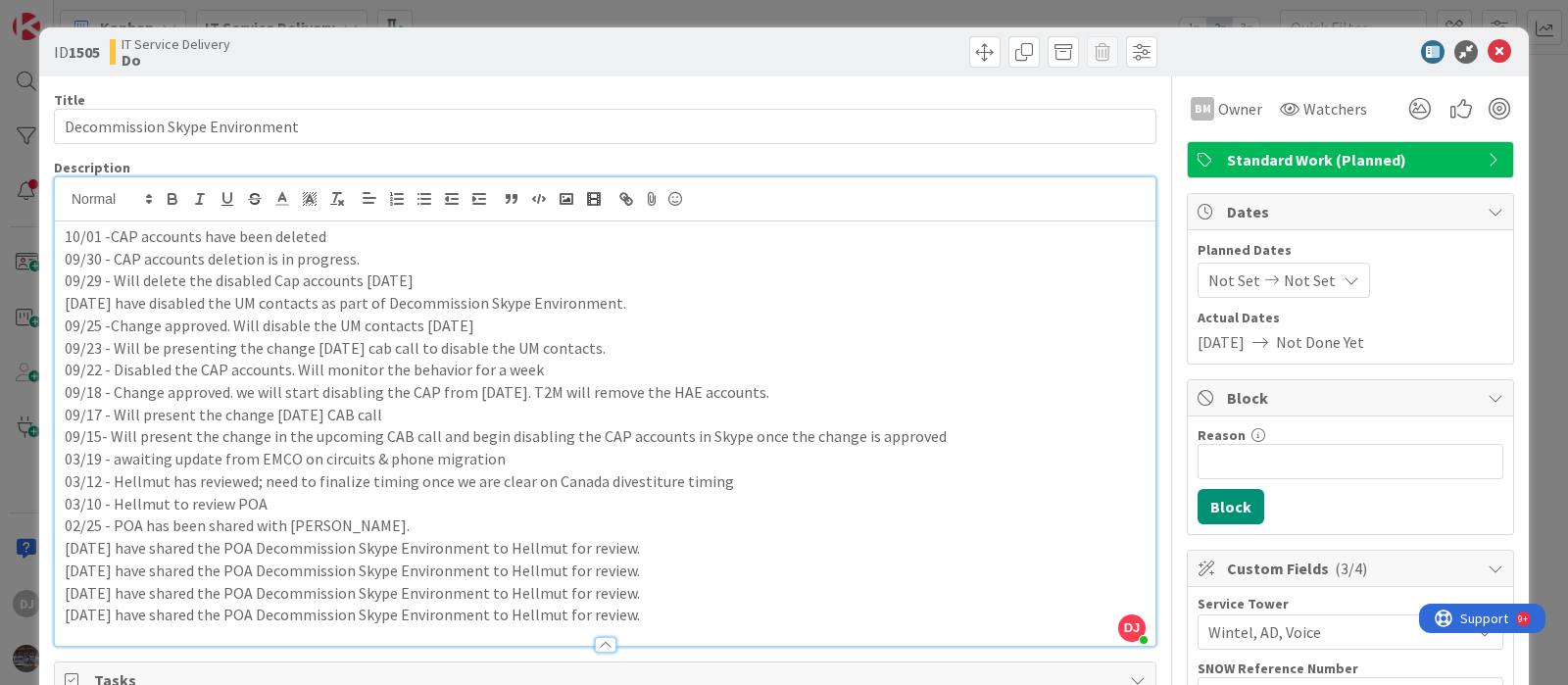
click at [725, 12] on div "ID 1505 IT Service Delivery Do Title 30 / 128 Decommission Skype Environment De…" at bounding box center [784, 342] width 1568 height 685
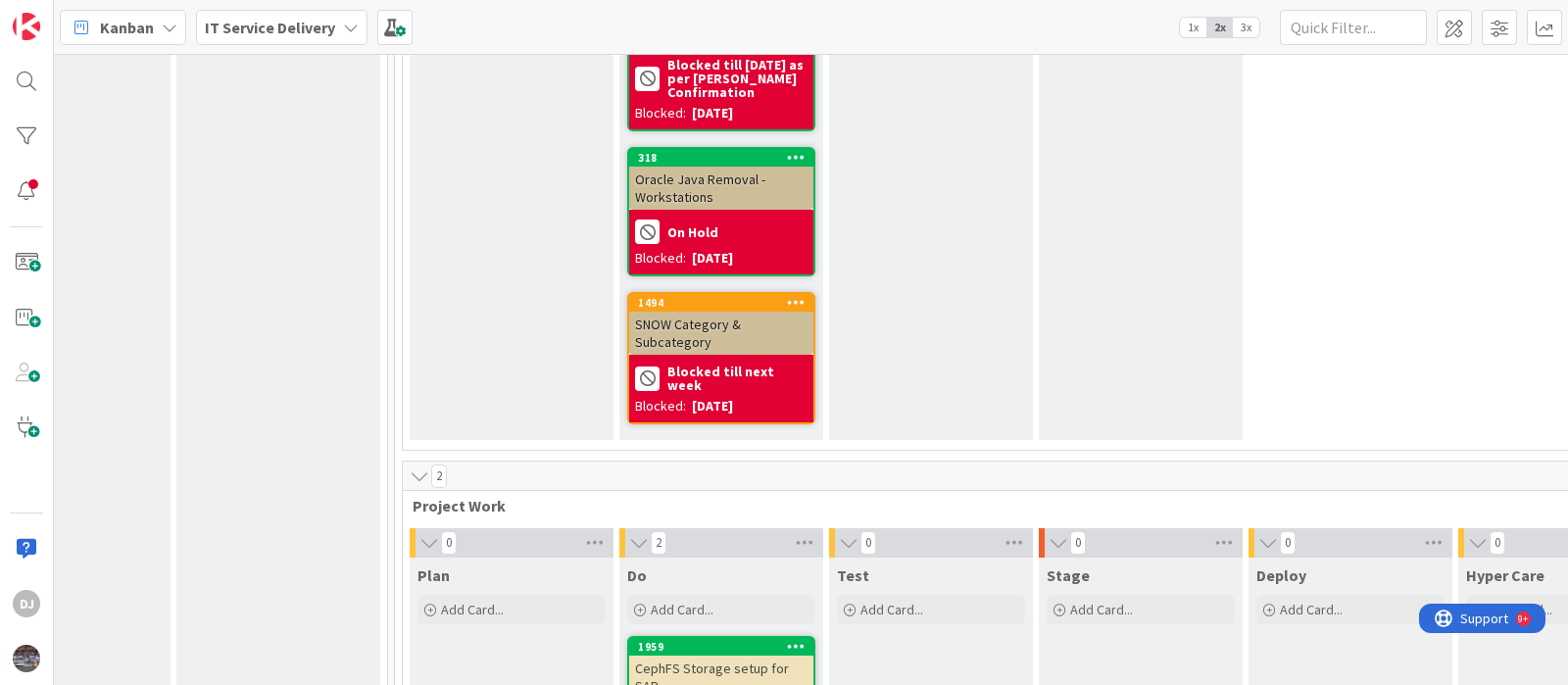
scroll to position [4164, 731]
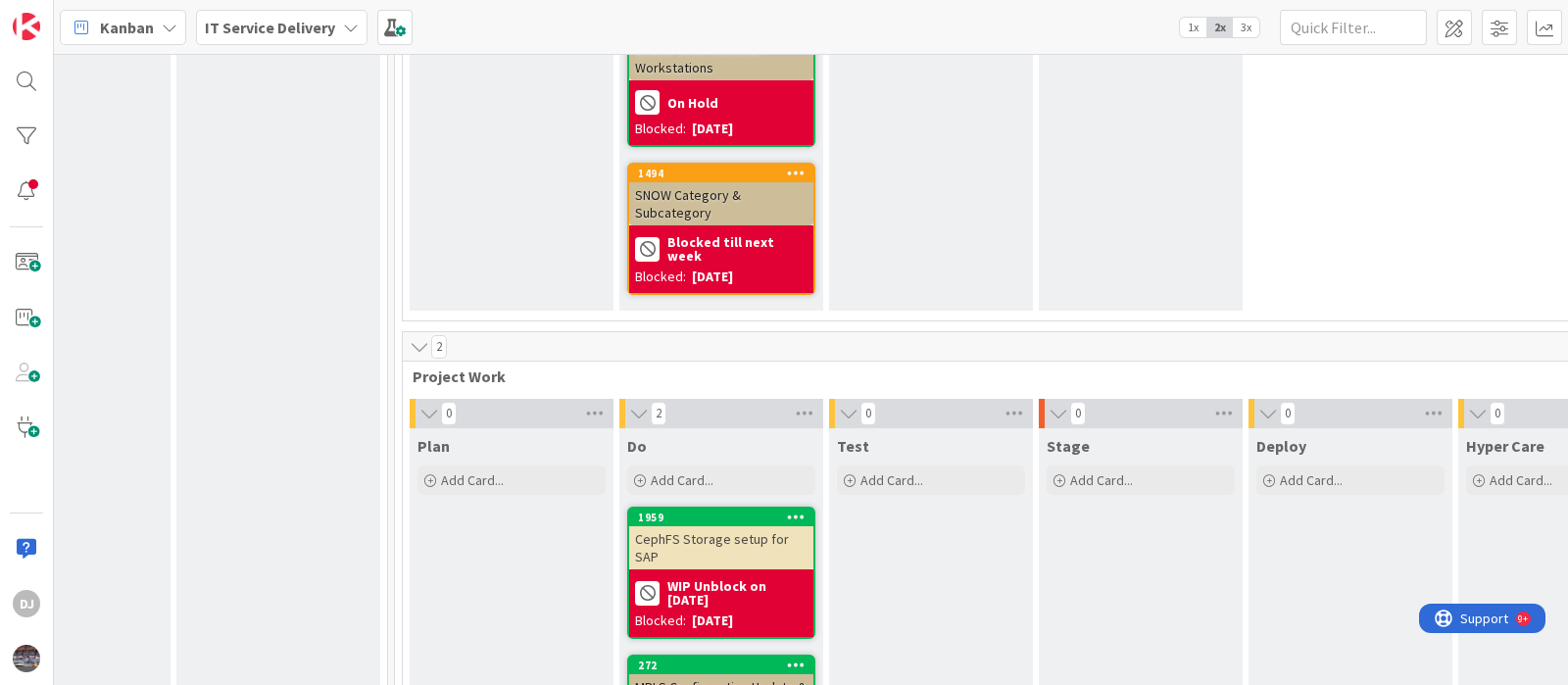
click at [760, 526] on div "CephFS Storage setup for SAP" at bounding box center [721, 547] width 184 height 43
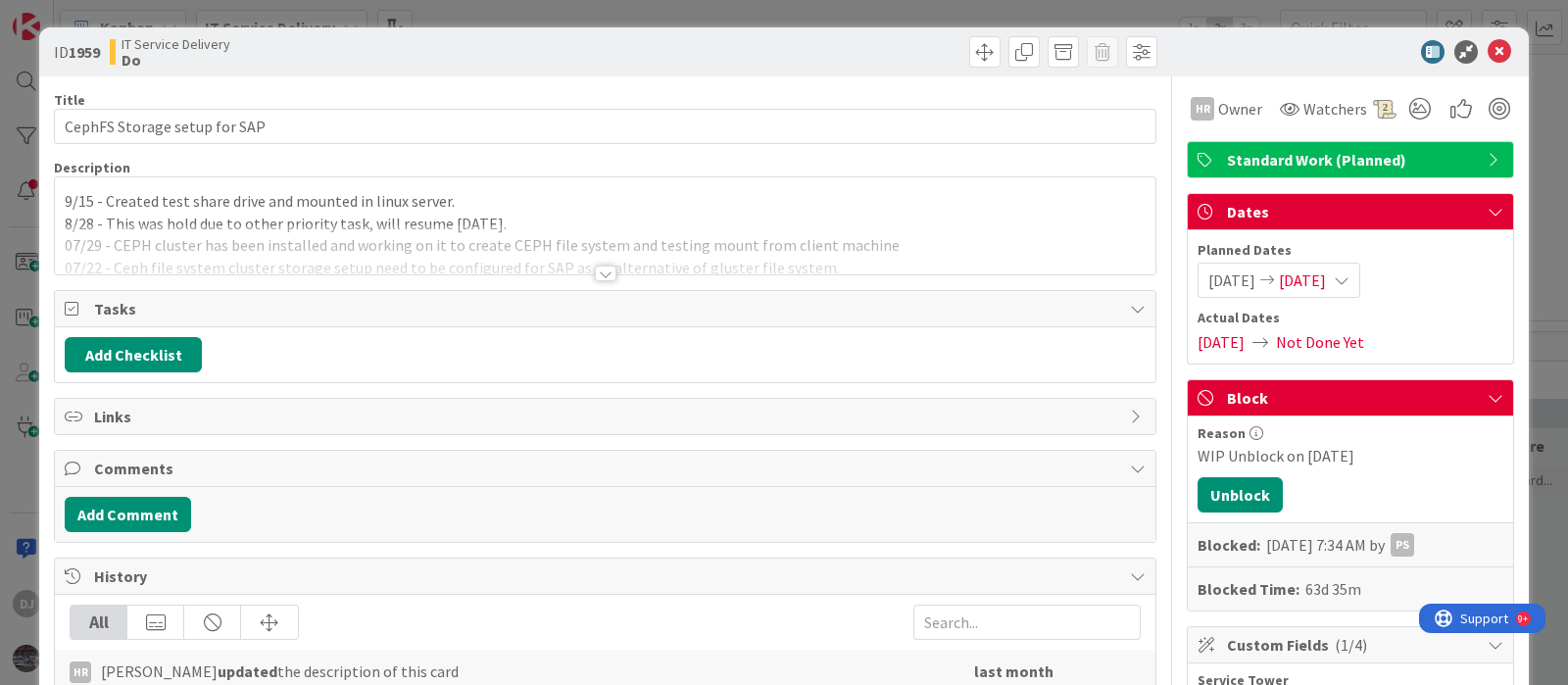
click at [605, 261] on div at bounding box center [605, 250] width 1101 height 50
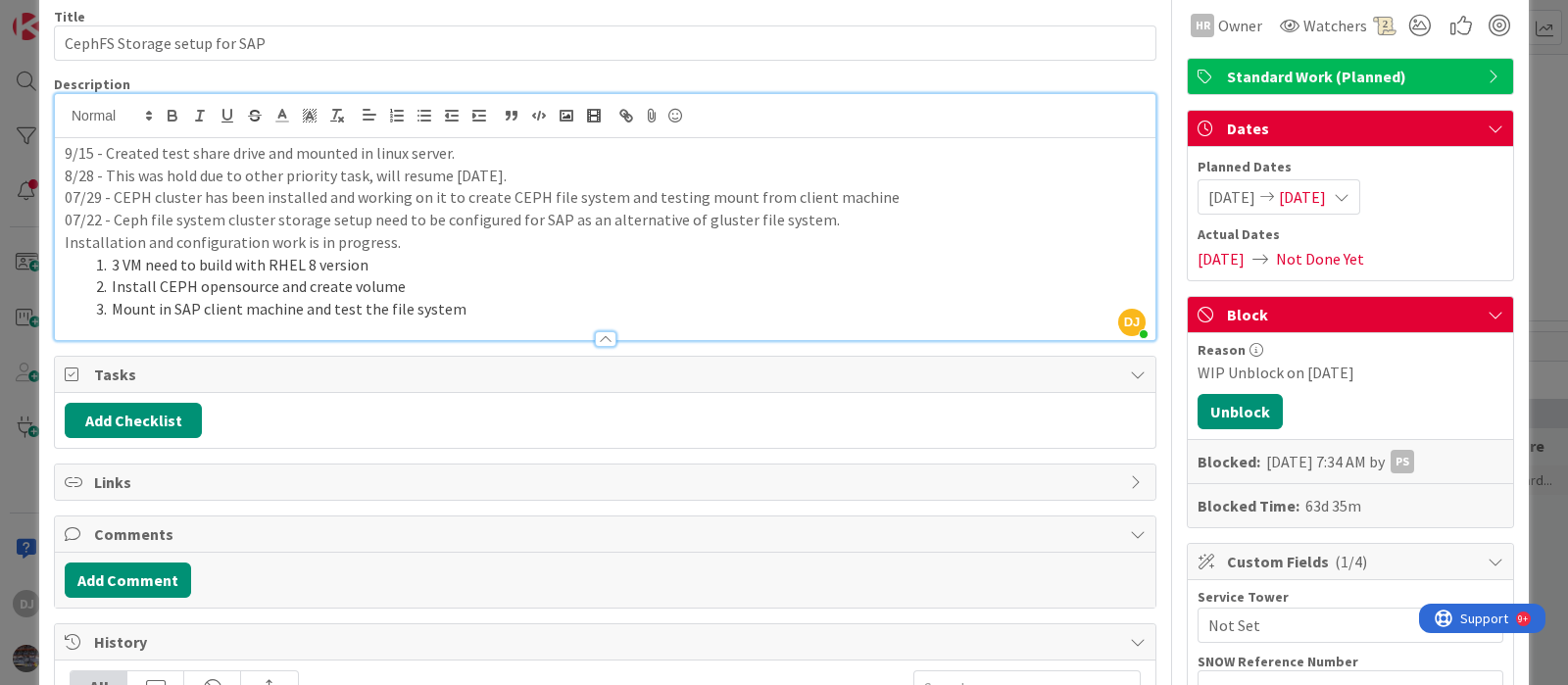
scroll to position [121, 0]
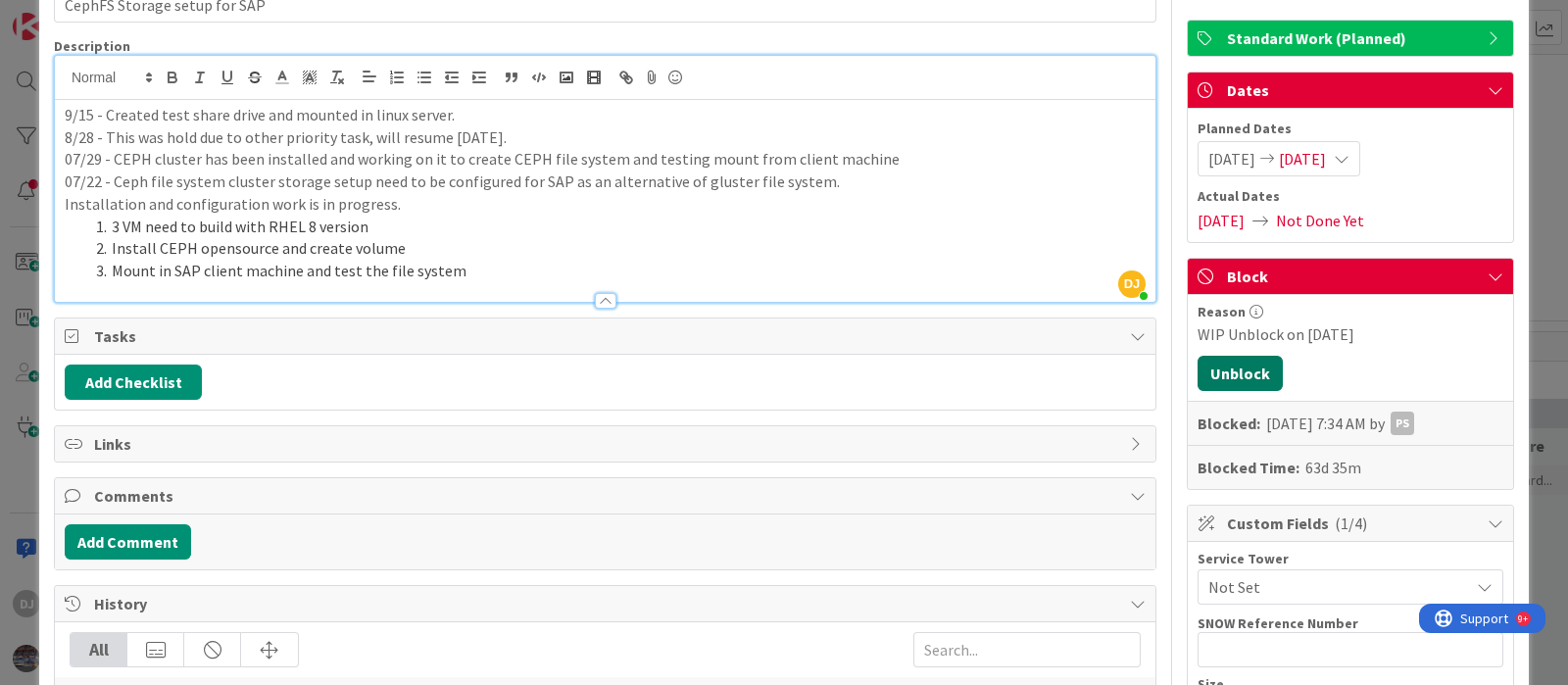
drag, startPoint x: 1199, startPoint y: 374, endPoint x: 1163, endPoint y: 374, distance: 36.0
click at [1199, 374] on button "Unblock" at bounding box center [1240, 373] width 86 height 35
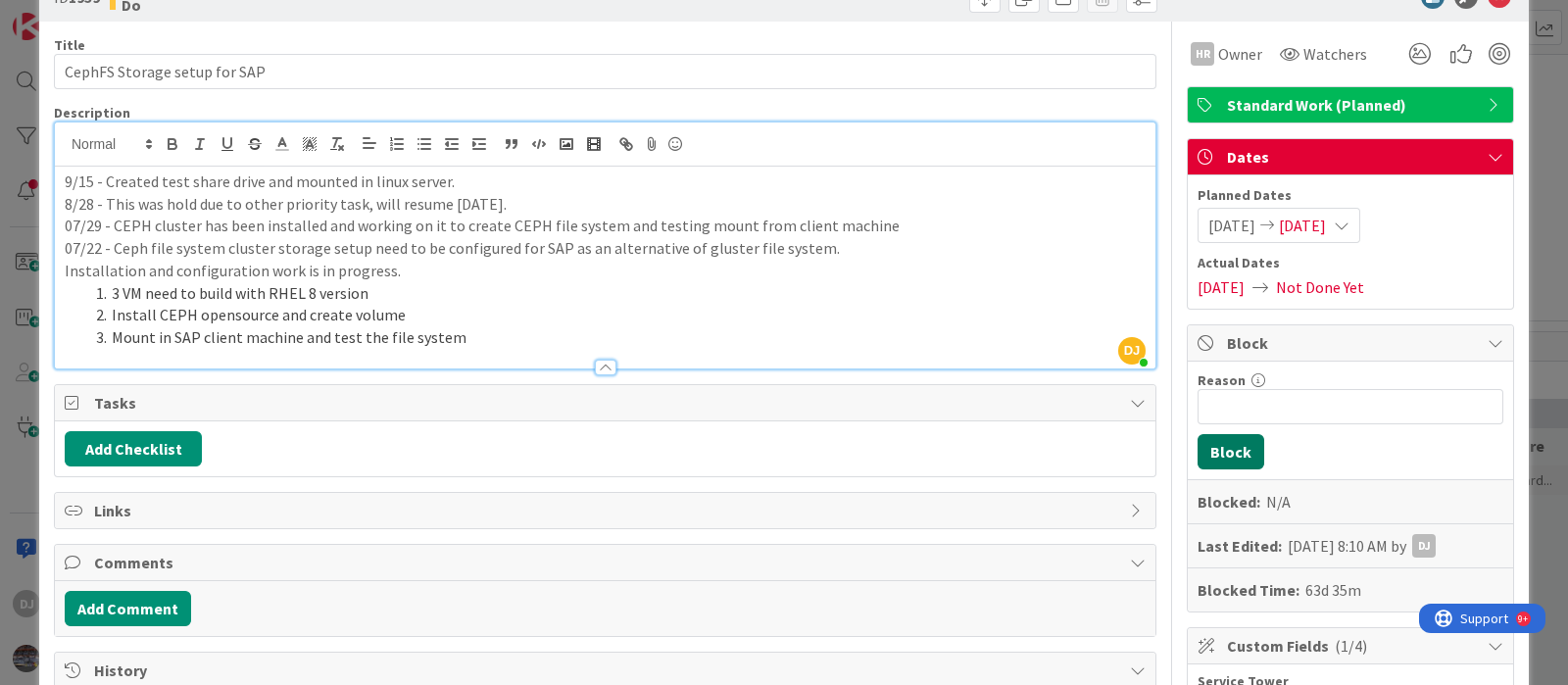
scroll to position [0, 0]
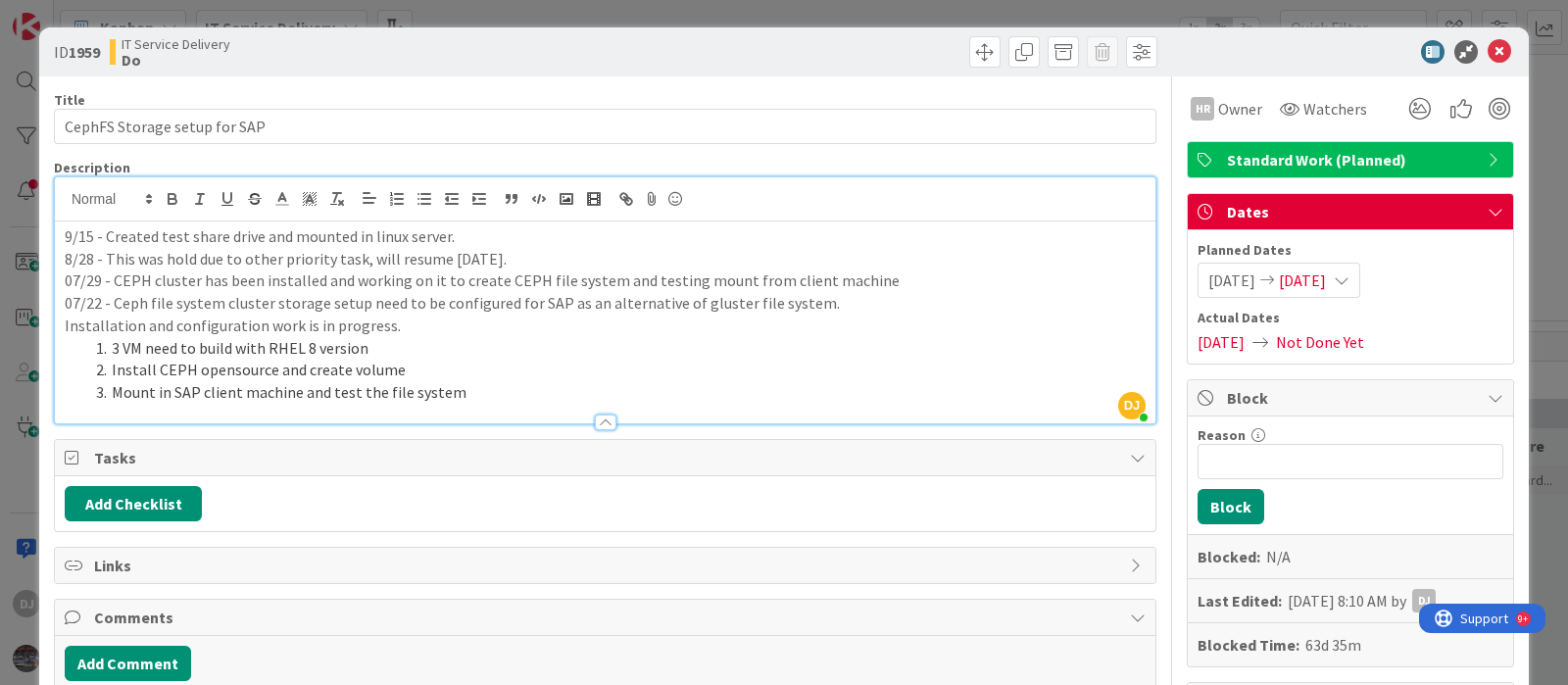
drag, startPoint x: 745, startPoint y: 12, endPoint x: 753, endPoint y: 32, distance: 21.5
click at [745, 11] on div "ID 1959 IT Service Delivery Do Title 28 / 128 CephFS Storage setup for SAP Desc…" at bounding box center [784, 342] width 1568 height 685
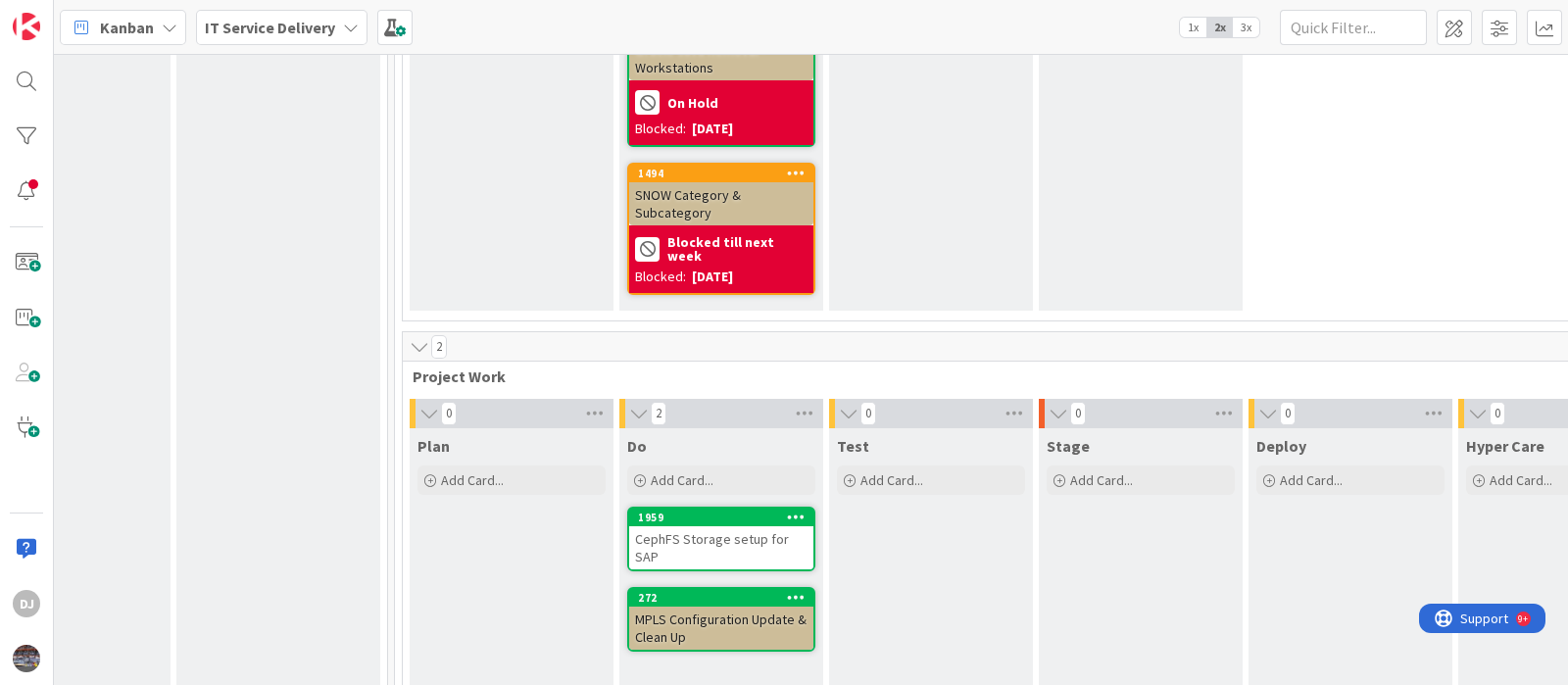
click at [735, 606] on div "MPLS Configuration Update & Clean Up" at bounding box center [721, 627] width 184 height 43
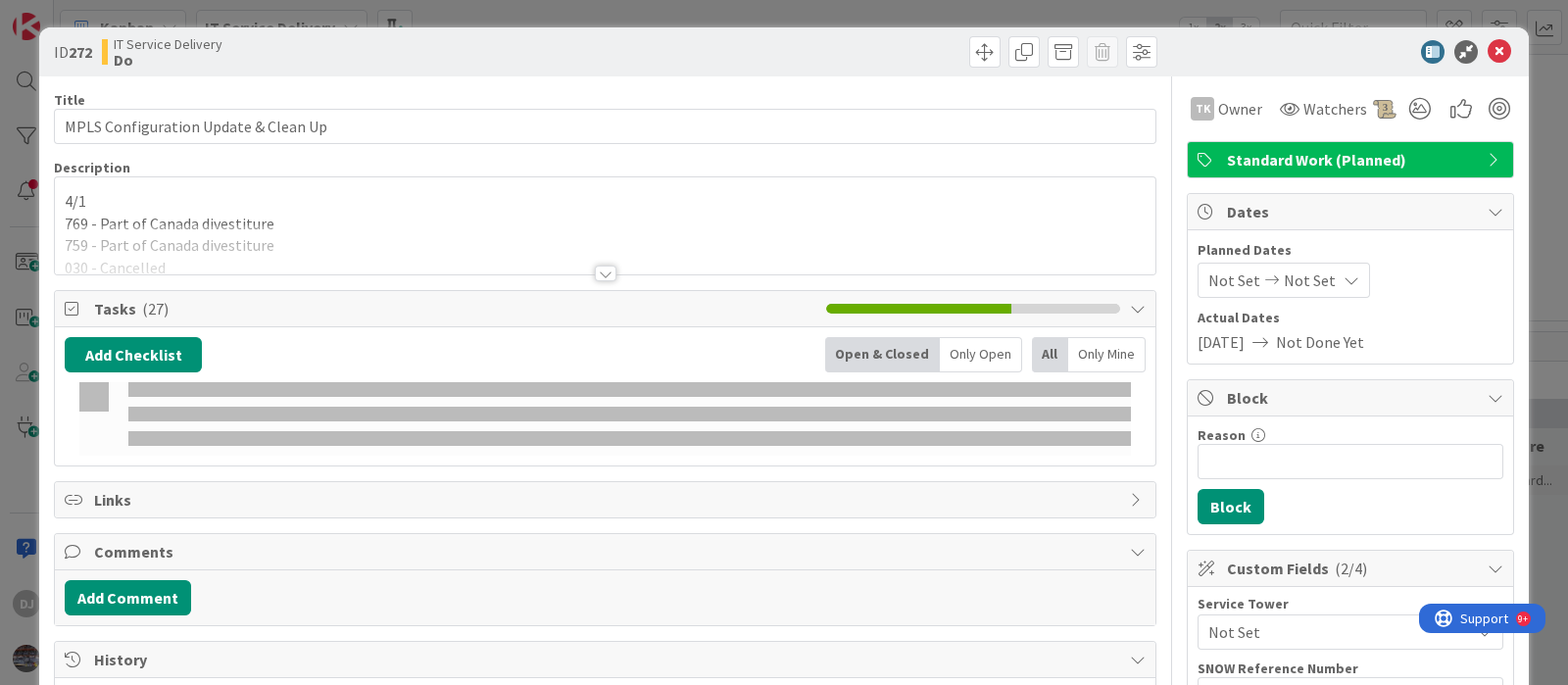
click at [637, 235] on div at bounding box center [605, 250] width 1101 height 50
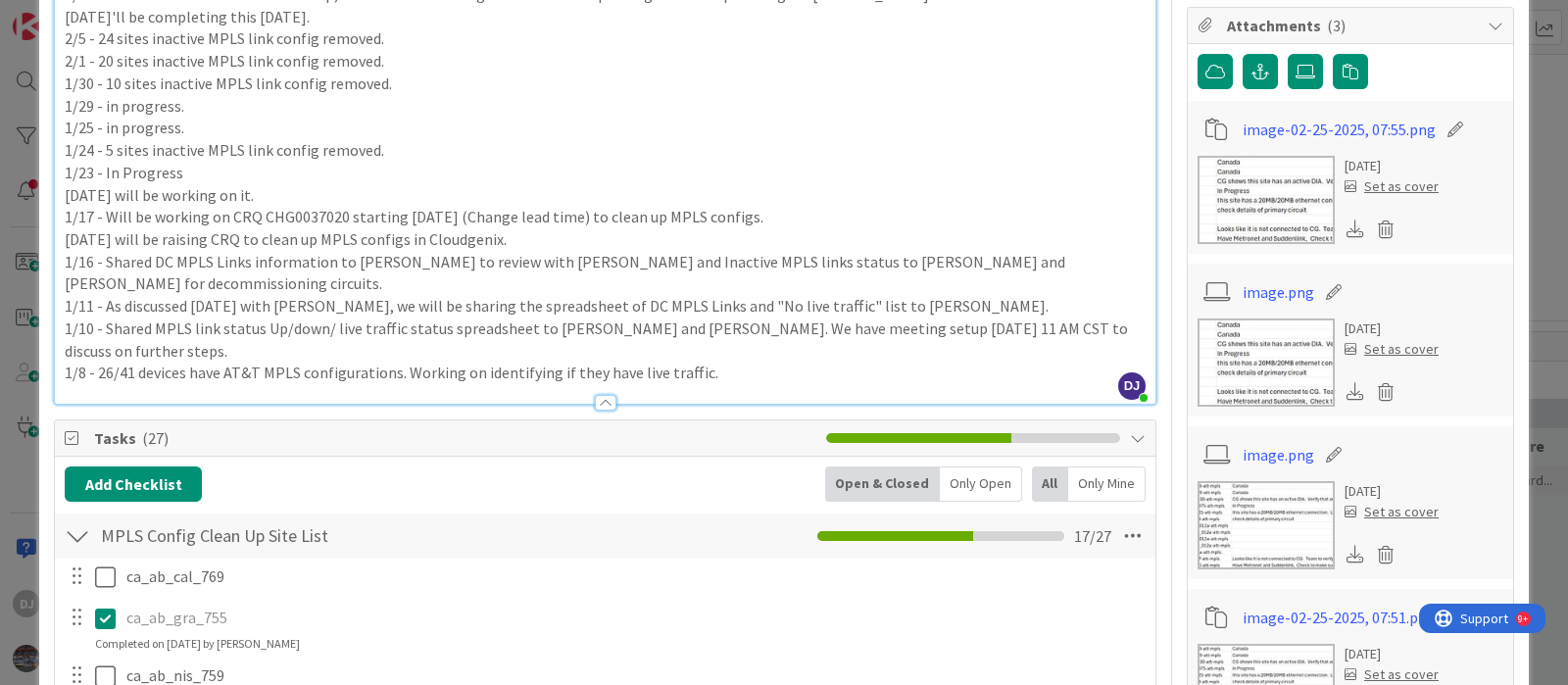
scroll to position [1103, 0]
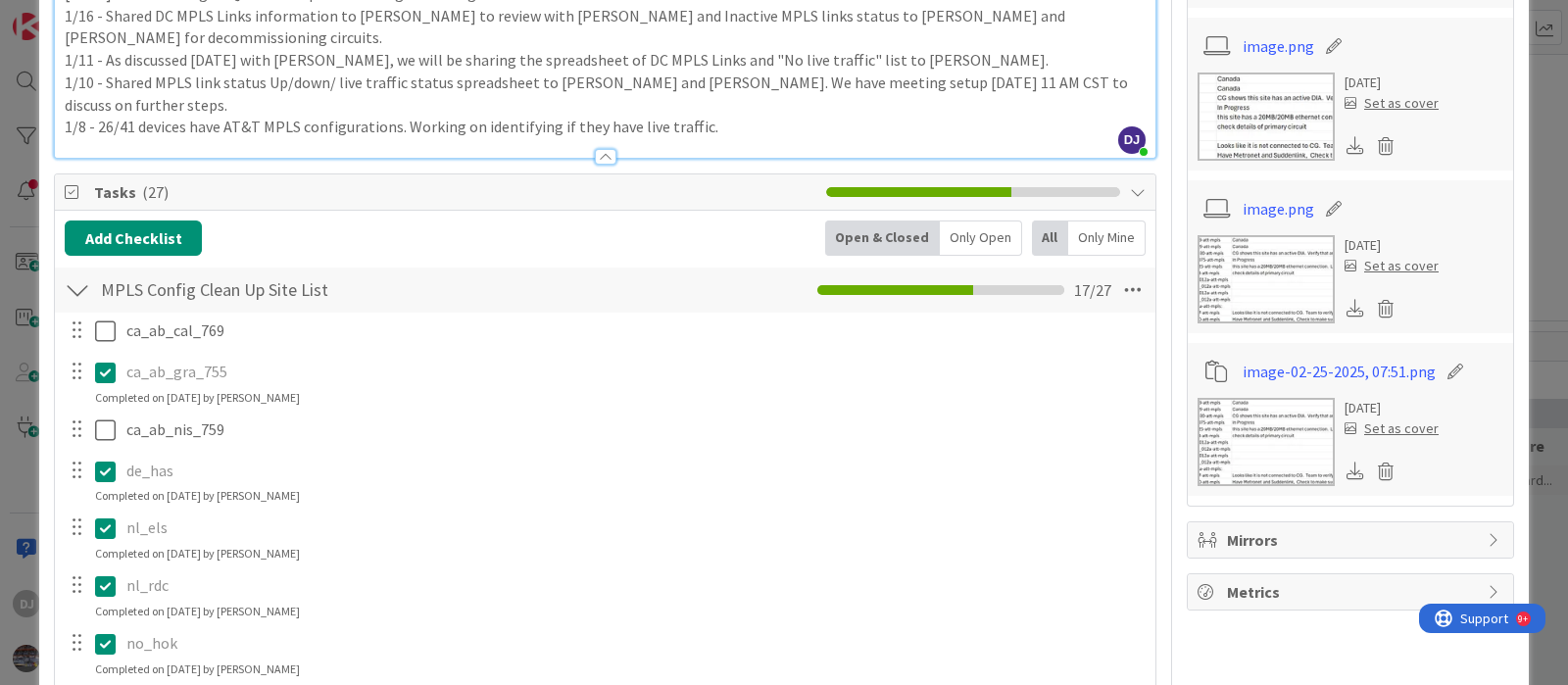
click at [752, 9] on div "ID 272 IT Service Delivery Do Title 36 / 128 MPLS Configuration Update & Clean …" at bounding box center [784, 342] width 1568 height 685
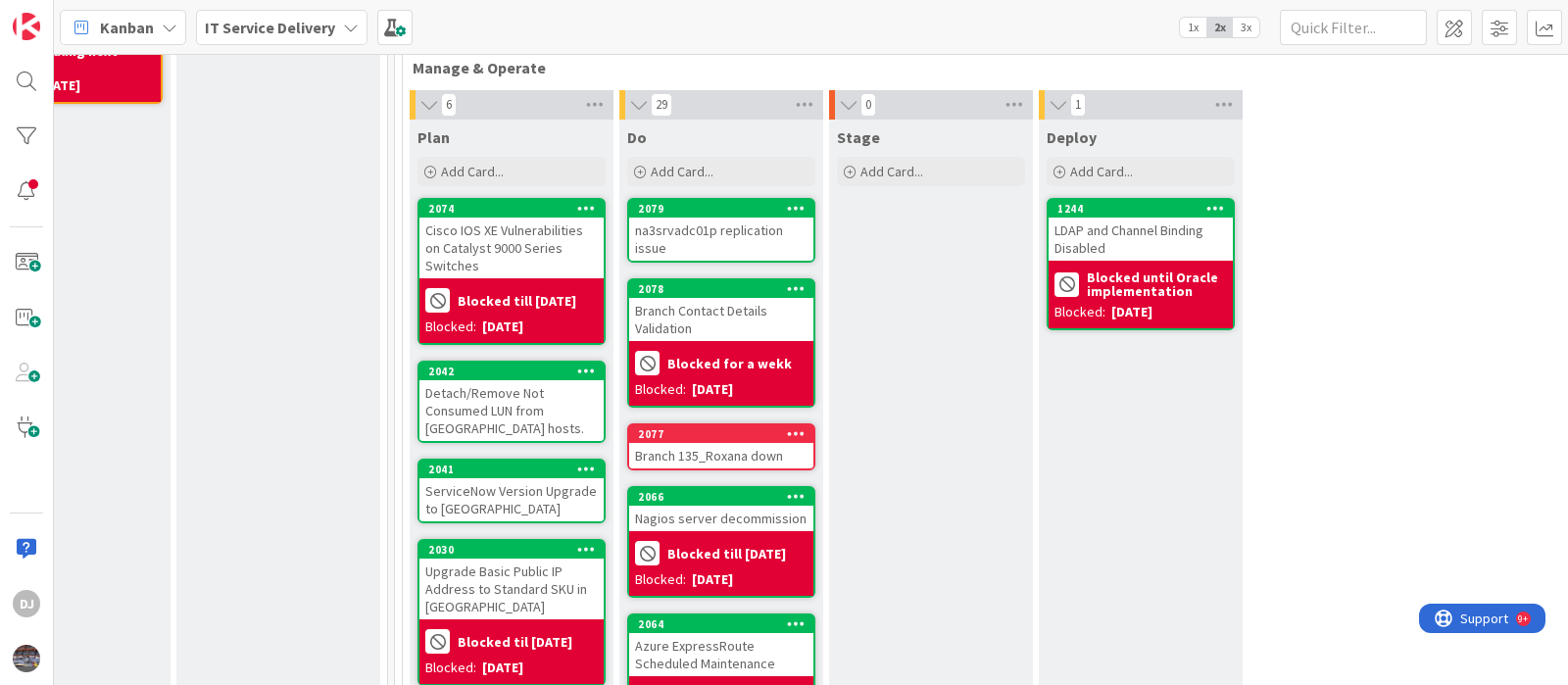
scroll to position [489, 731]
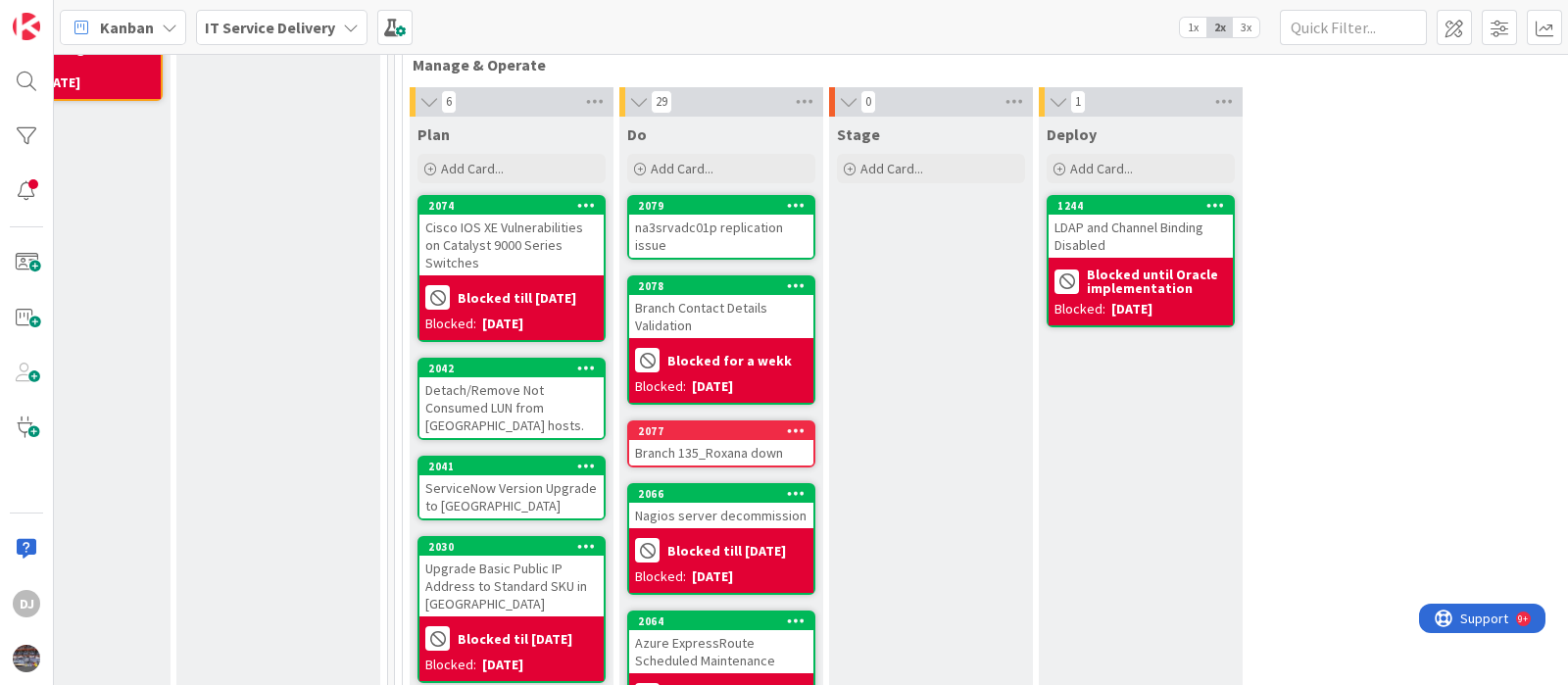
click at [1164, 236] on div "LDAP and Channel Binding Disabled" at bounding box center [1139, 236] width 184 height 43
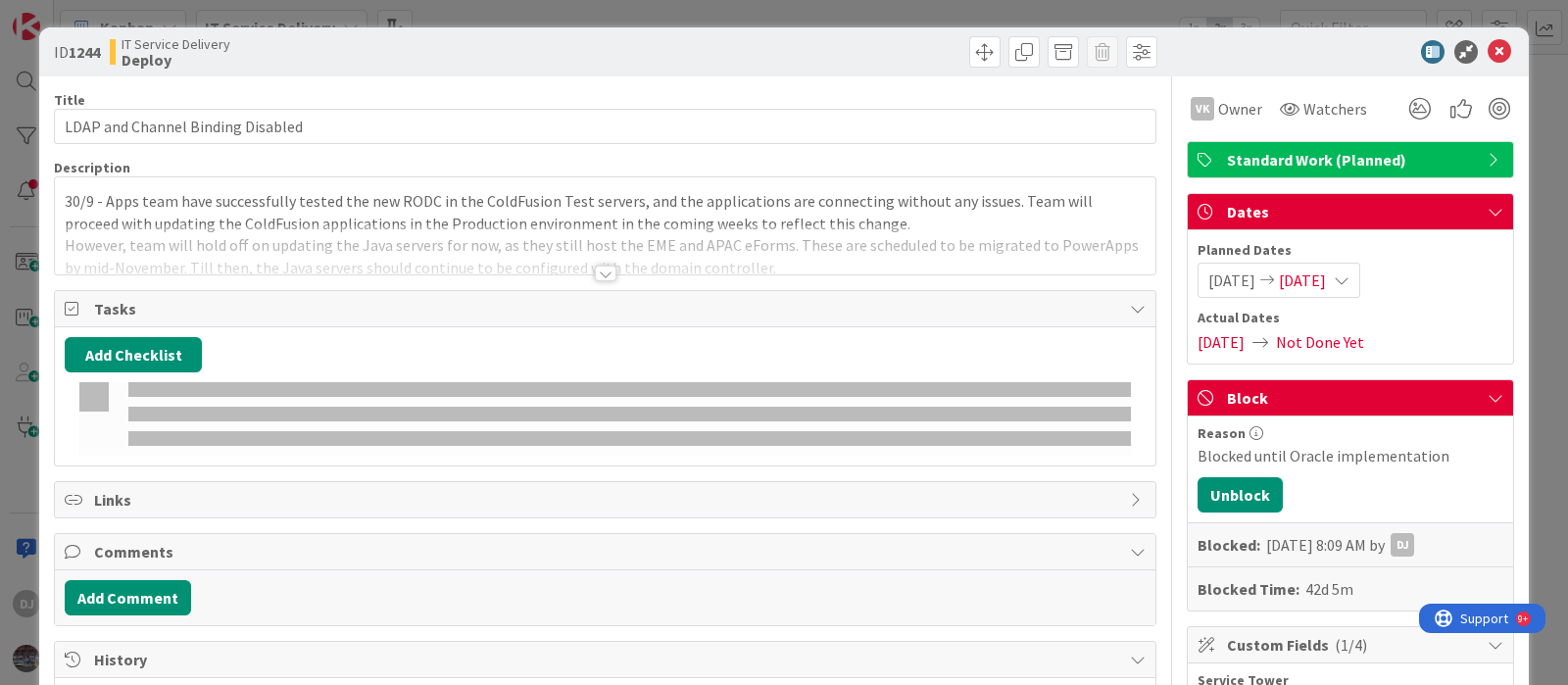
click at [576, 248] on div at bounding box center [605, 250] width 1101 height 50
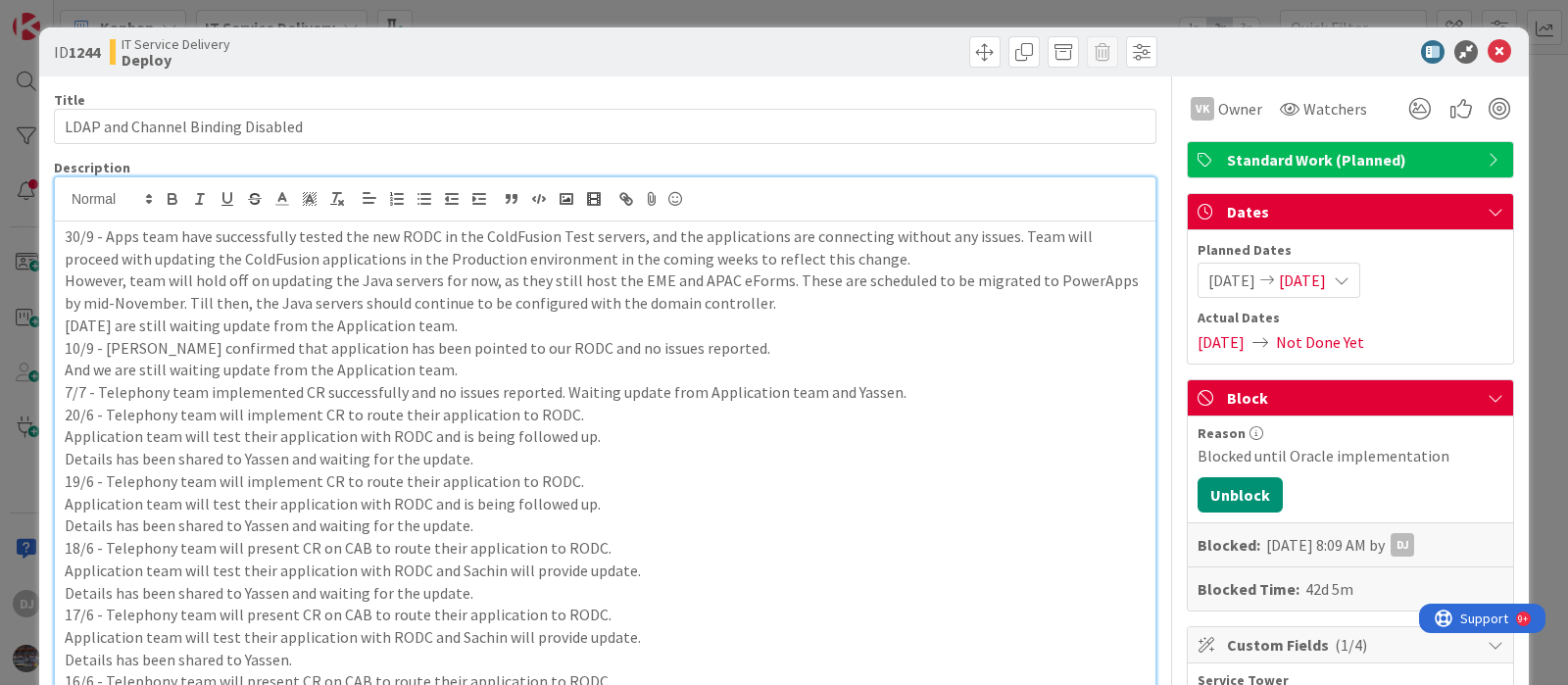
click at [829, 32] on div "ID 1244 IT Service Delivery Deploy Title 33 / 128 LDAP and Channel Binding Disa…" at bounding box center [784, 342] width 1568 height 685
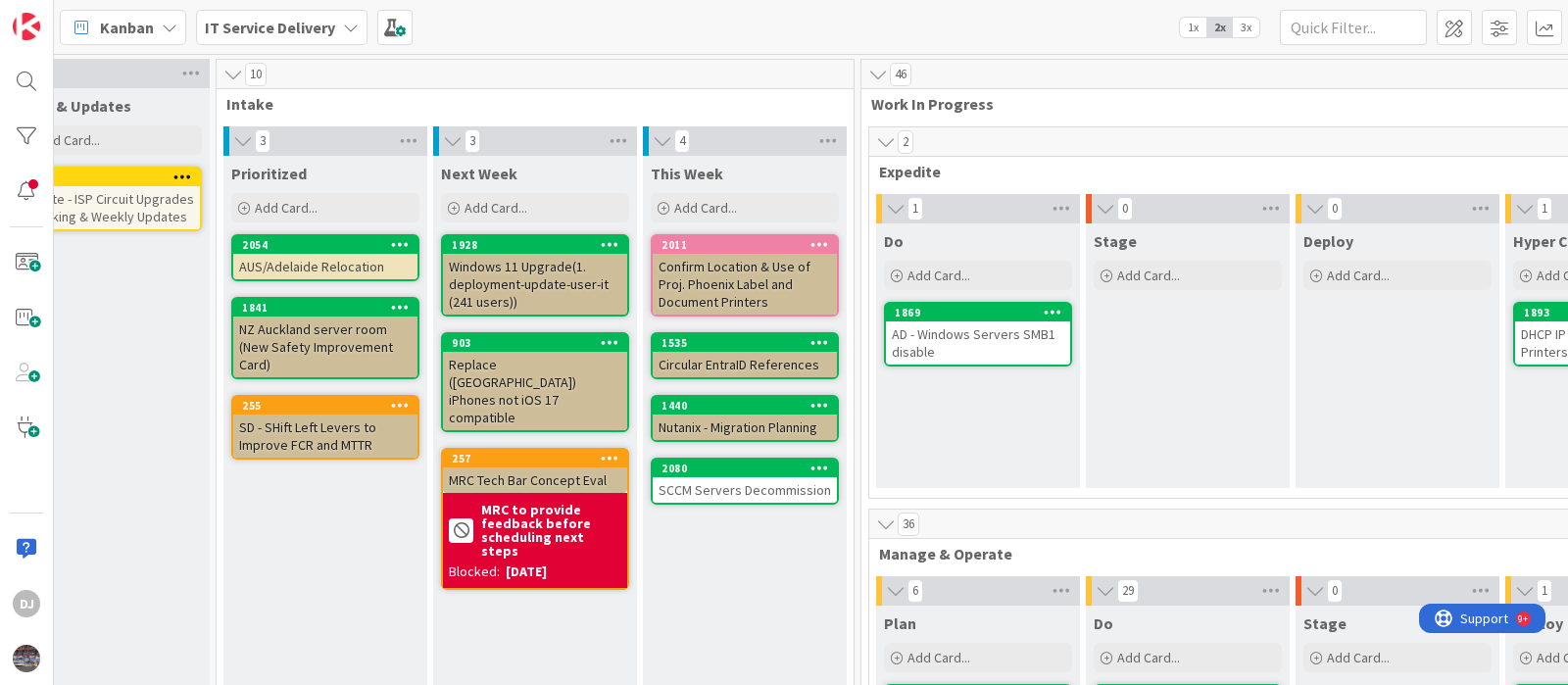
scroll to position [121, 264]
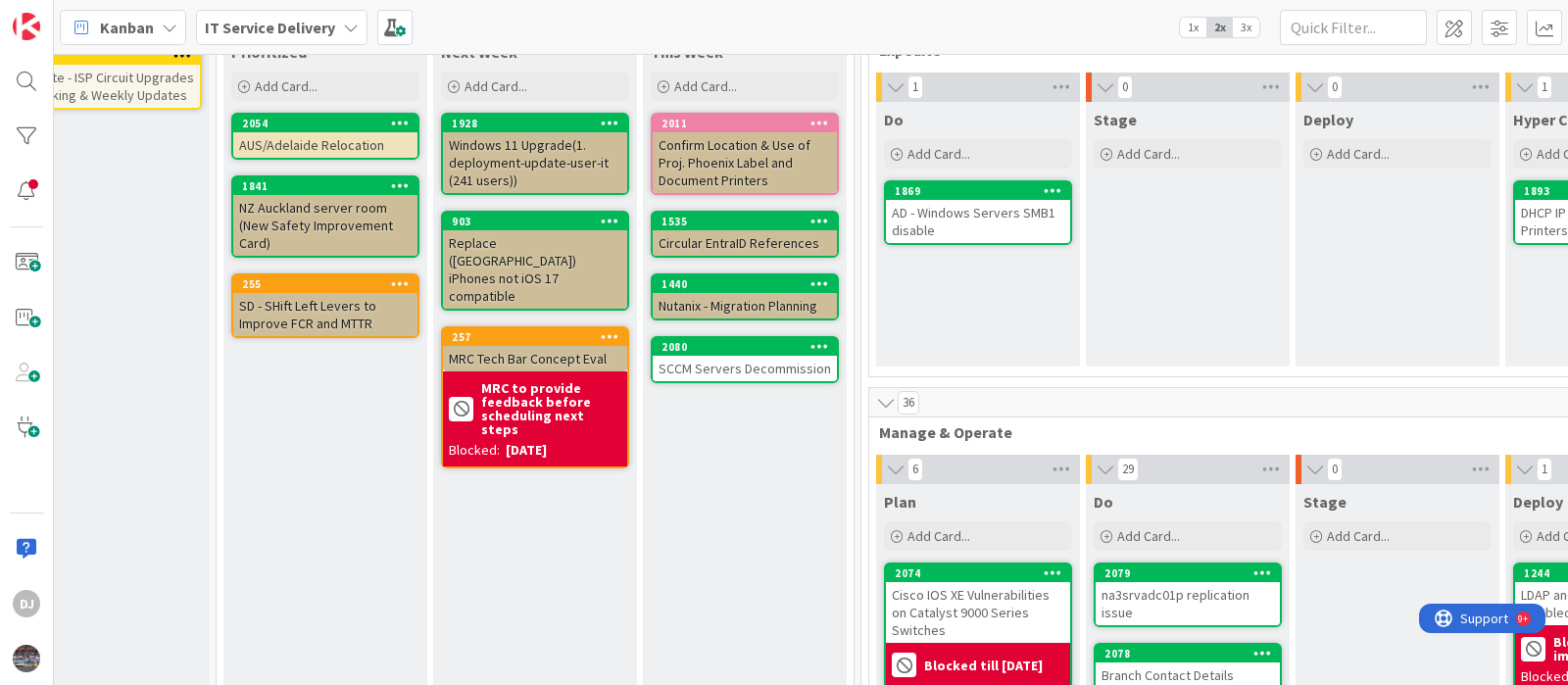
click at [743, 360] on div "SCCM Servers Decommission" at bounding box center [744, 369] width 184 height 26
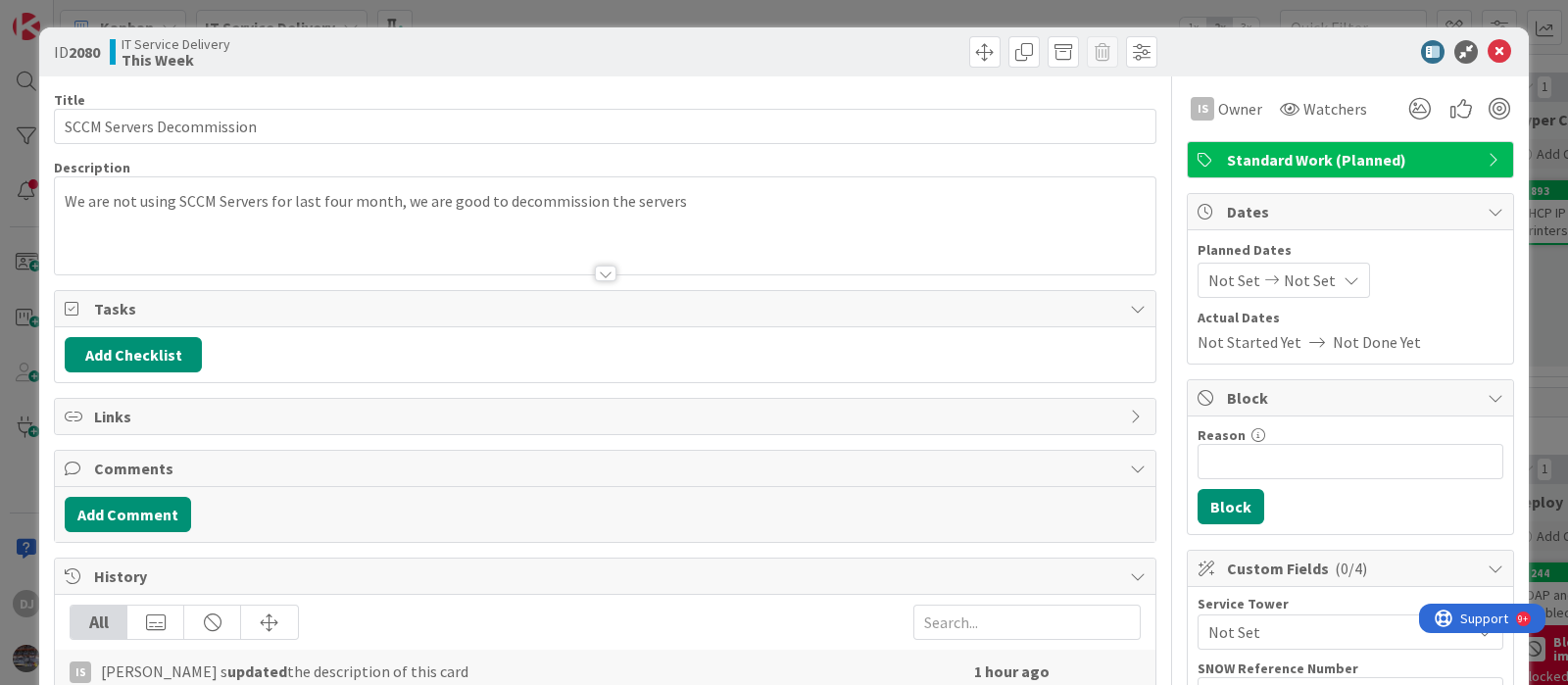
click at [626, 236] on div at bounding box center [605, 250] width 1101 height 50
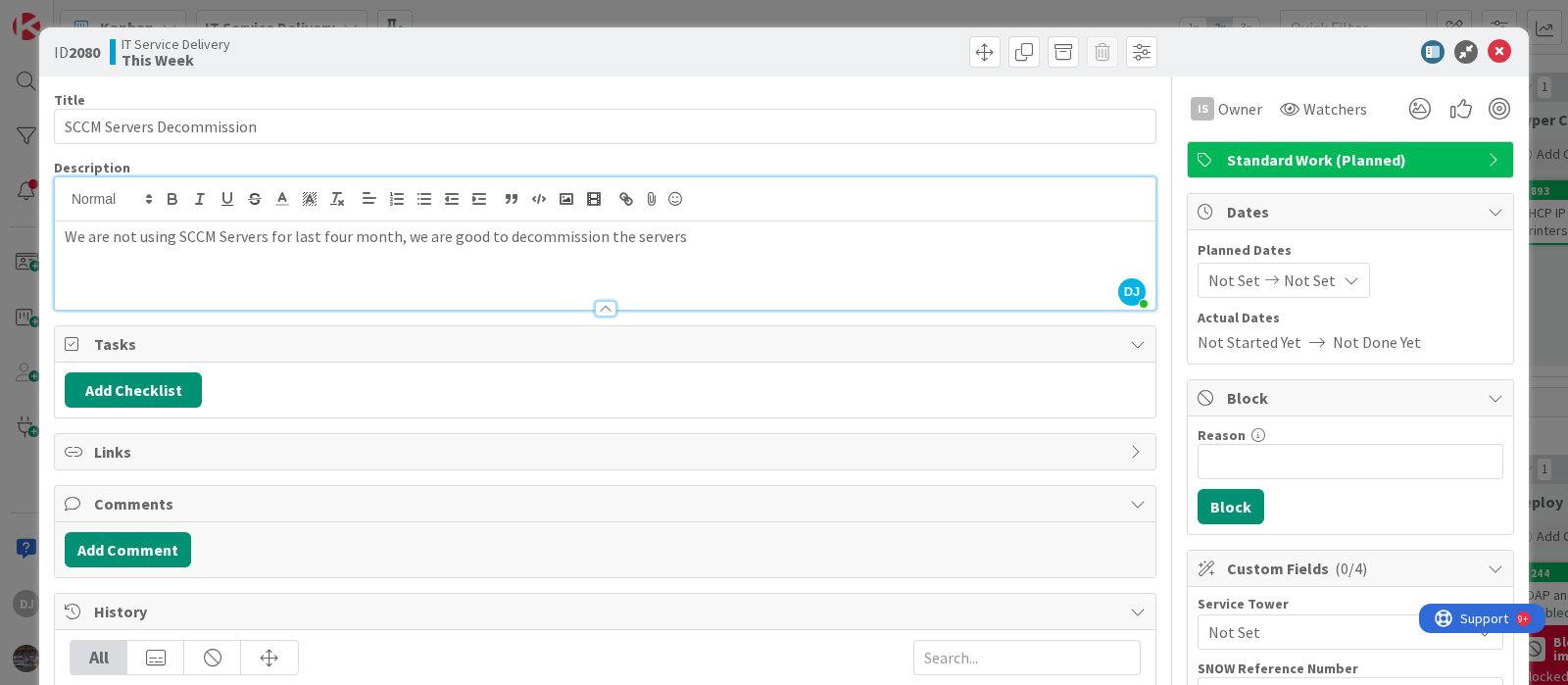
click at [664, 12] on div "ID 2080 IT Service Delivery This Week Title 25 / 128 SCCM Servers Decommission …" at bounding box center [784, 342] width 1568 height 685
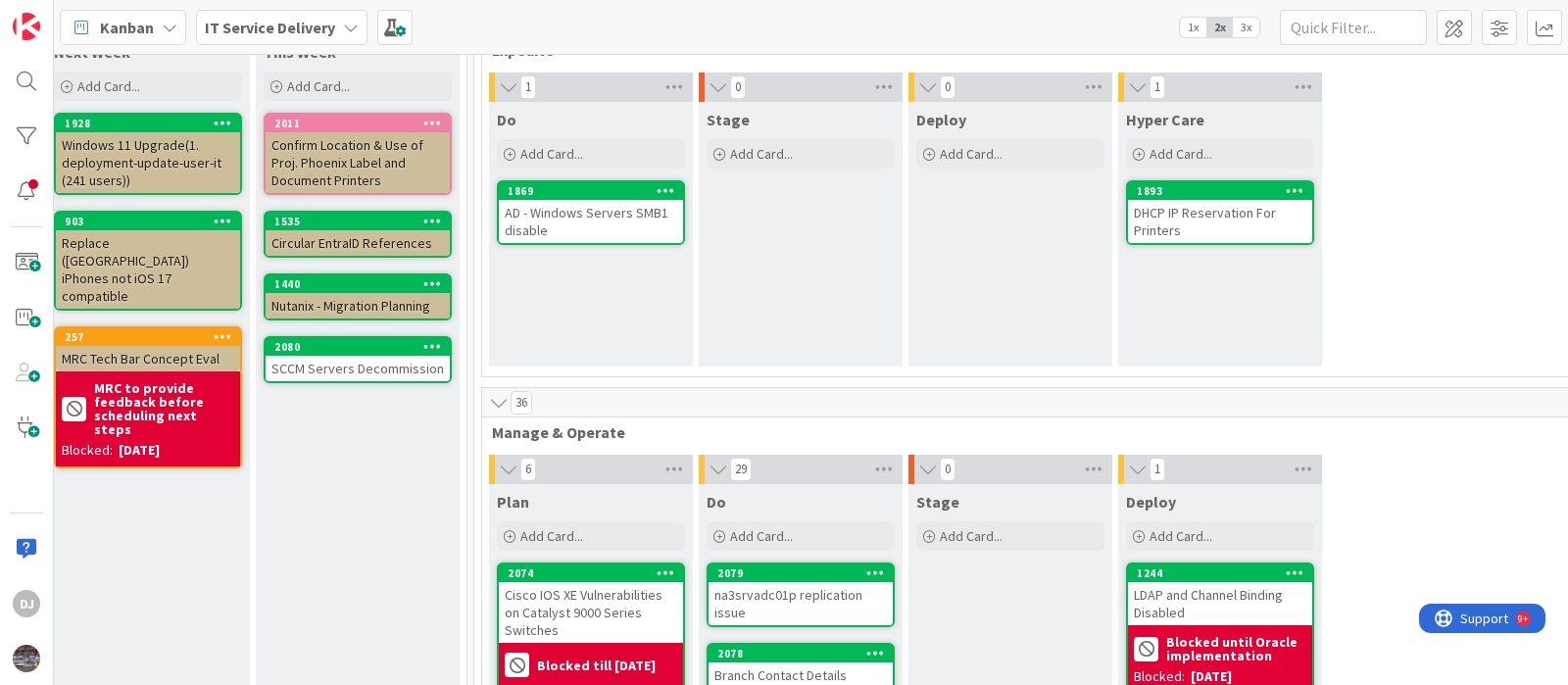
scroll to position [121, 526]
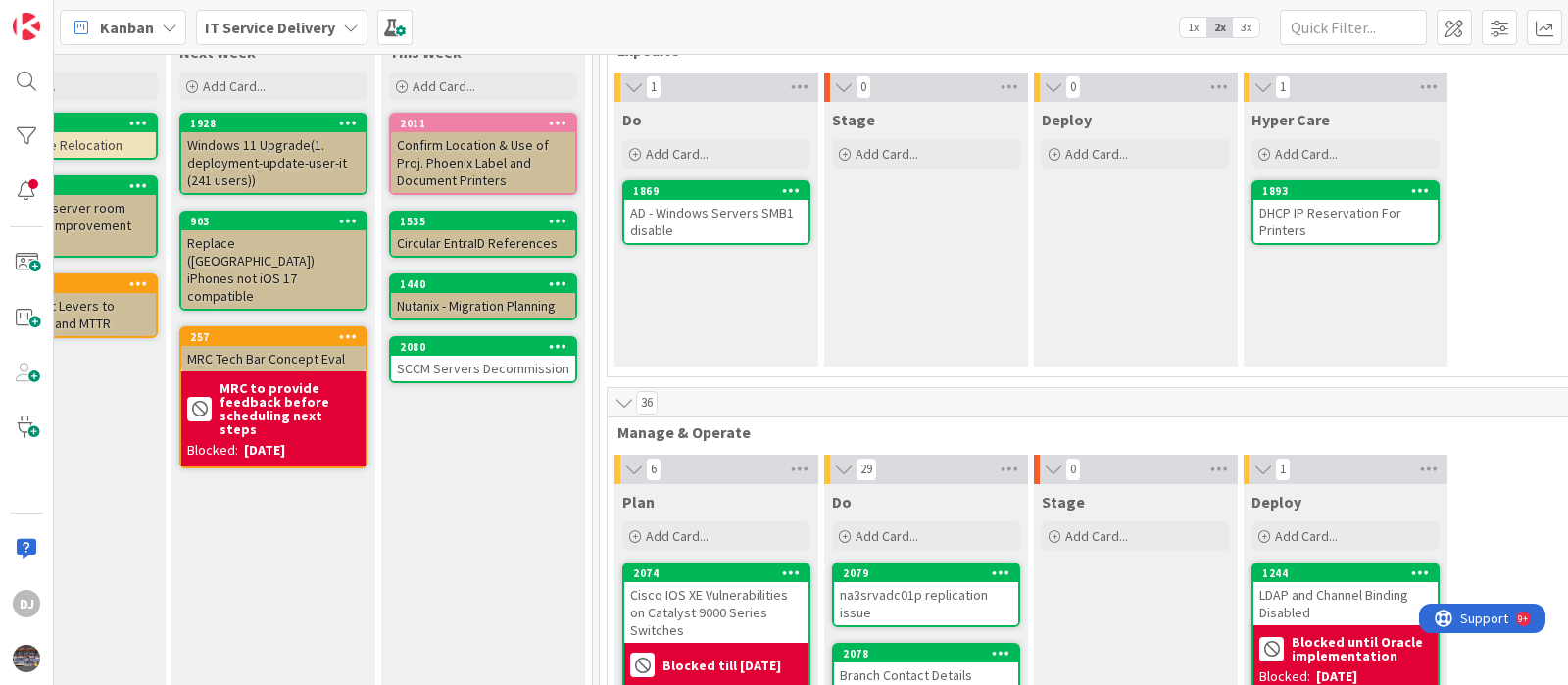
click at [505, 360] on div "SCCM Servers Decommission" at bounding box center [482, 369] width 184 height 26
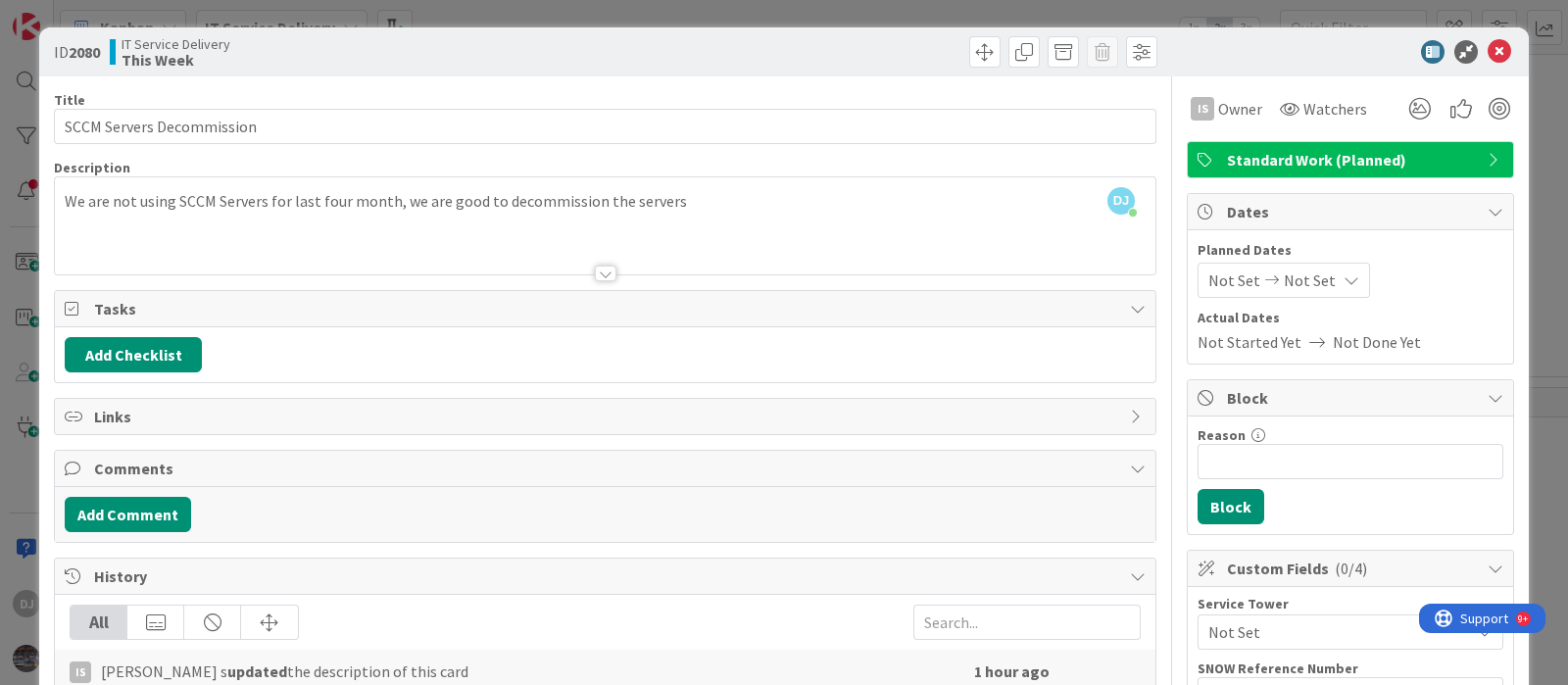
click at [740, 249] on div at bounding box center [605, 250] width 1101 height 50
click at [740, 249] on div "We are not using SCCM Servers for last four month, we are good to decommission …" at bounding box center [605, 230] width 1101 height 88
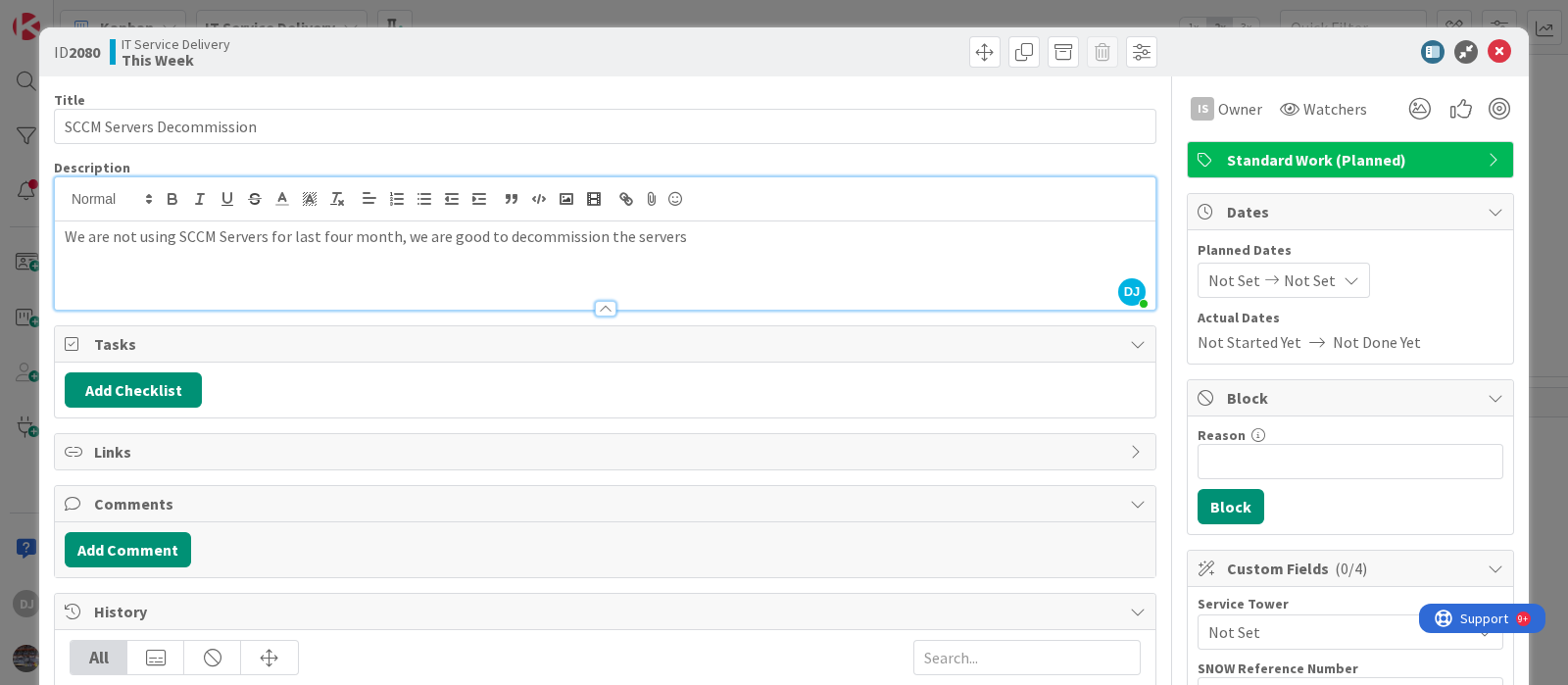
click at [791, 10] on div "ID 2080 IT Service Delivery This Week Title 25 / 128 SCCM Servers Decommission …" at bounding box center [784, 342] width 1568 height 685
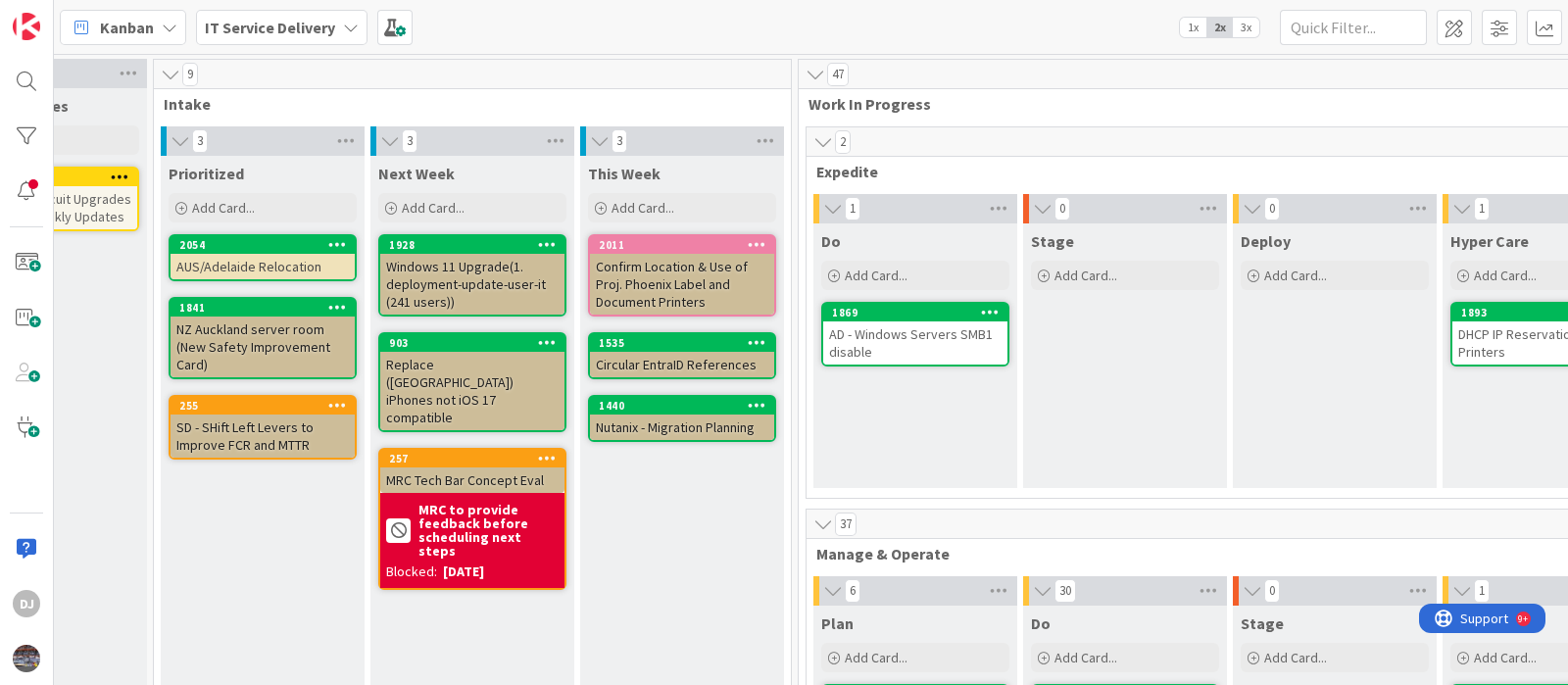
scroll to position [0, 283]
